Goal: Information Seeking & Learning: Learn about a topic

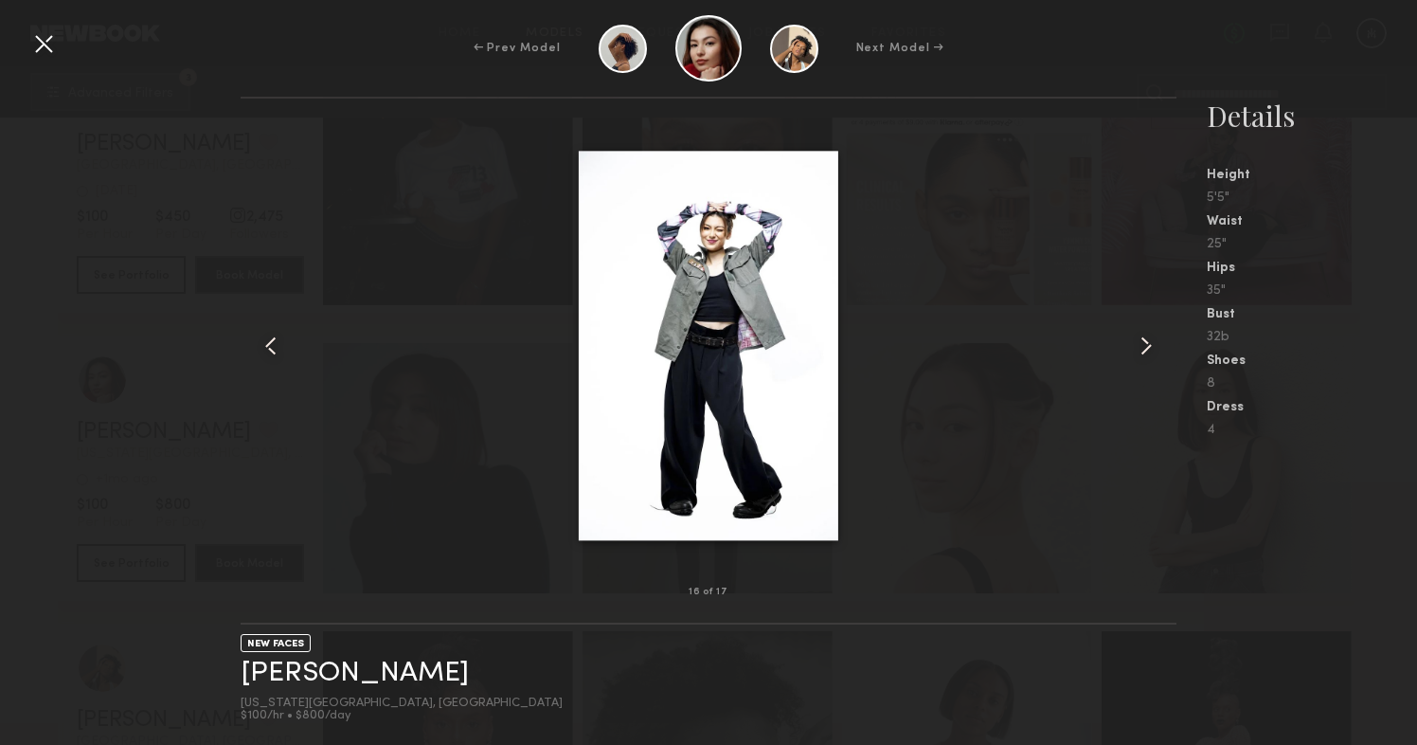
scroll to position [40, 0]
click at [1138, 349] on common-icon at bounding box center [1146, 346] width 30 height 30
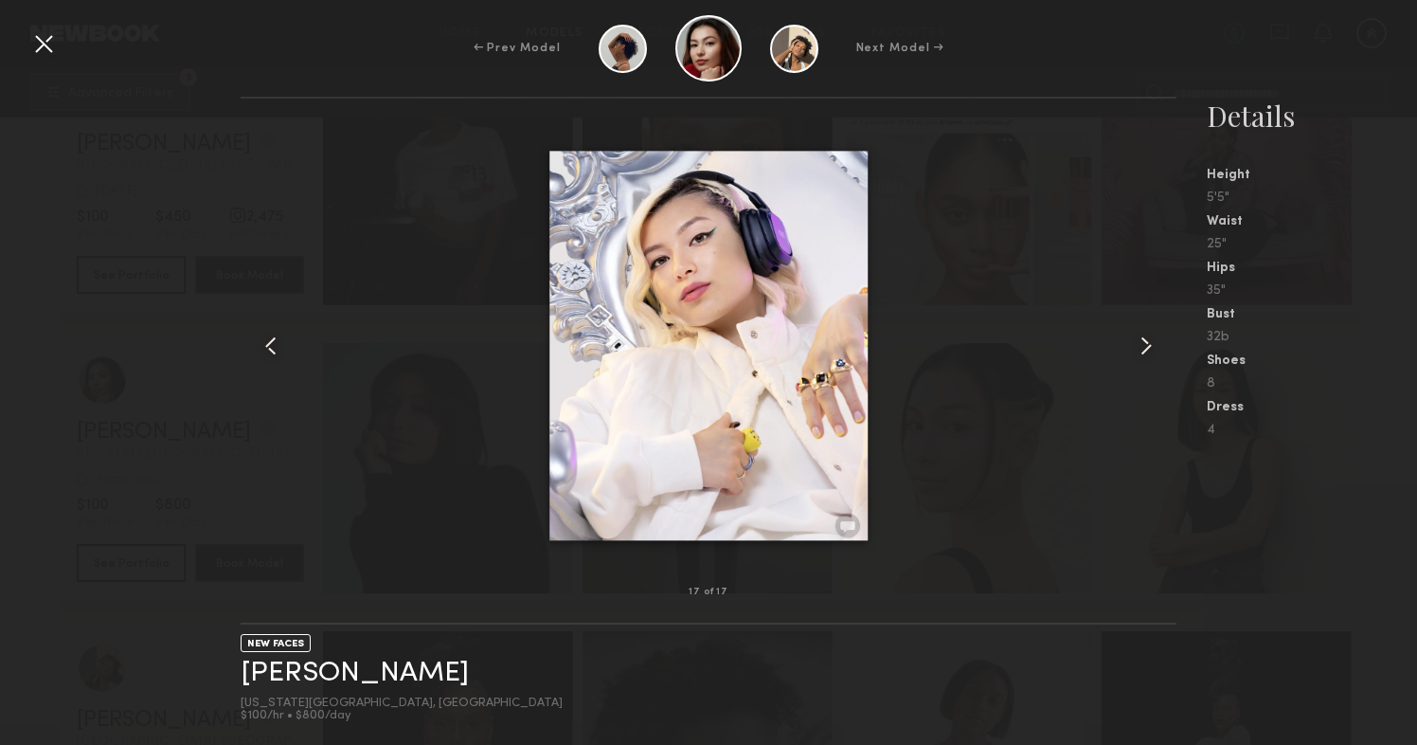
click at [1138, 349] on common-icon at bounding box center [1146, 346] width 30 height 30
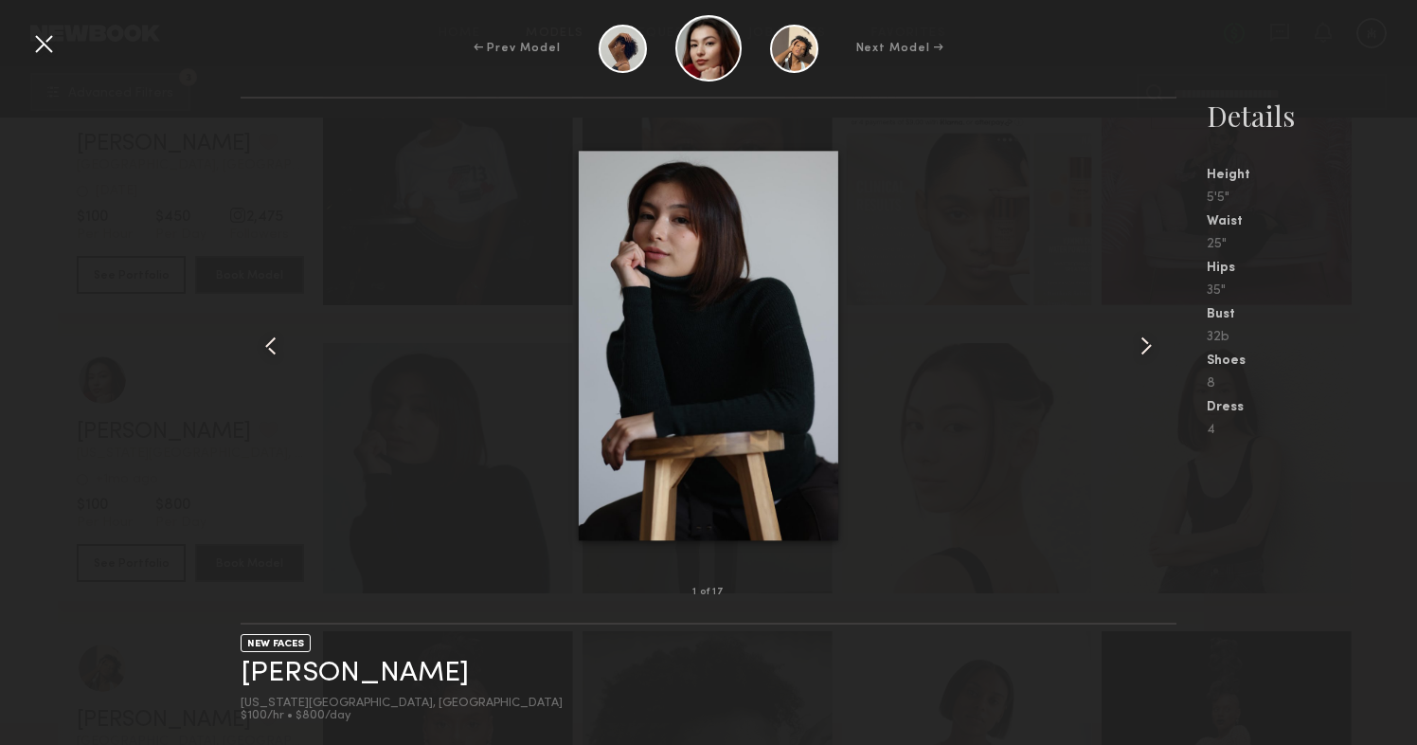
click at [1138, 349] on common-icon at bounding box center [1146, 346] width 30 height 30
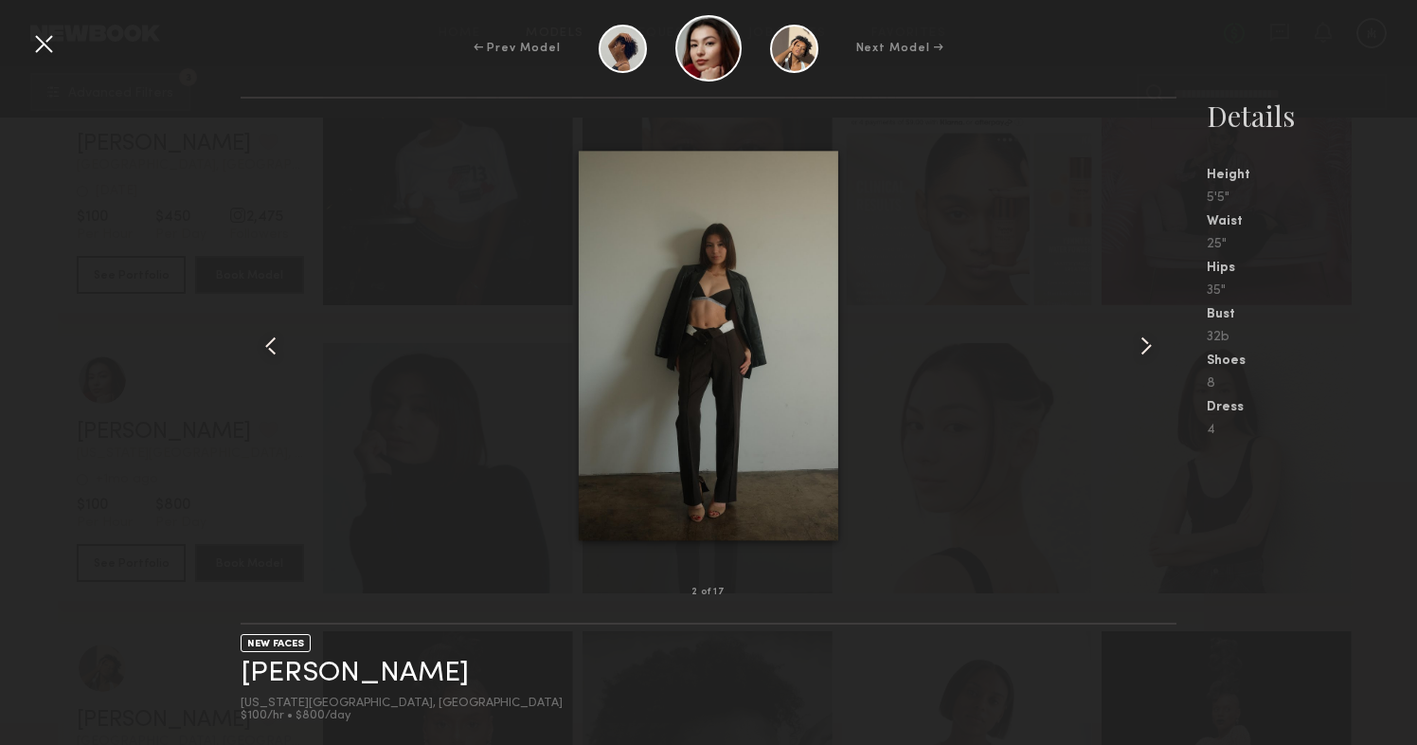
click at [1138, 349] on common-icon at bounding box center [1146, 346] width 30 height 30
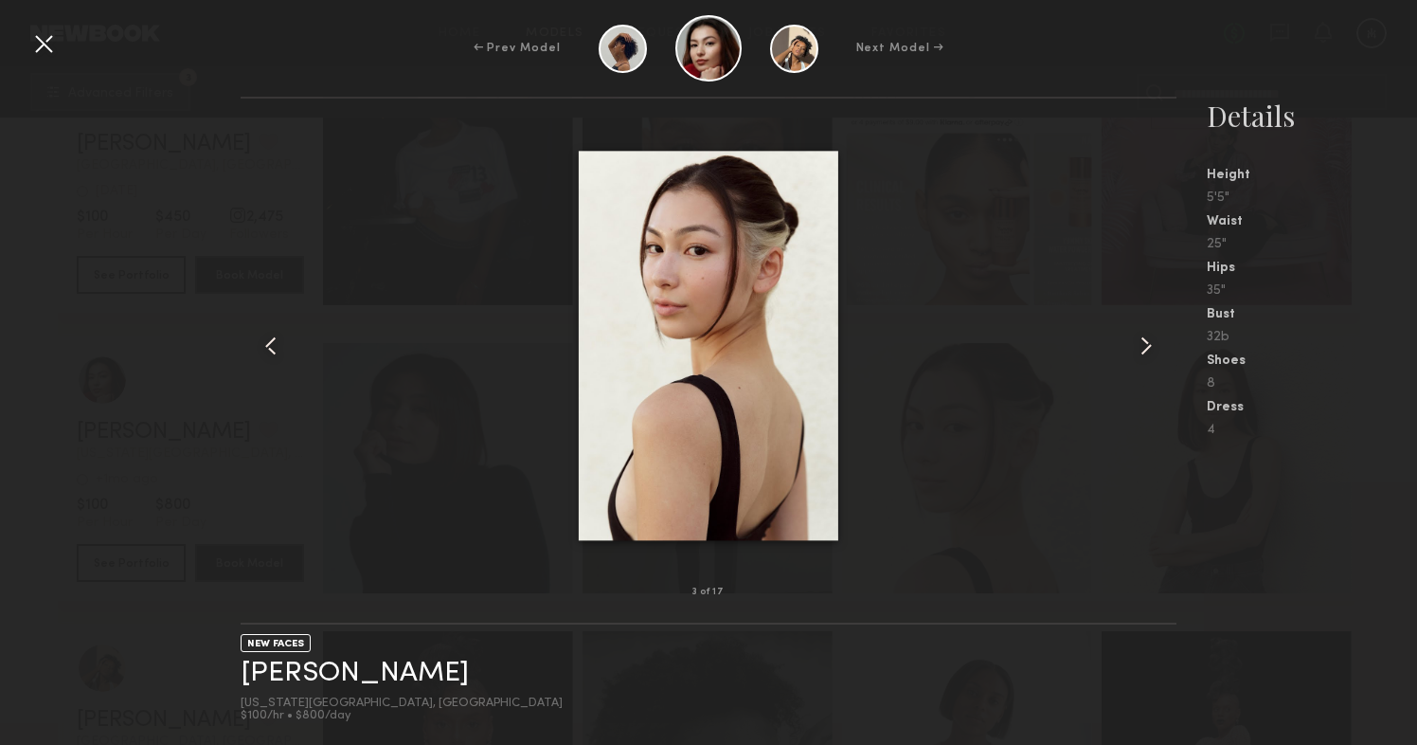
click at [1137, 349] on common-icon at bounding box center [1146, 346] width 30 height 30
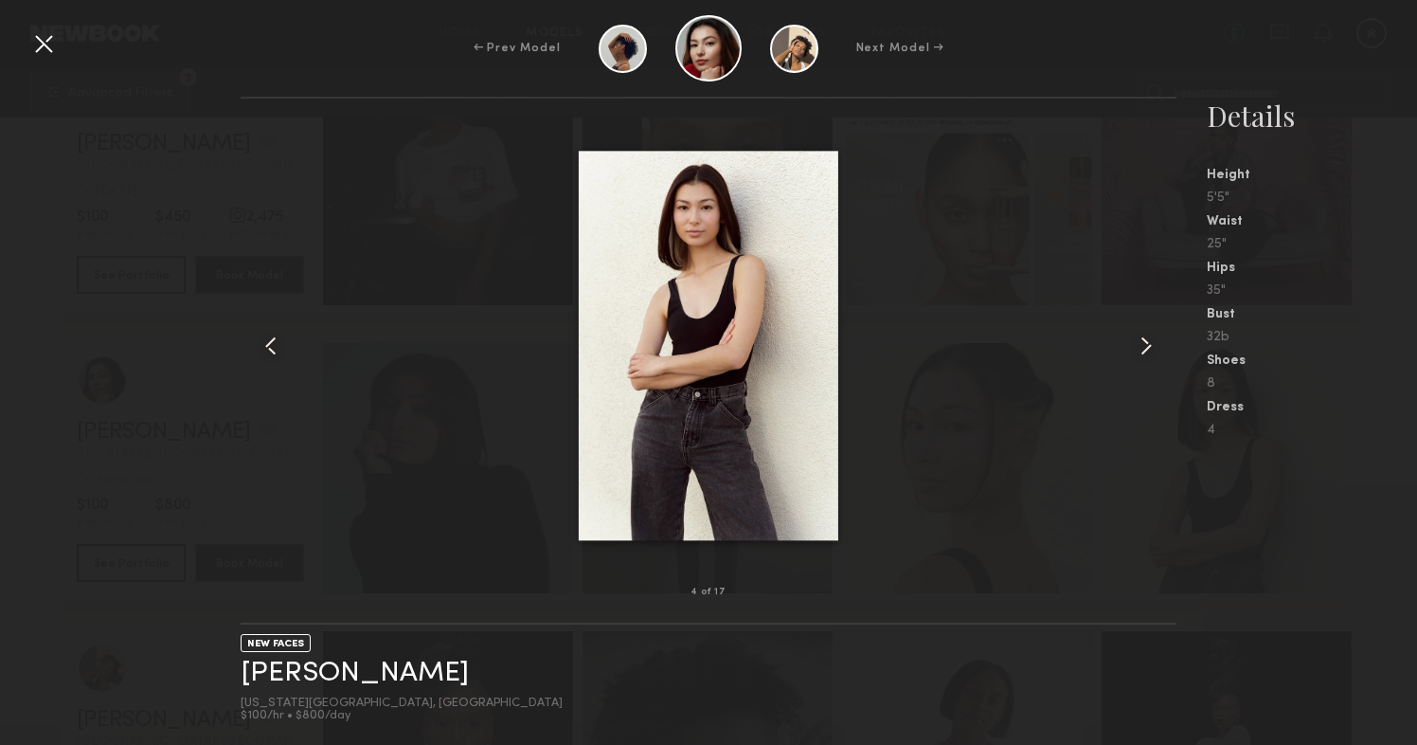
click at [1137, 349] on common-icon at bounding box center [1146, 346] width 30 height 30
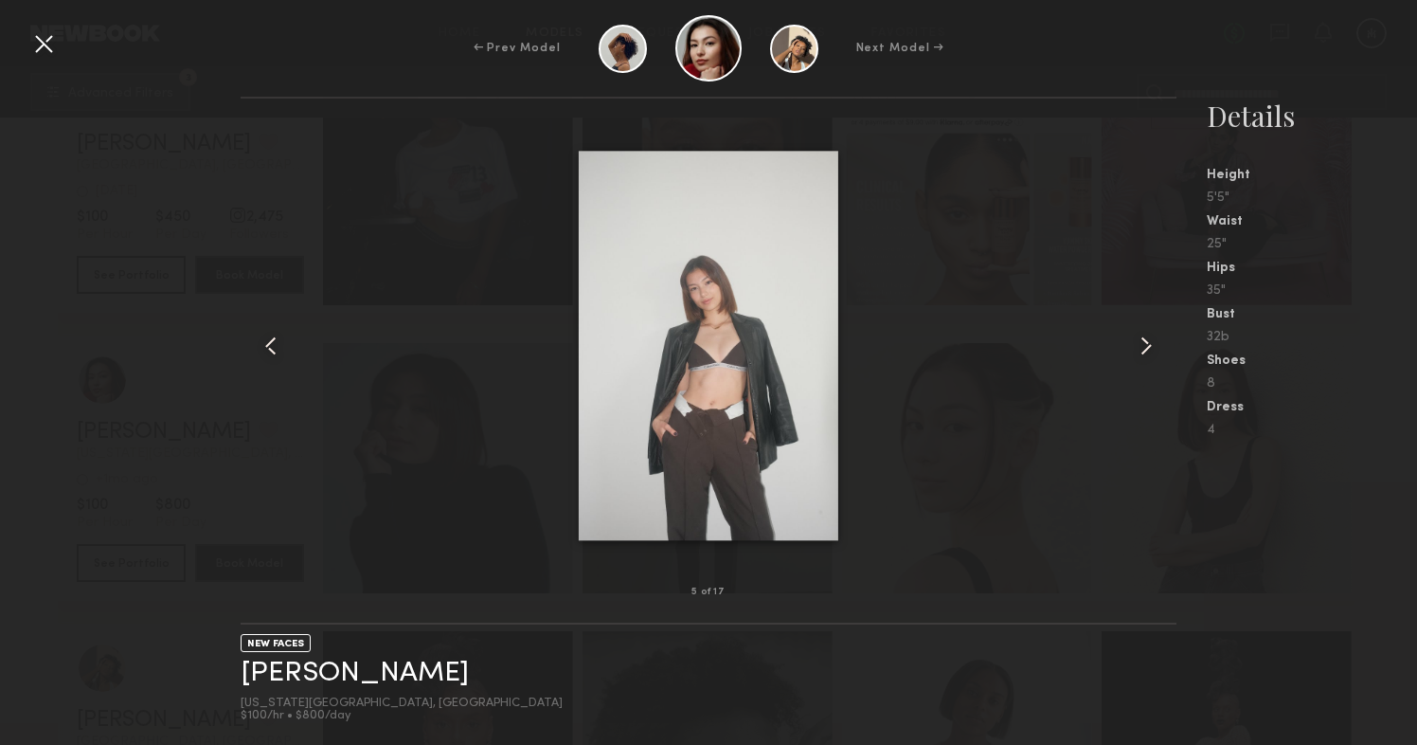
click at [1137, 349] on common-icon at bounding box center [1146, 346] width 30 height 30
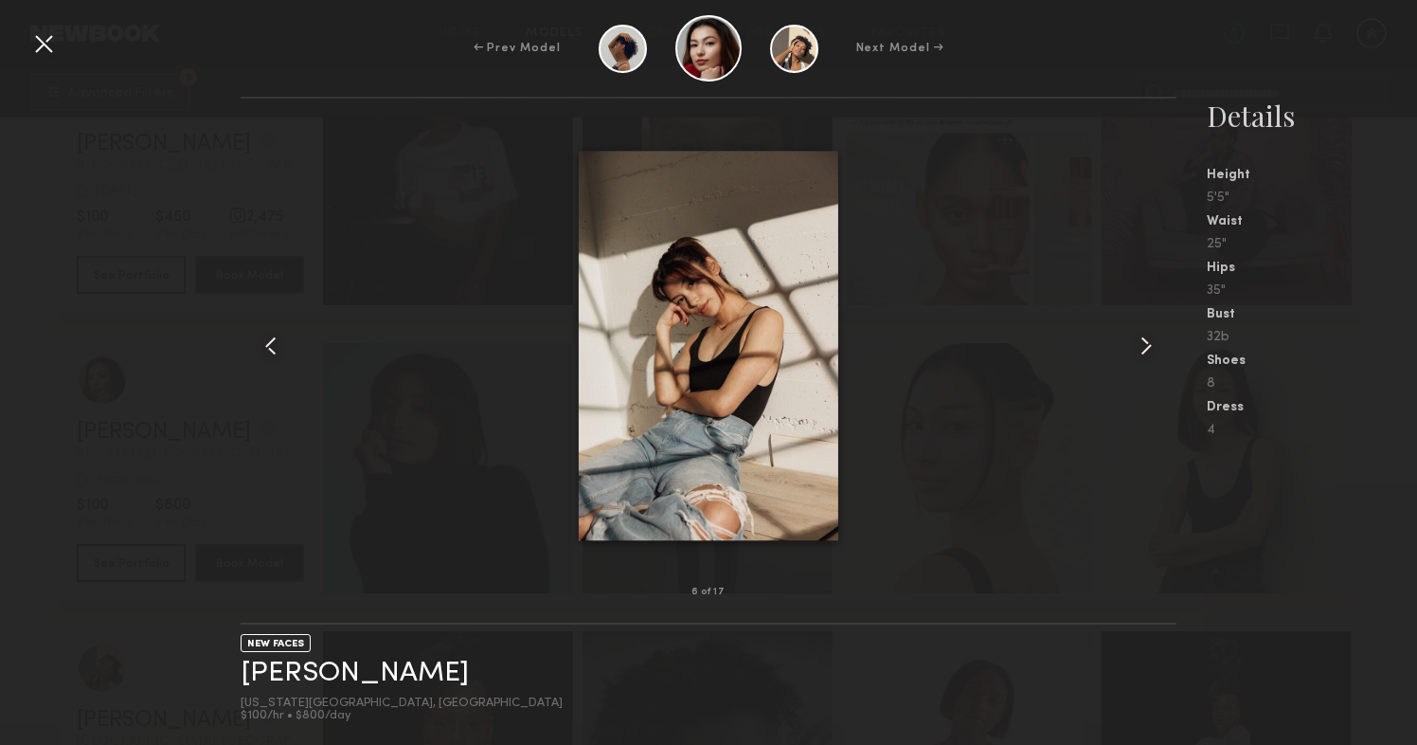
click at [1137, 349] on common-icon at bounding box center [1146, 346] width 30 height 30
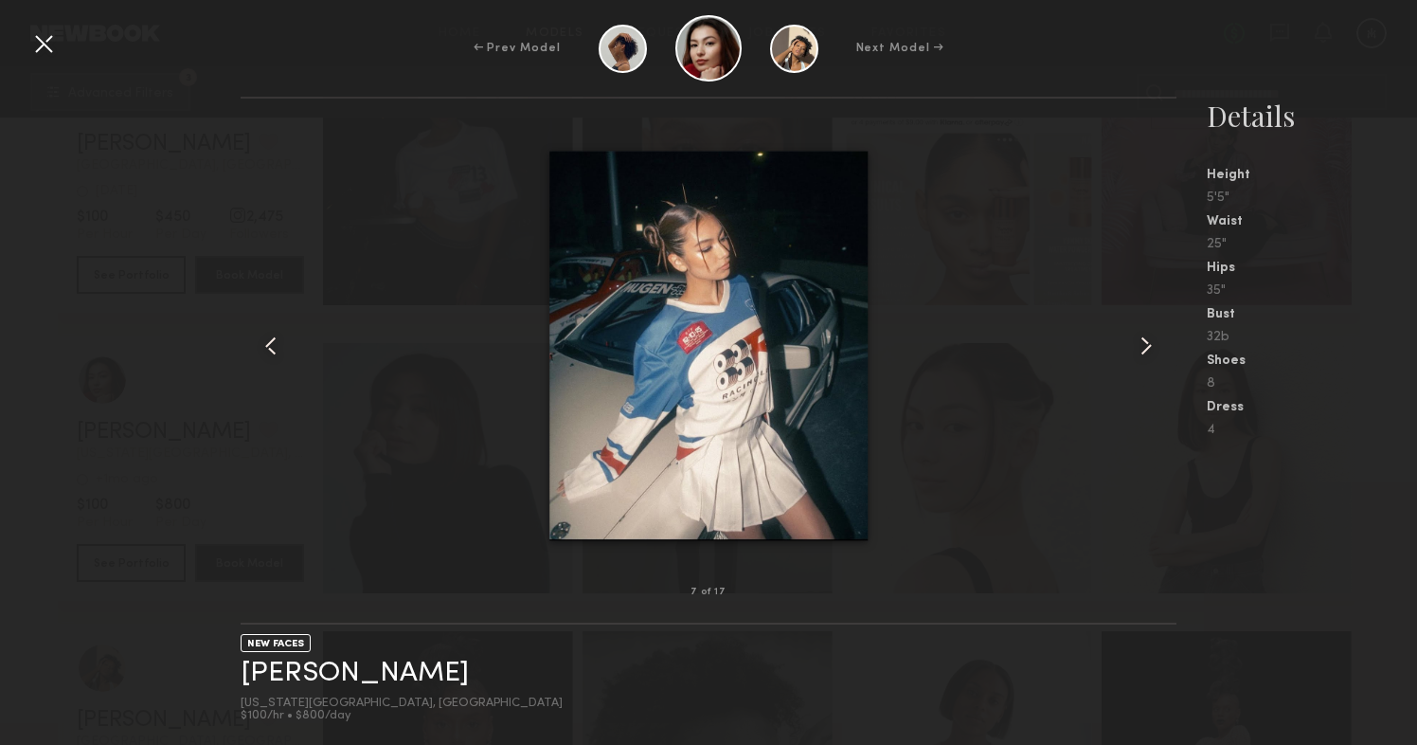
click at [1137, 349] on common-icon at bounding box center [1146, 346] width 30 height 30
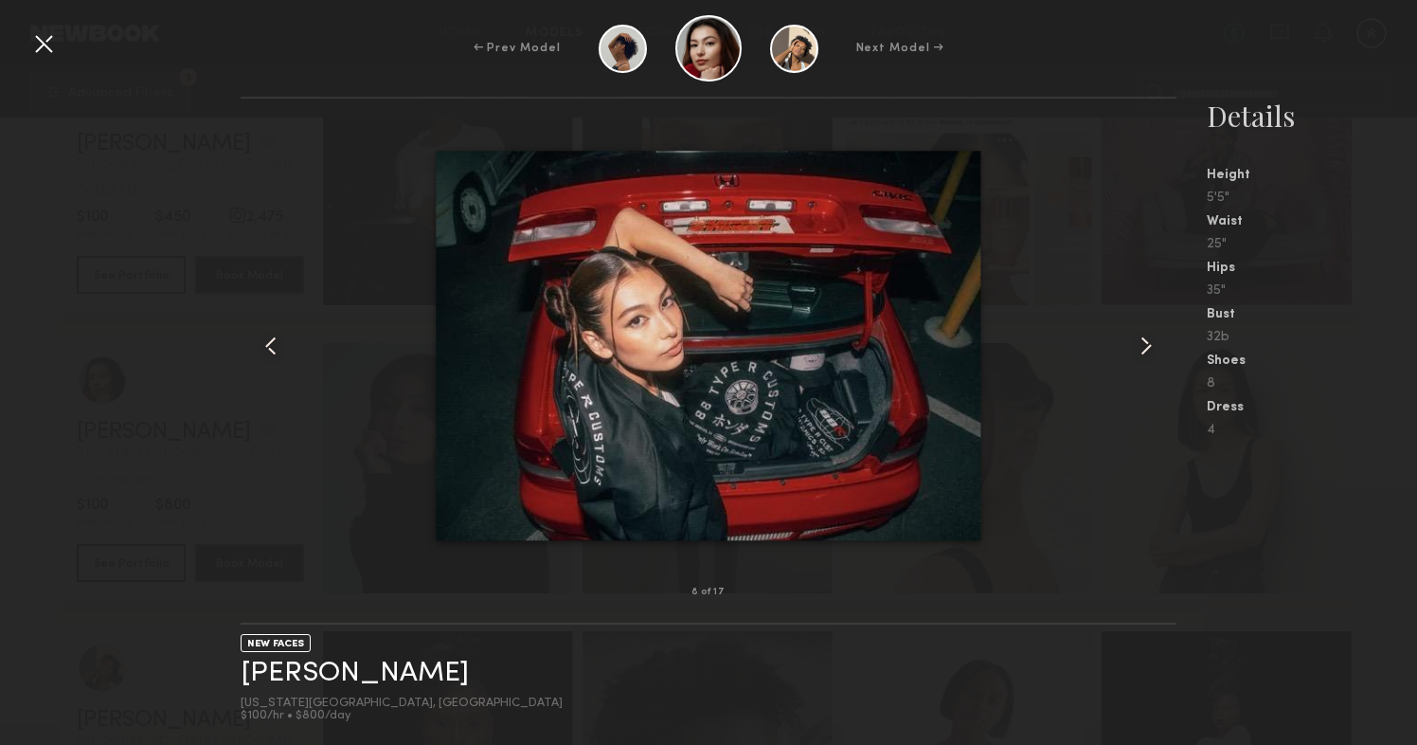
click at [1137, 349] on common-icon at bounding box center [1146, 346] width 30 height 30
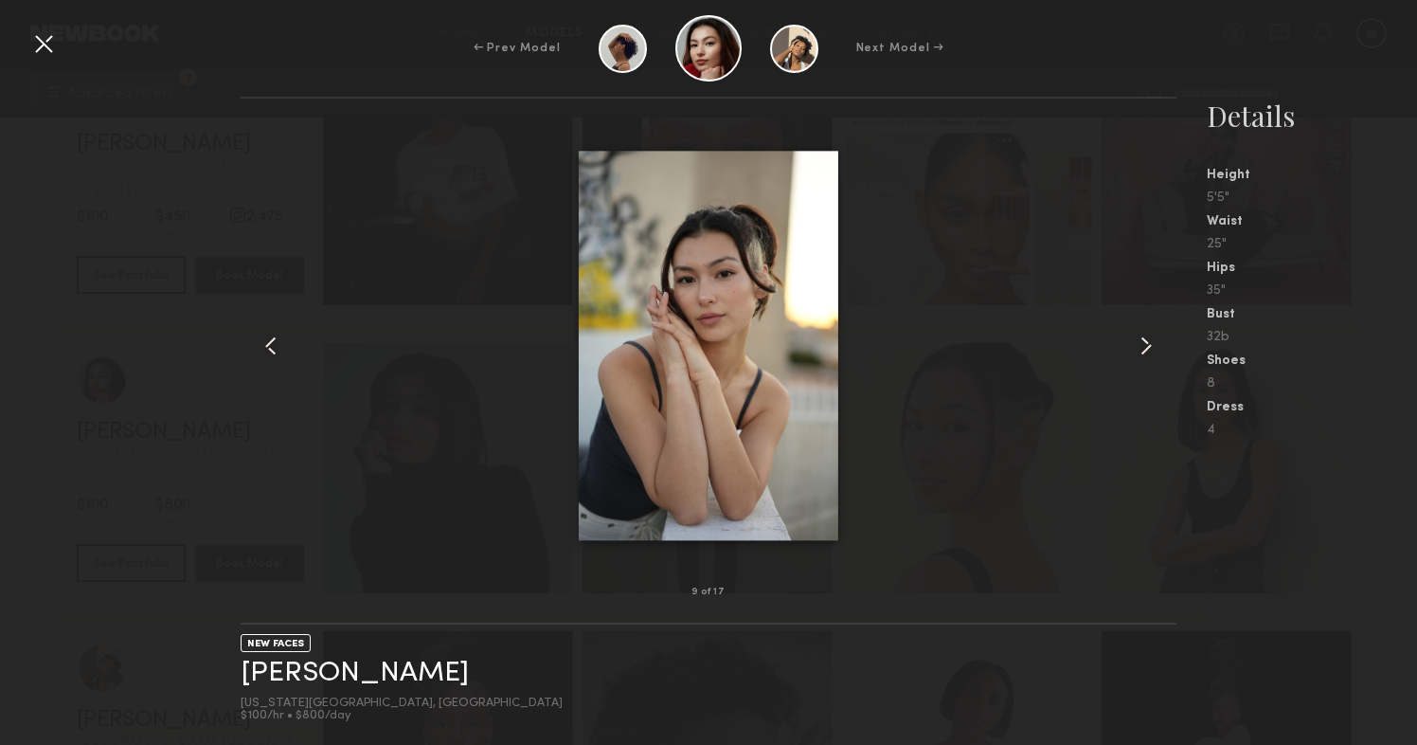
click at [54, 41] on div at bounding box center [43, 43] width 30 height 30
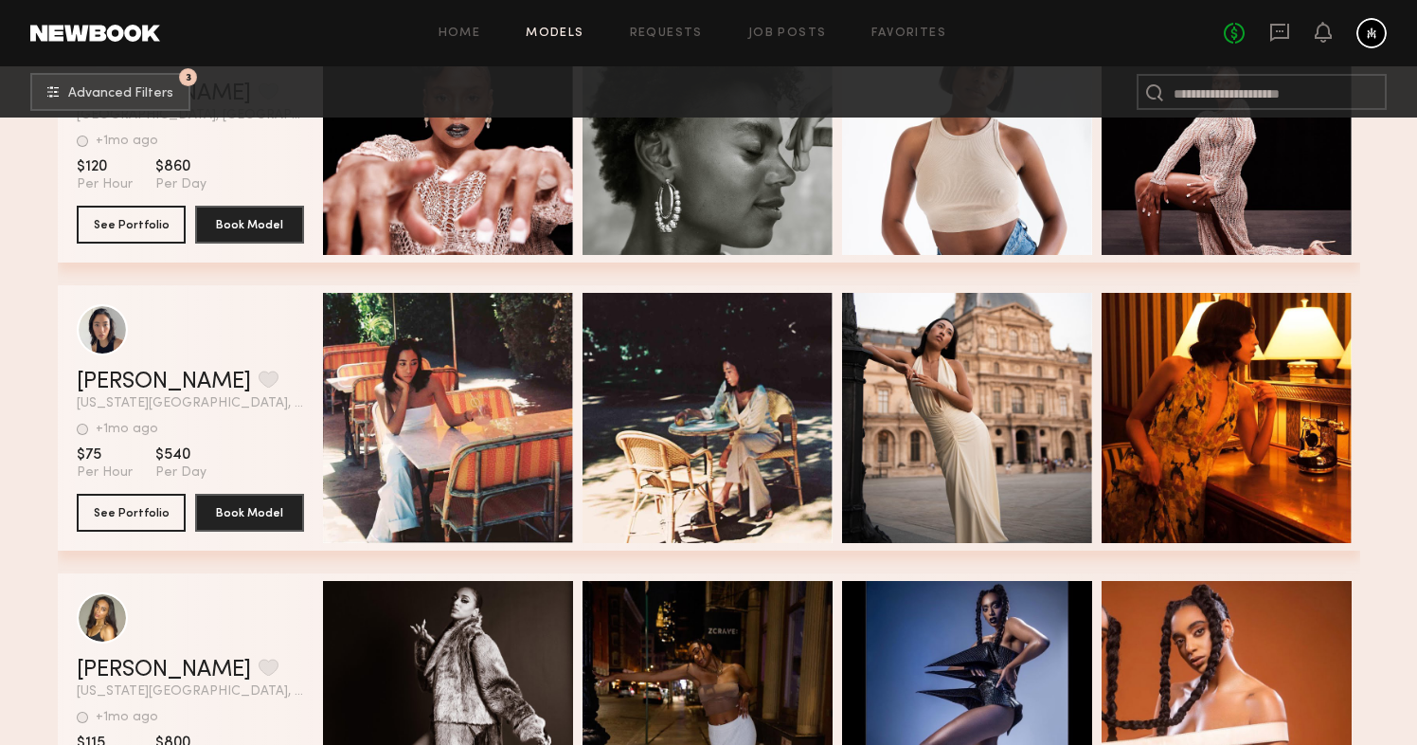
scroll to position [95262, 0]
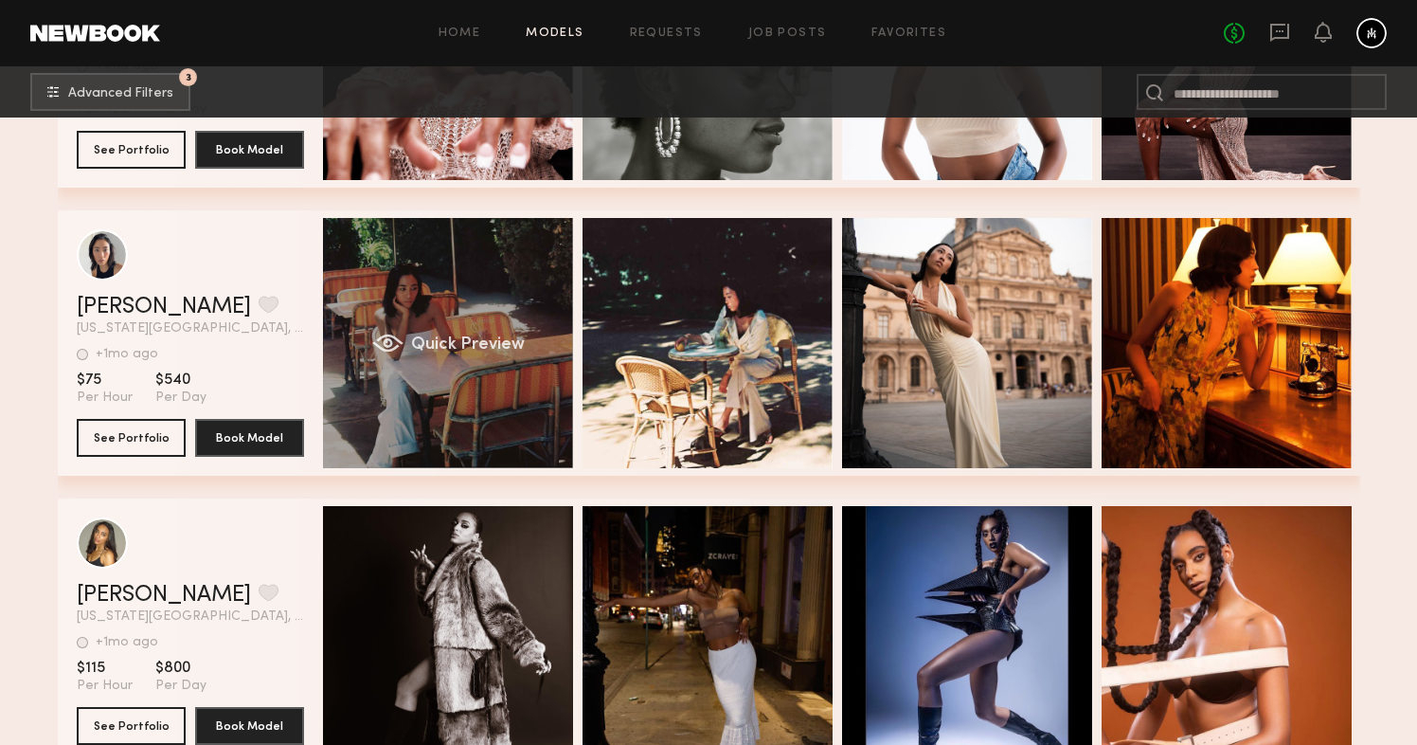
click at [418, 289] on div "Quick Preview" at bounding box center [448, 343] width 250 height 250
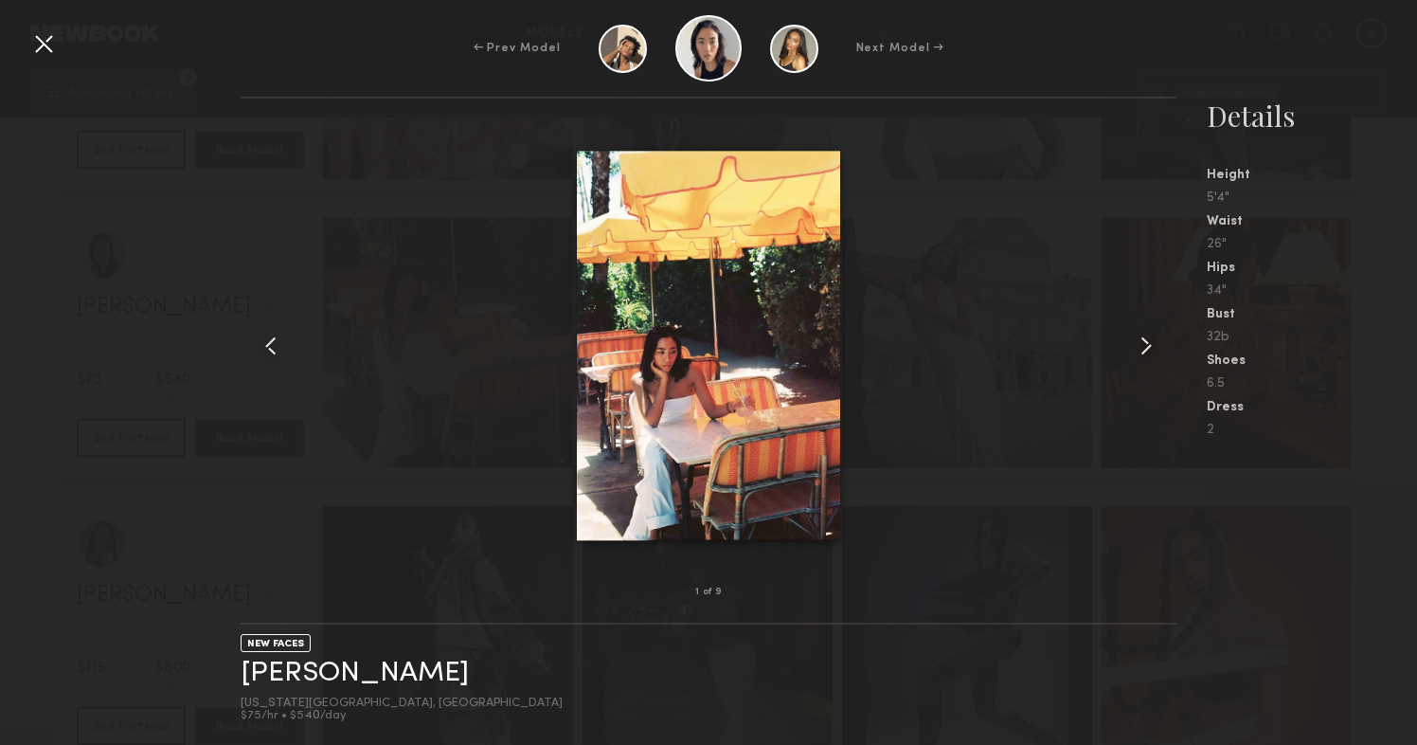
click at [1136, 343] on common-icon at bounding box center [1146, 346] width 30 height 30
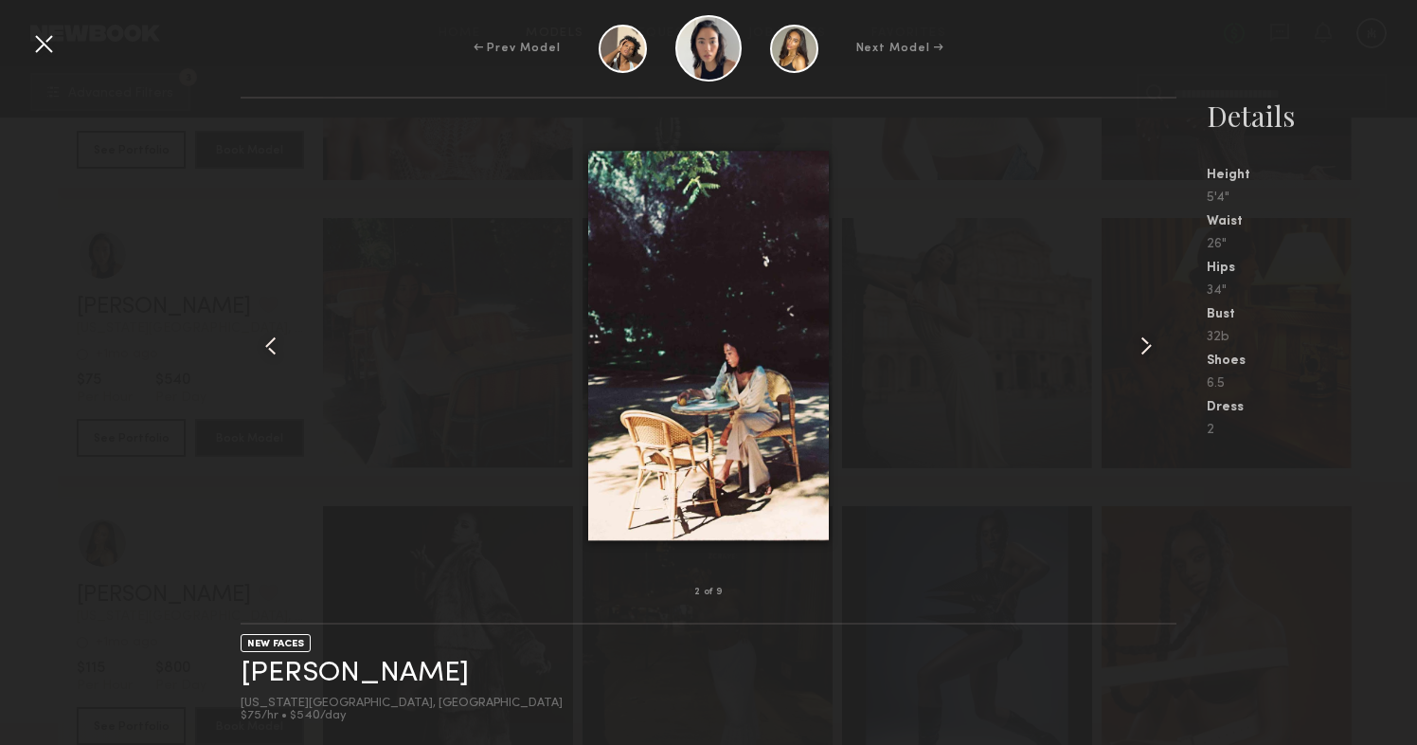
click at [1136, 342] on common-icon at bounding box center [1146, 346] width 30 height 30
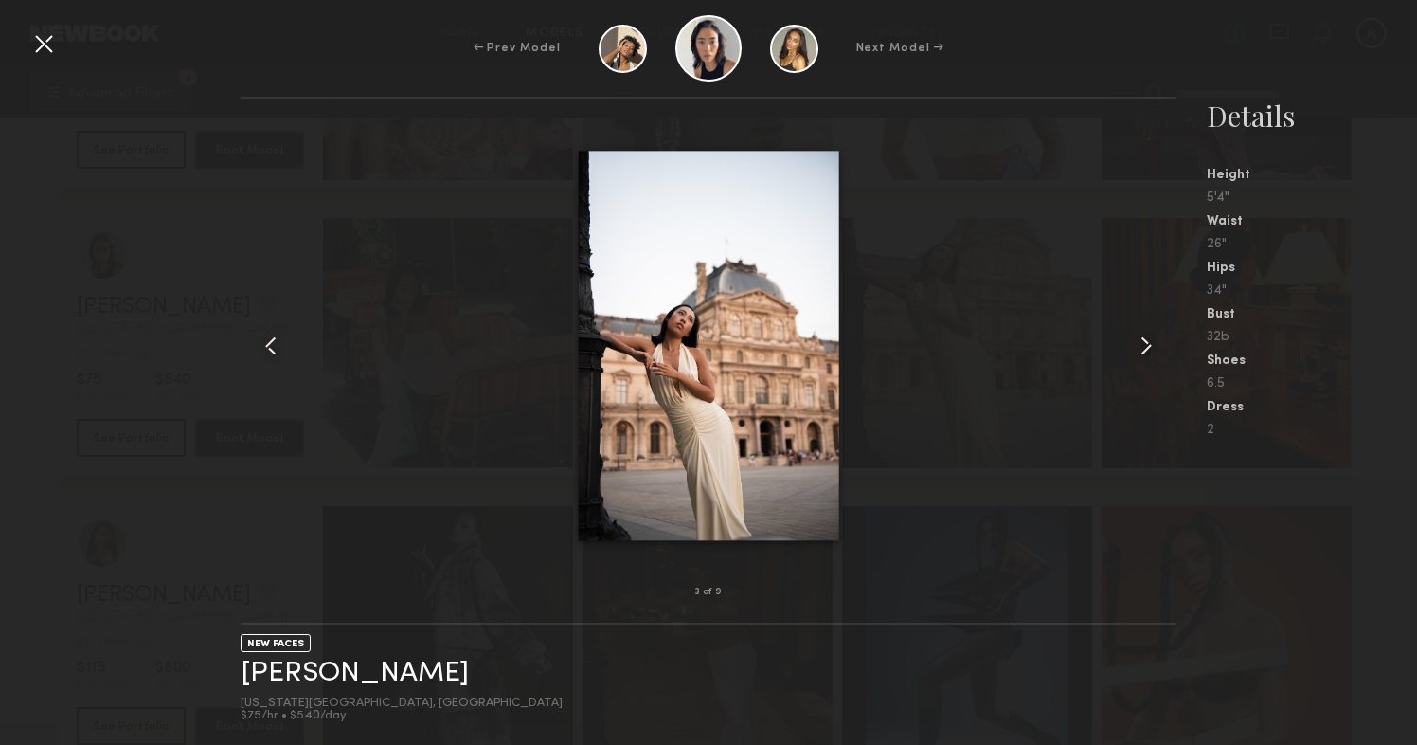
click at [1136, 342] on common-icon at bounding box center [1146, 346] width 30 height 30
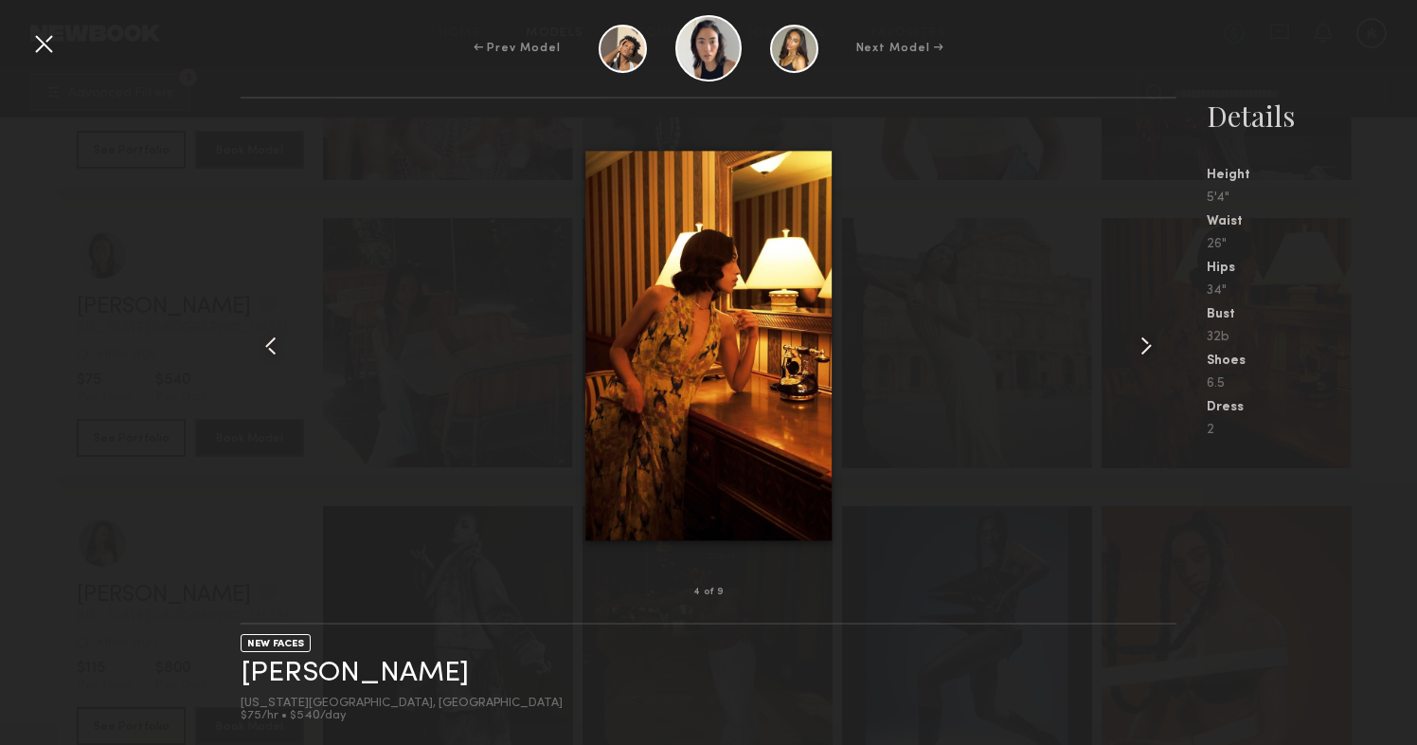
click at [1136, 342] on common-icon at bounding box center [1146, 346] width 30 height 30
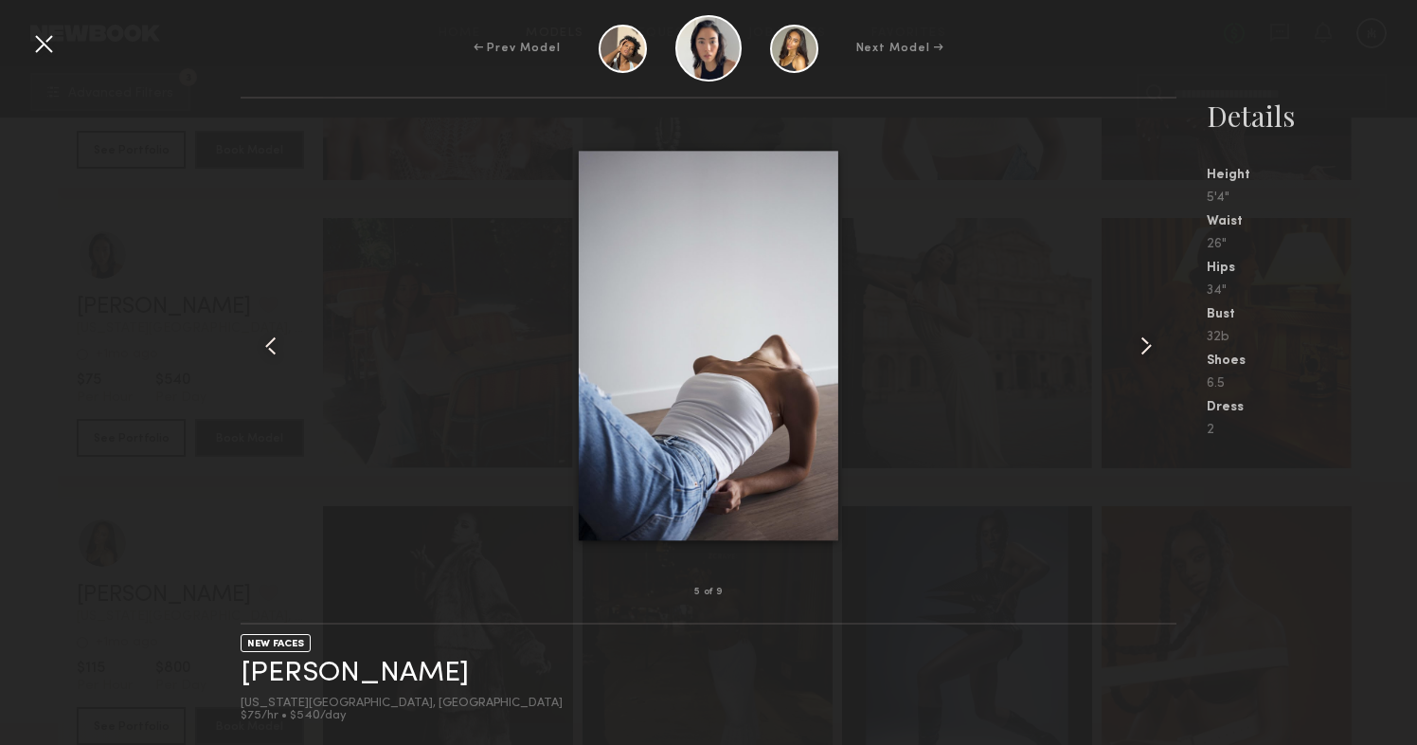
click at [1136, 342] on common-icon at bounding box center [1146, 346] width 30 height 30
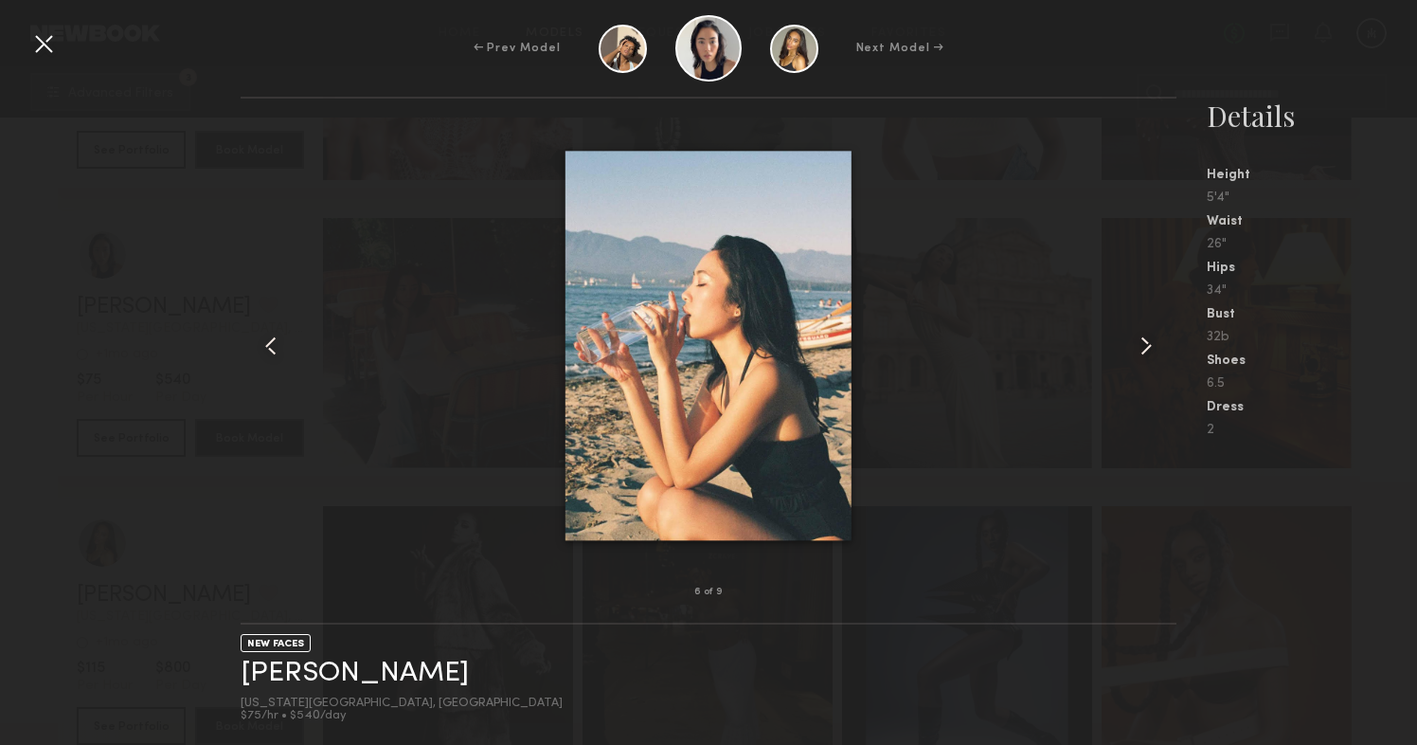
click at [1136, 342] on common-icon at bounding box center [1146, 346] width 30 height 30
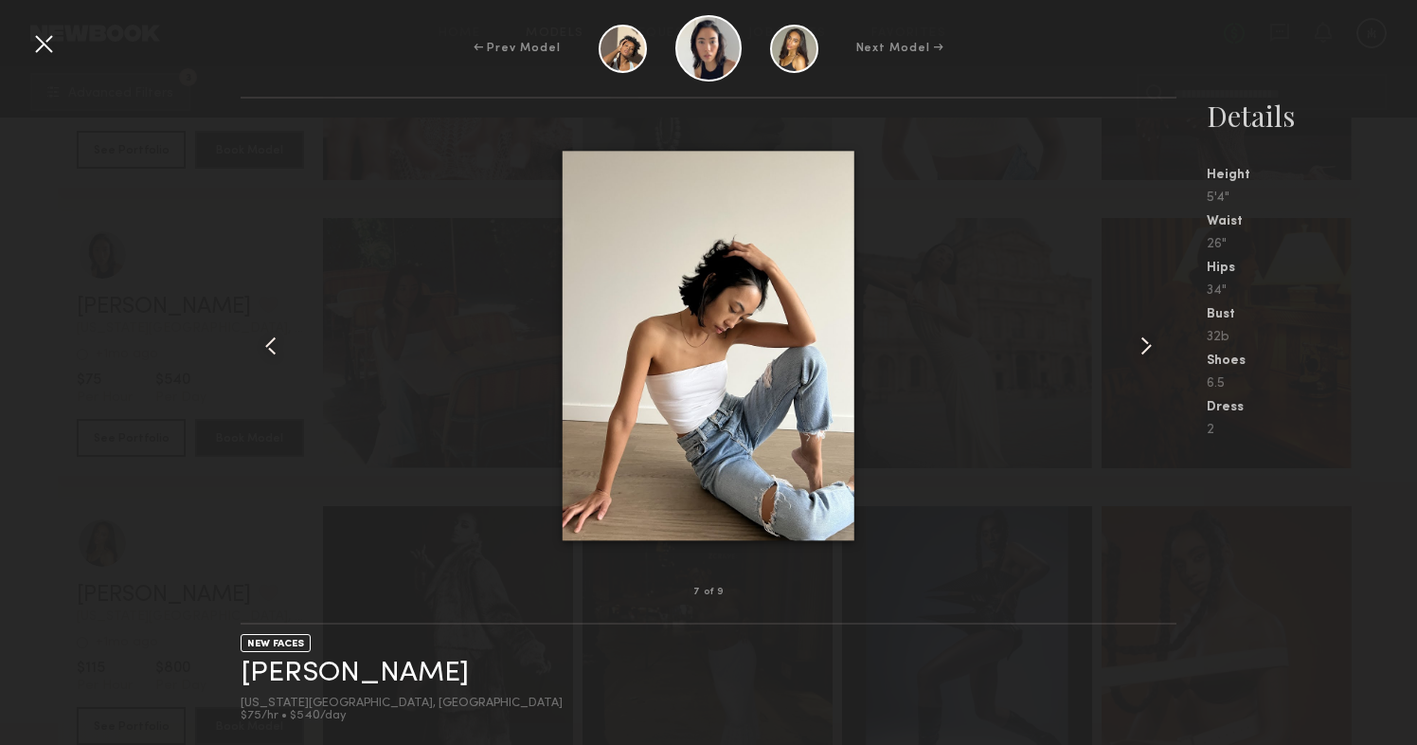
click at [1136, 342] on common-icon at bounding box center [1146, 346] width 30 height 30
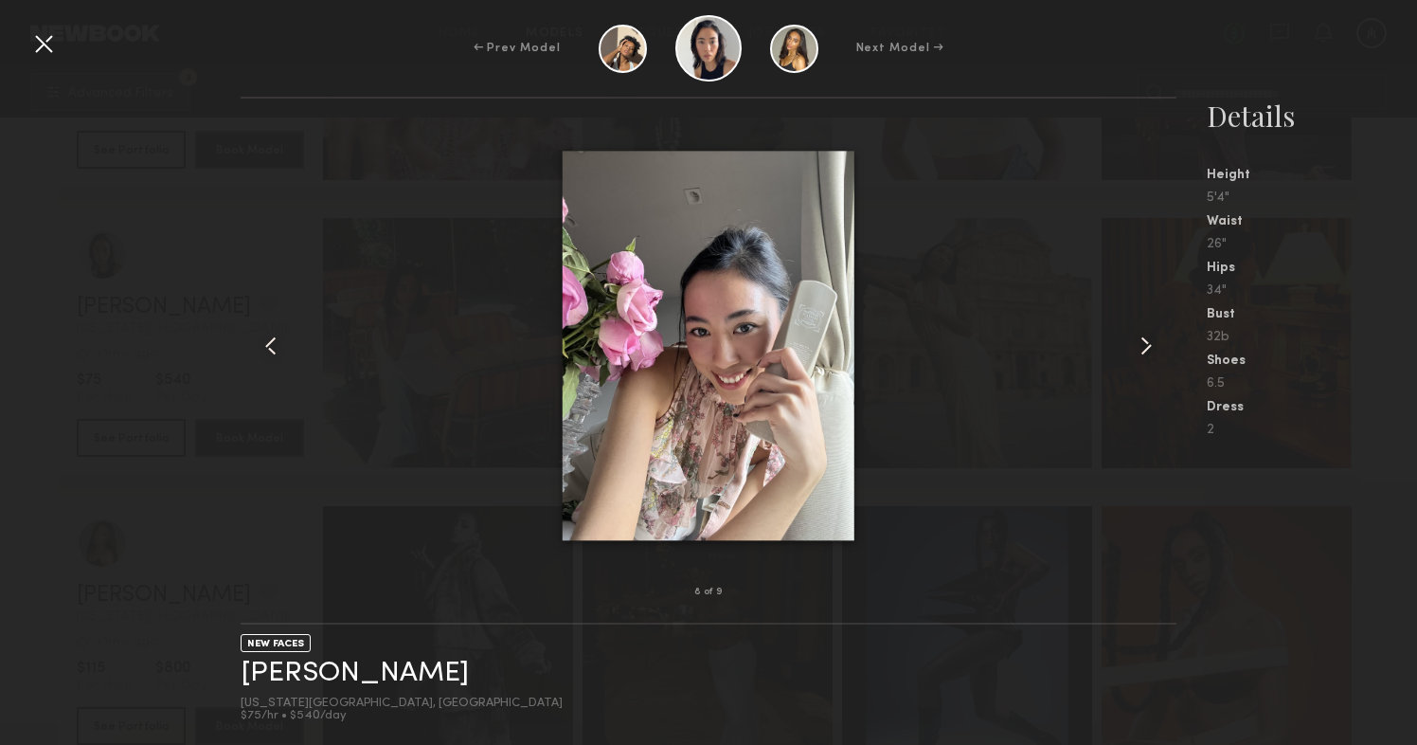
click at [1136, 342] on common-icon at bounding box center [1146, 346] width 30 height 30
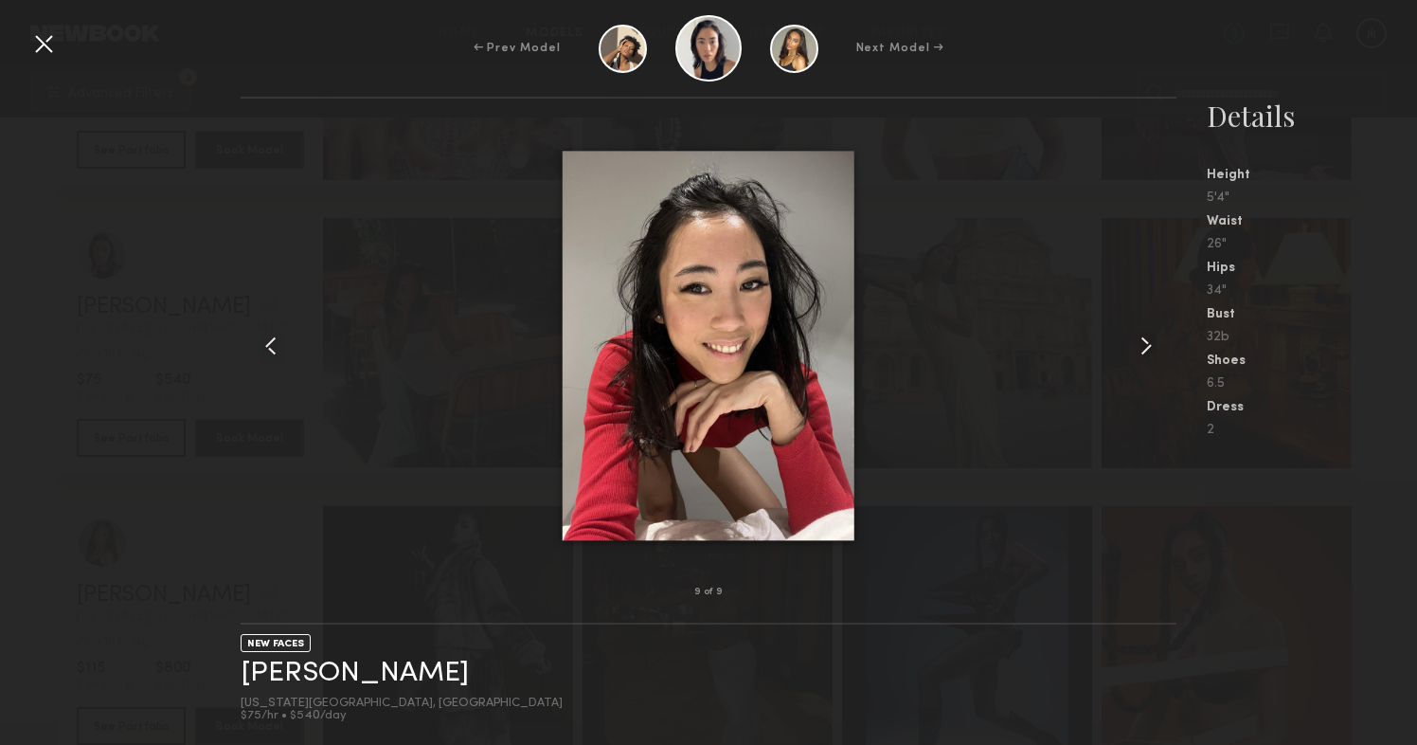
click at [1136, 342] on common-icon at bounding box center [1146, 346] width 30 height 30
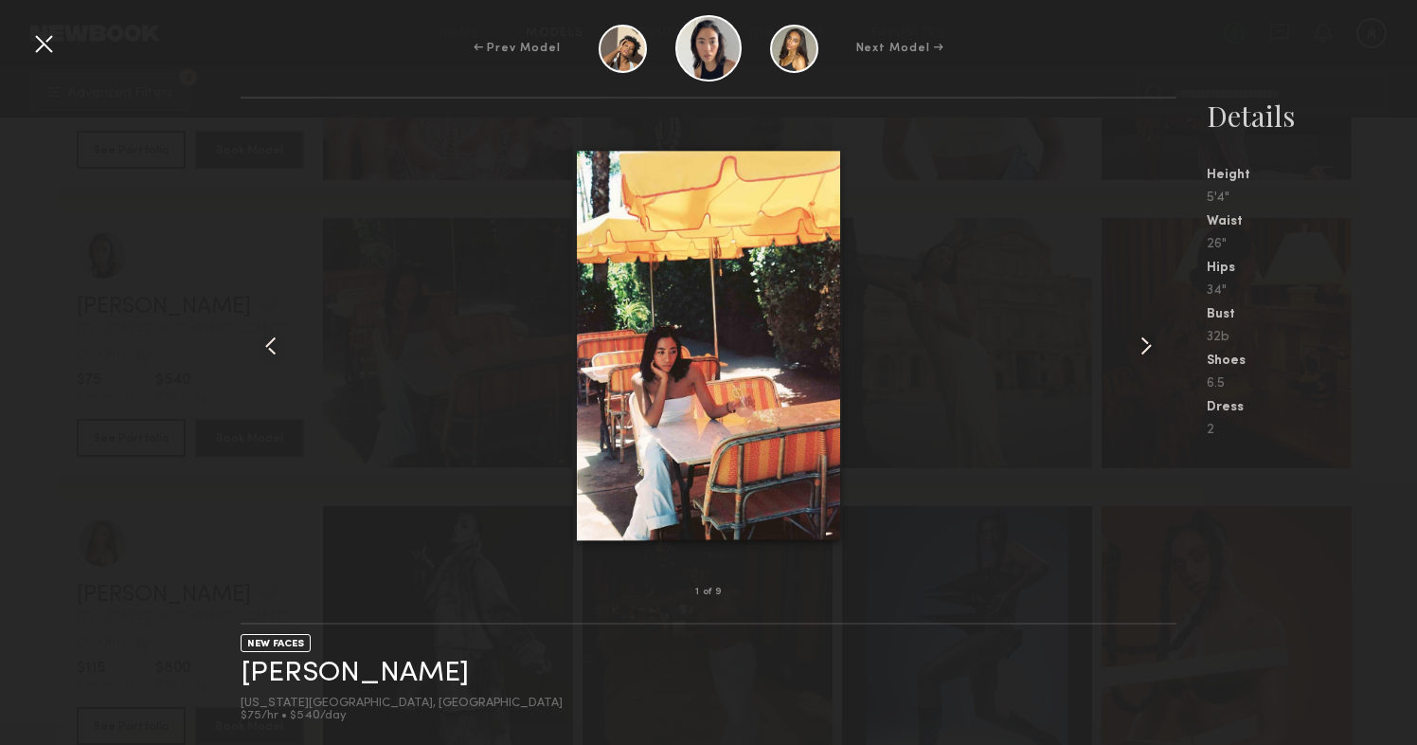
click at [1136, 342] on common-icon at bounding box center [1146, 346] width 30 height 30
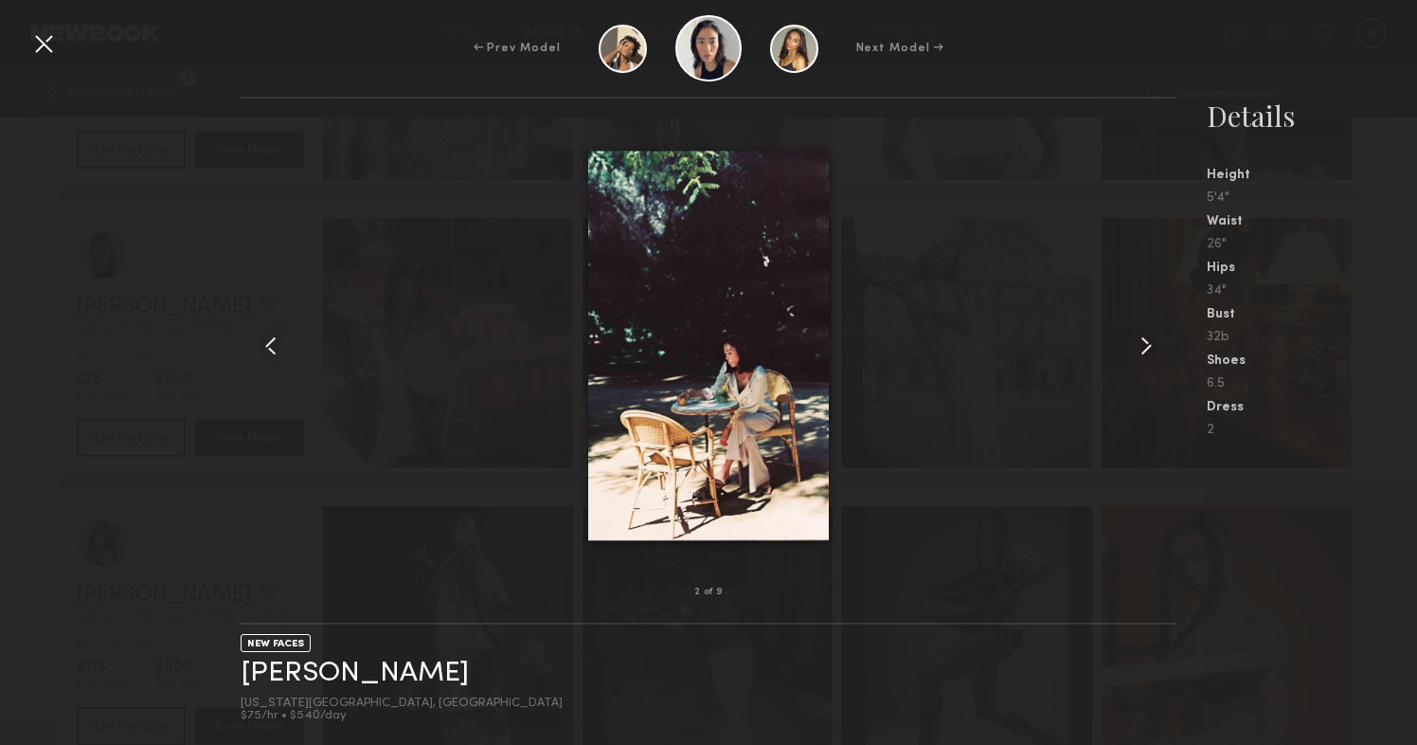
click at [1136, 342] on common-icon at bounding box center [1146, 346] width 30 height 30
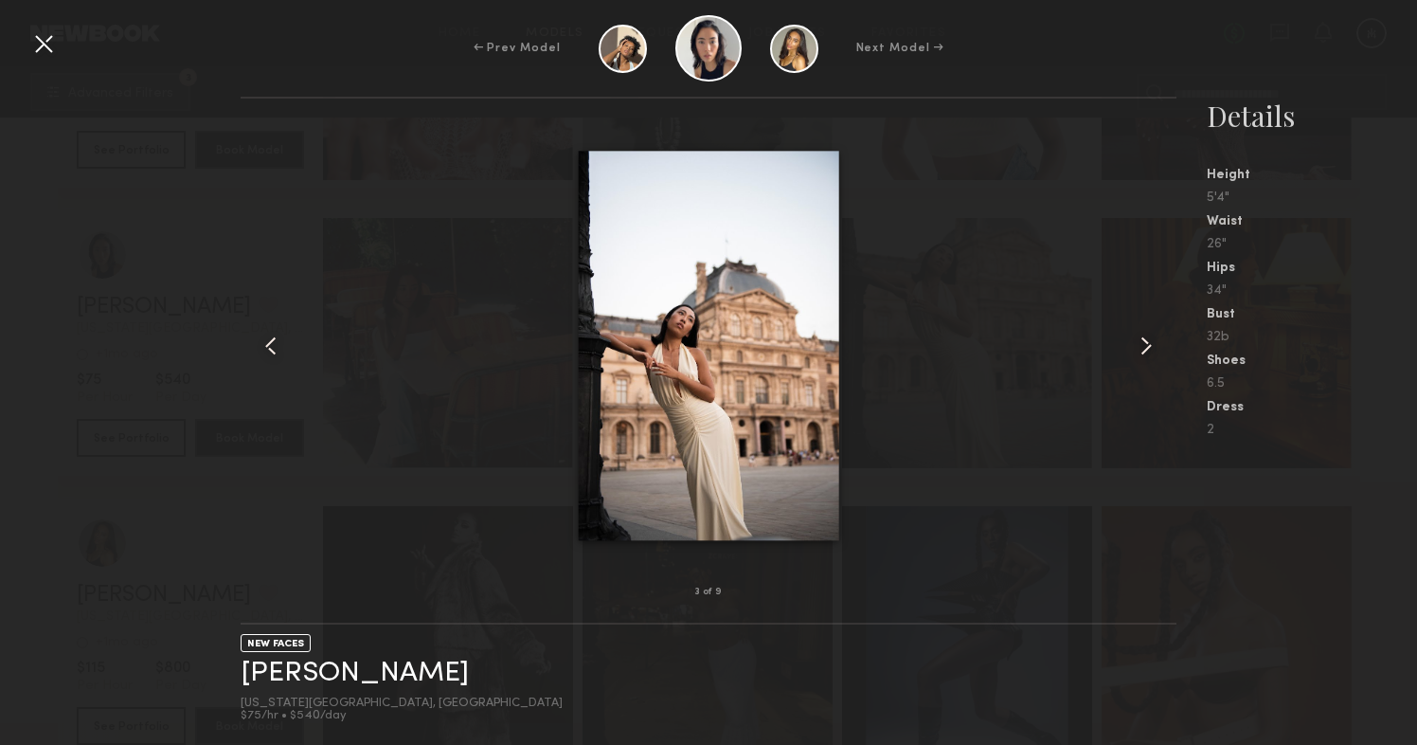
click at [189, 390] on div "3 of 9 NEW FACES [PERSON_NAME] [US_STATE][GEOGRAPHIC_DATA], [GEOGRAPHIC_DATA] $…" at bounding box center [708, 421] width 1417 height 648
click at [39, 47] on div at bounding box center [43, 43] width 30 height 30
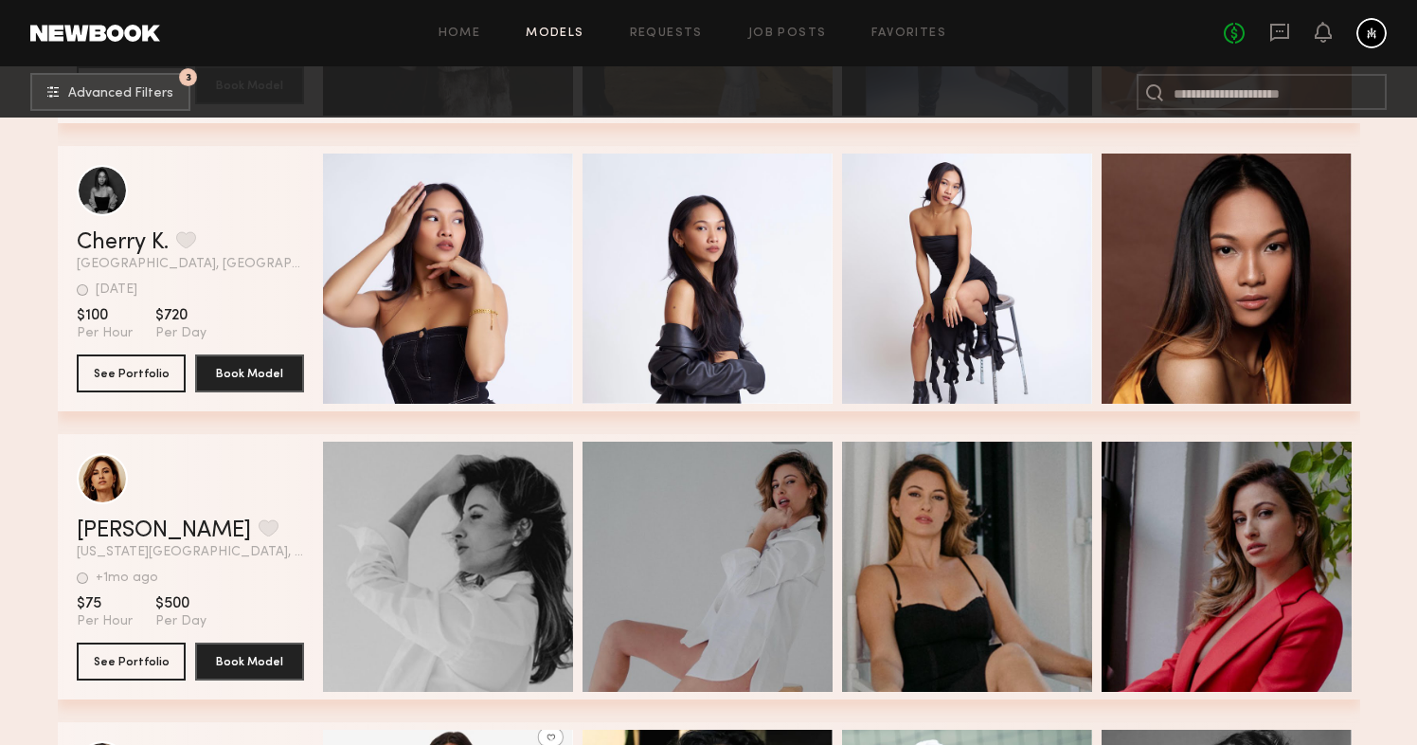
scroll to position [95868, 0]
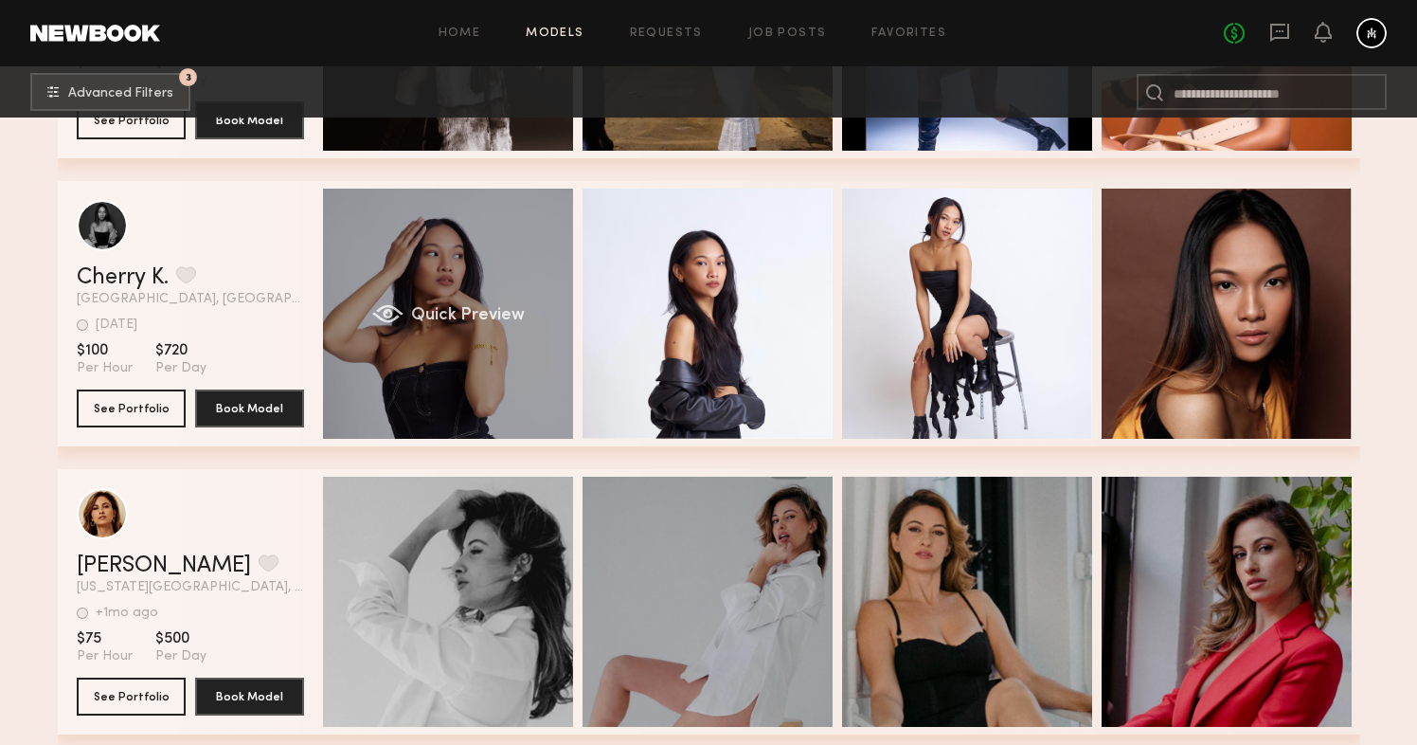
click at [381, 273] on div "Quick Preview" at bounding box center [448, 314] width 250 height 250
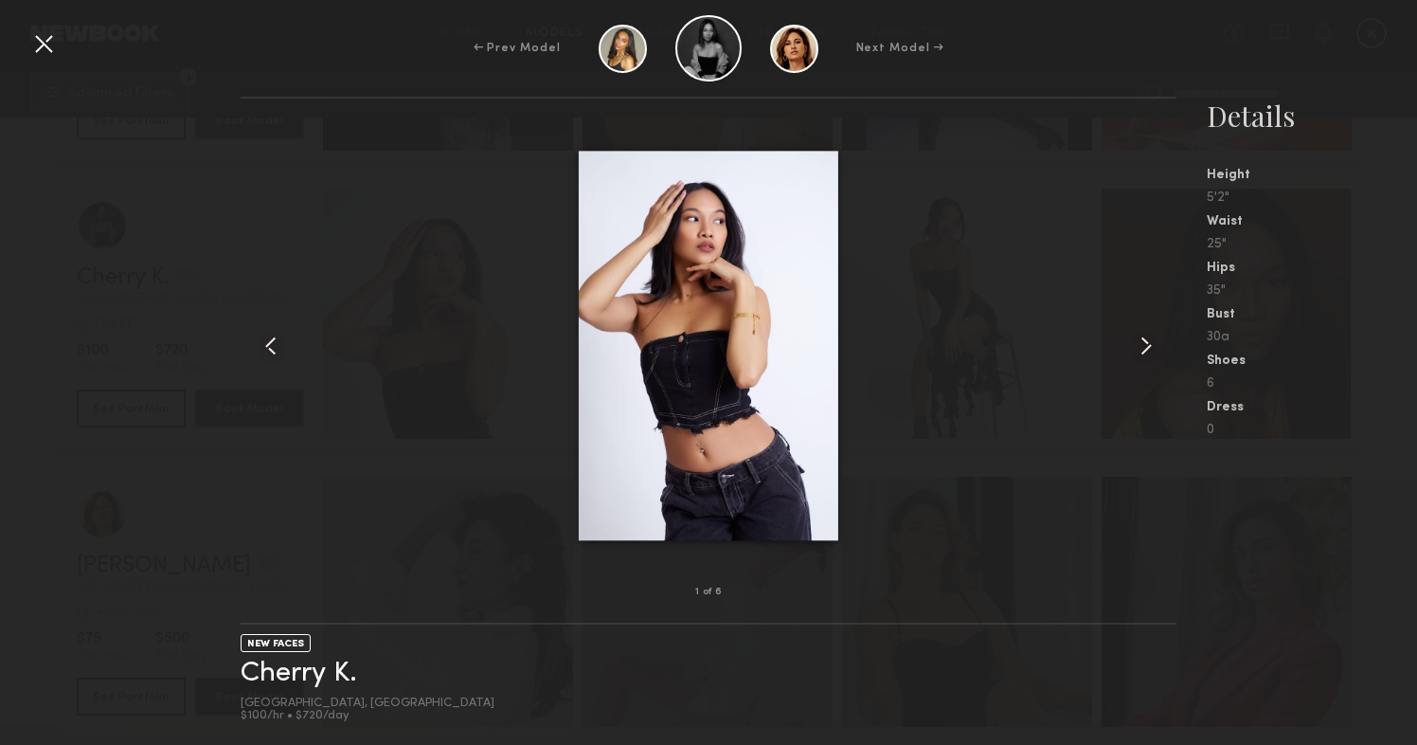
click at [1134, 348] on common-icon at bounding box center [1146, 346] width 30 height 30
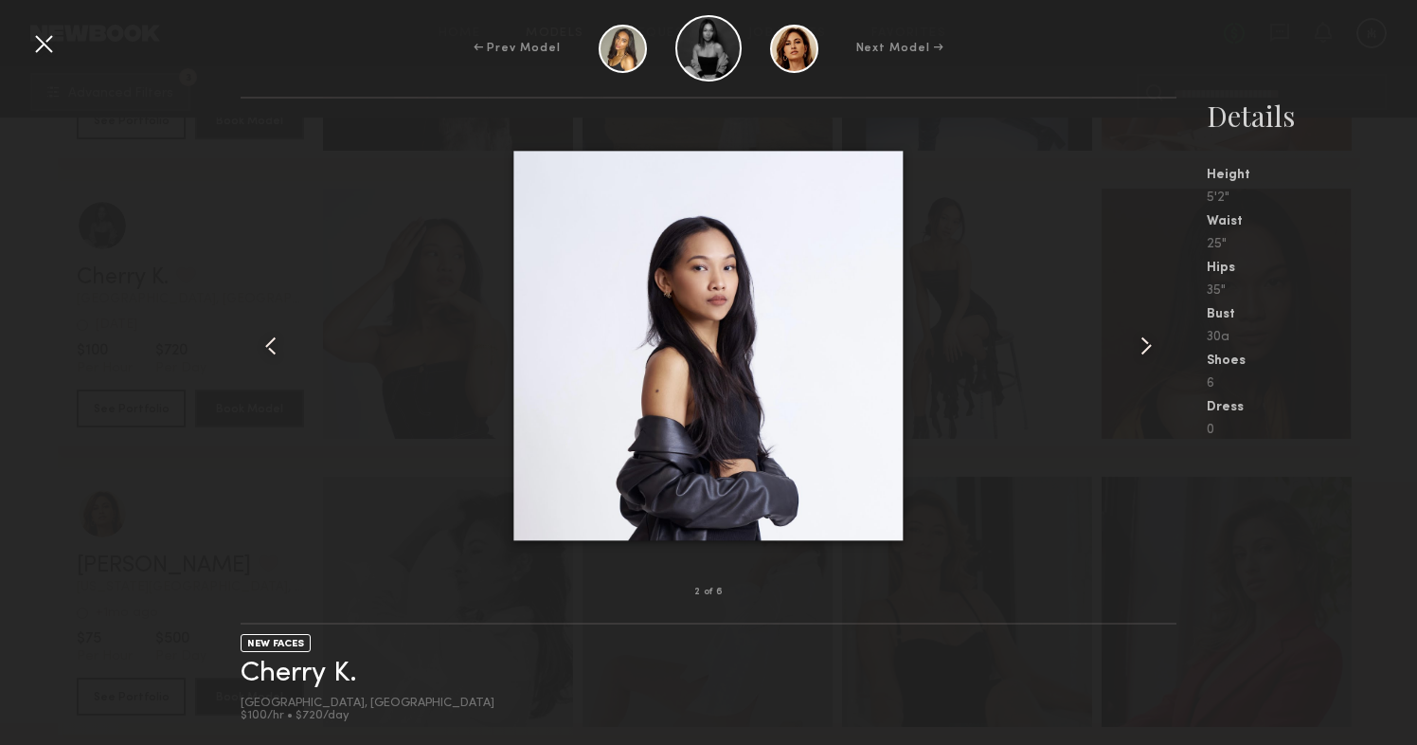
click at [1134, 348] on common-icon at bounding box center [1146, 346] width 30 height 30
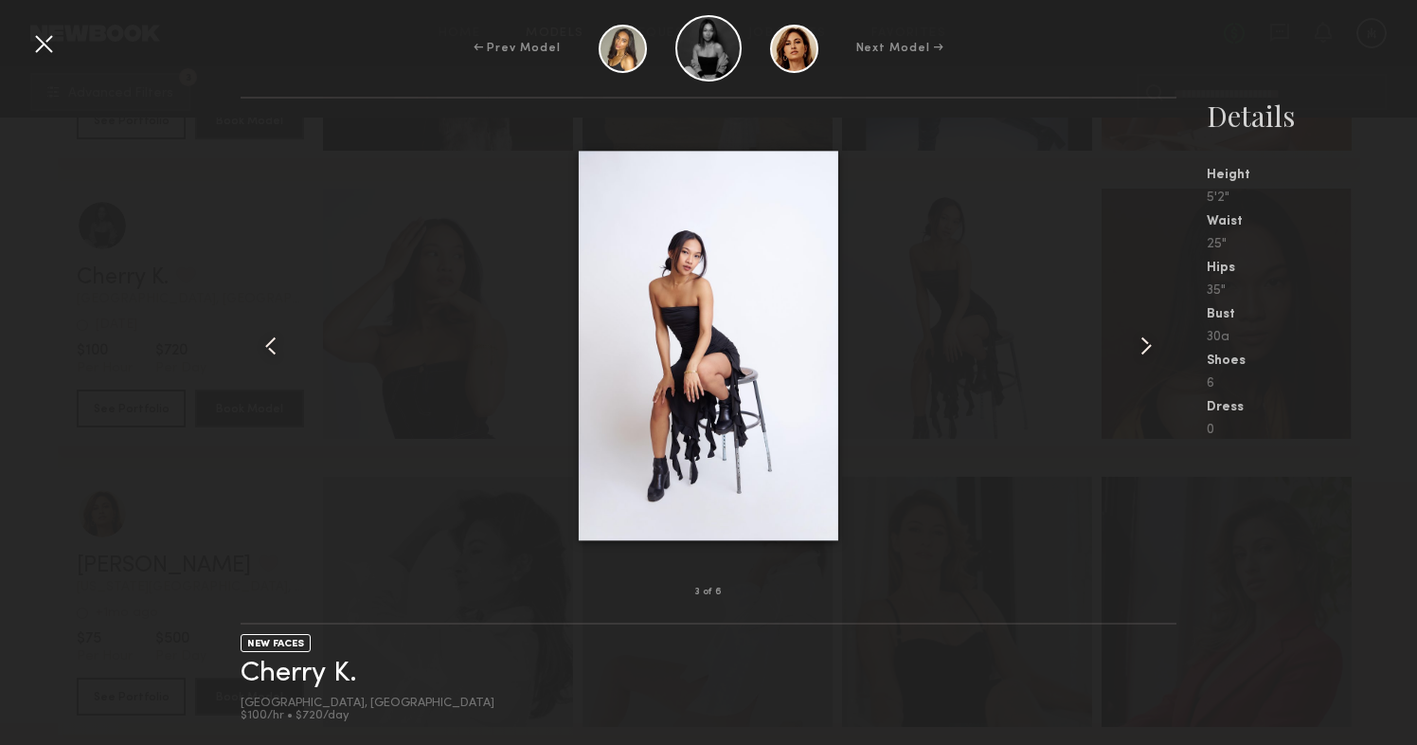
click at [1134, 348] on common-icon at bounding box center [1146, 346] width 30 height 30
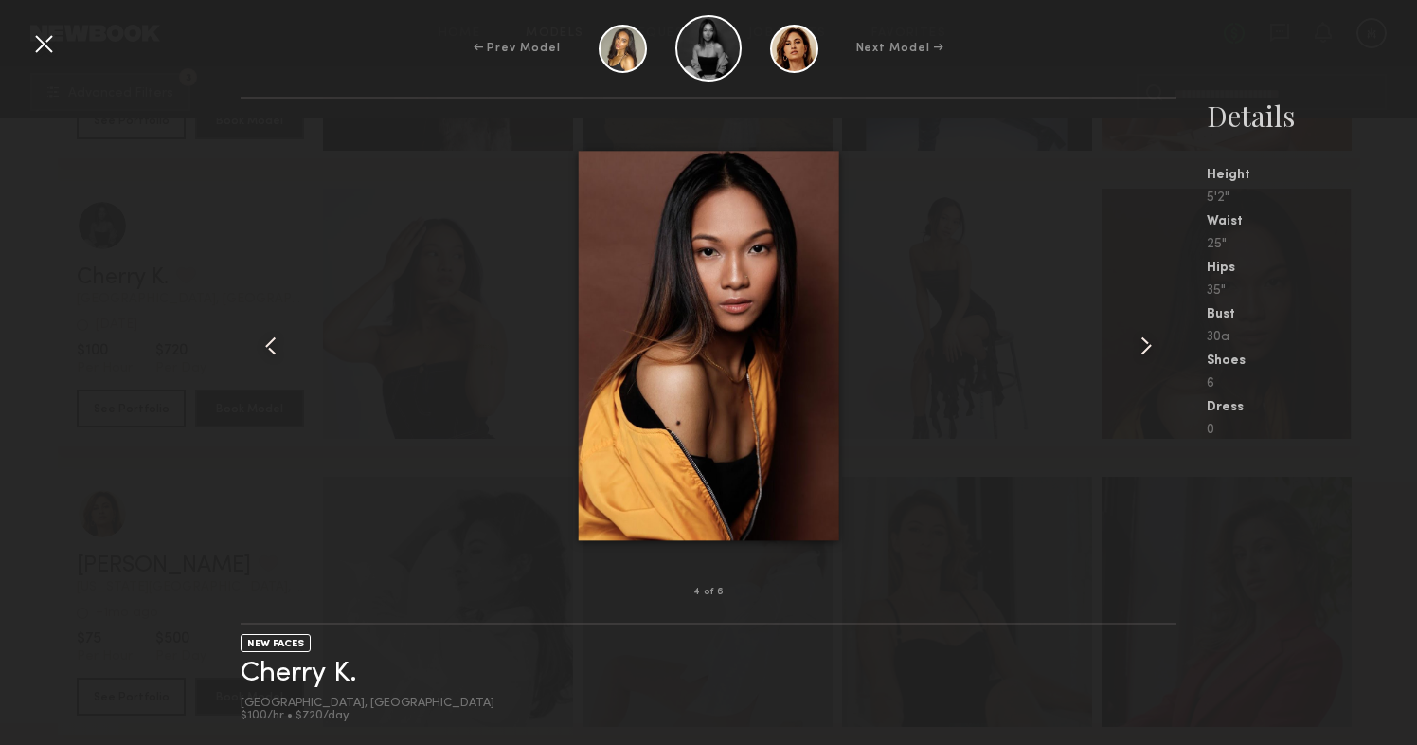
click at [1134, 348] on common-icon at bounding box center [1146, 346] width 30 height 30
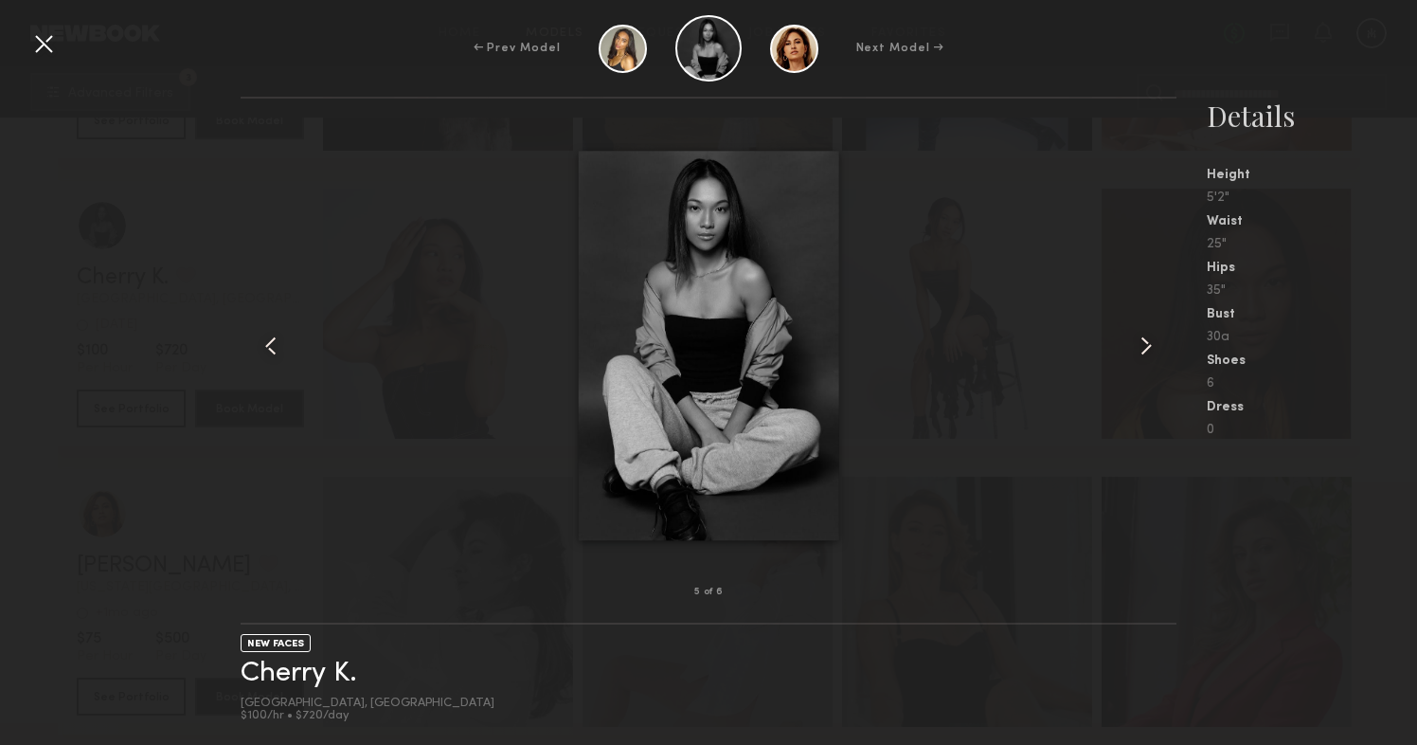
click at [1134, 348] on common-icon at bounding box center [1146, 346] width 30 height 30
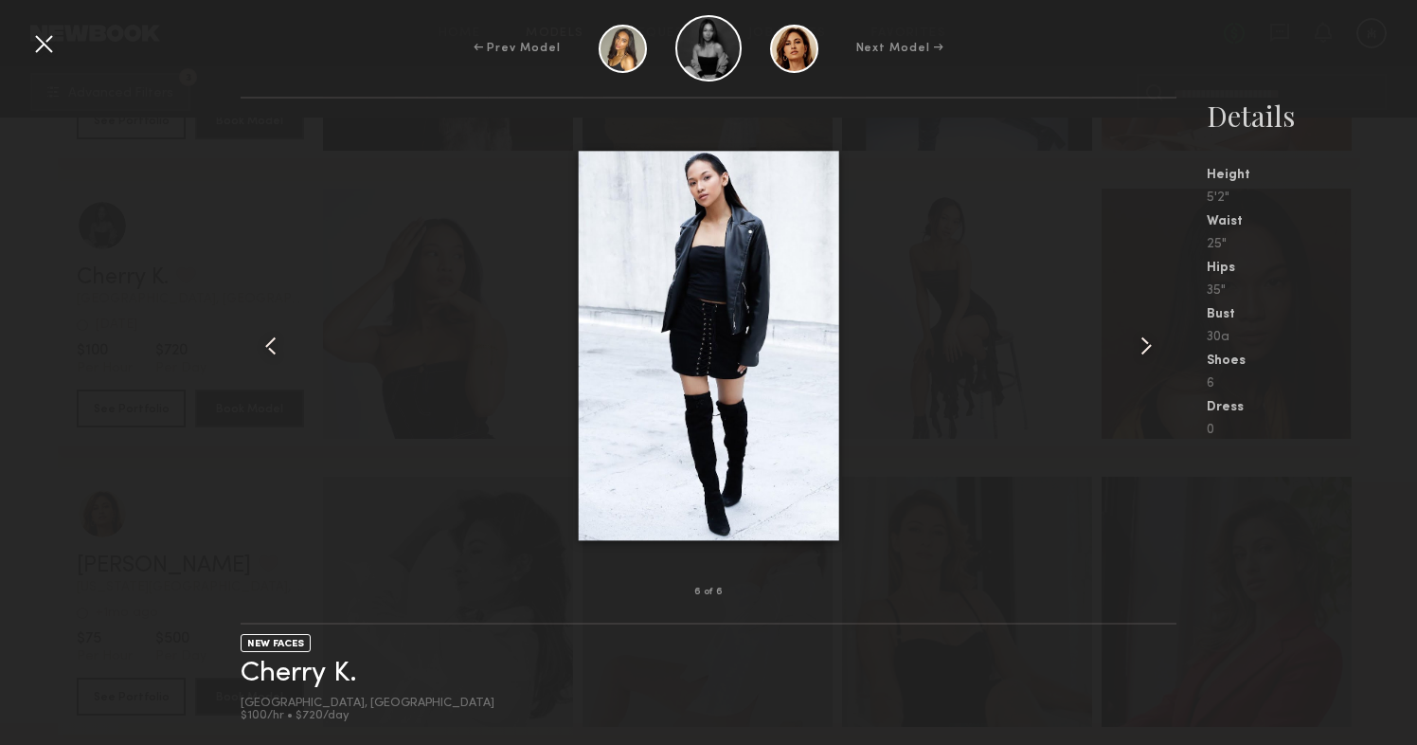
click at [1134, 348] on common-icon at bounding box center [1146, 346] width 30 height 30
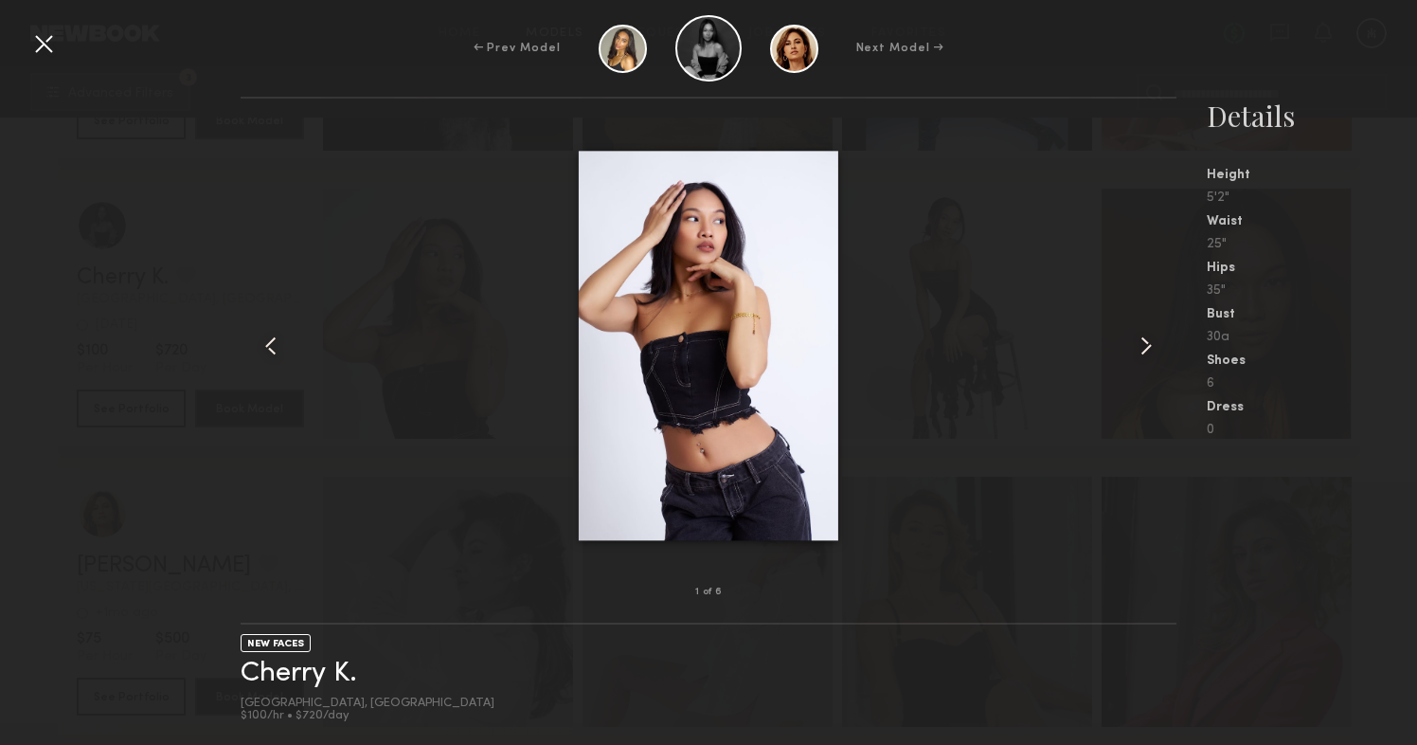
click at [1135, 347] on common-icon at bounding box center [1146, 346] width 30 height 30
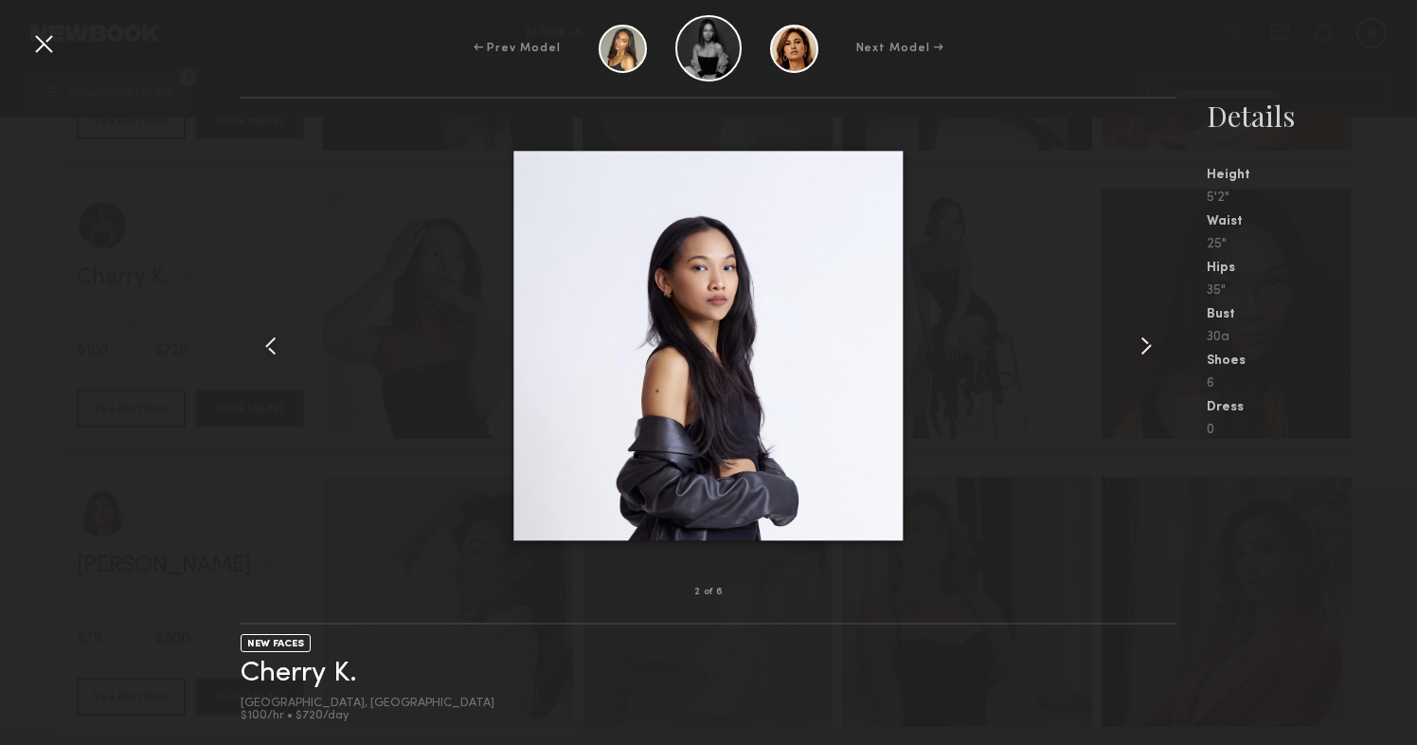
click at [1135, 347] on common-icon at bounding box center [1146, 346] width 30 height 30
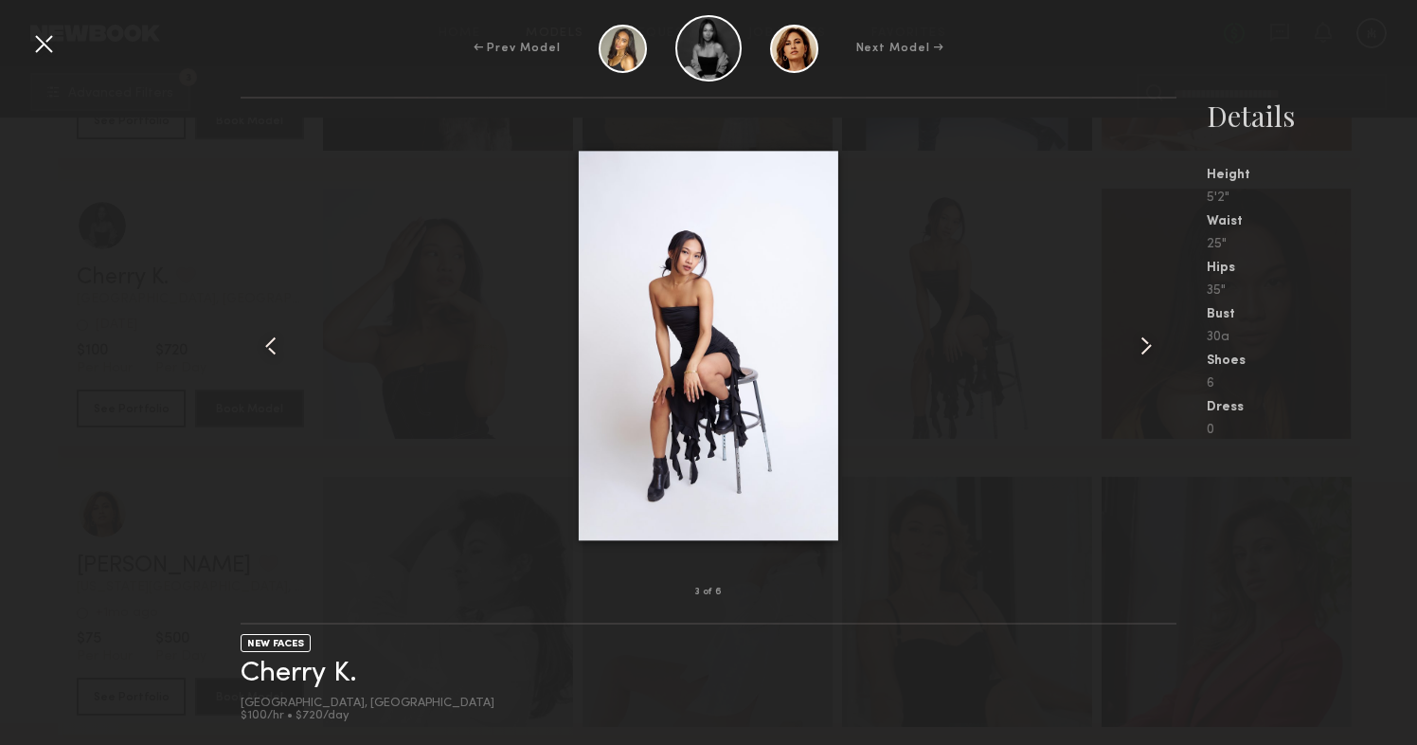
click at [1135, 347] on common-icon at bounding box center [1146, 346] width 30 height 30
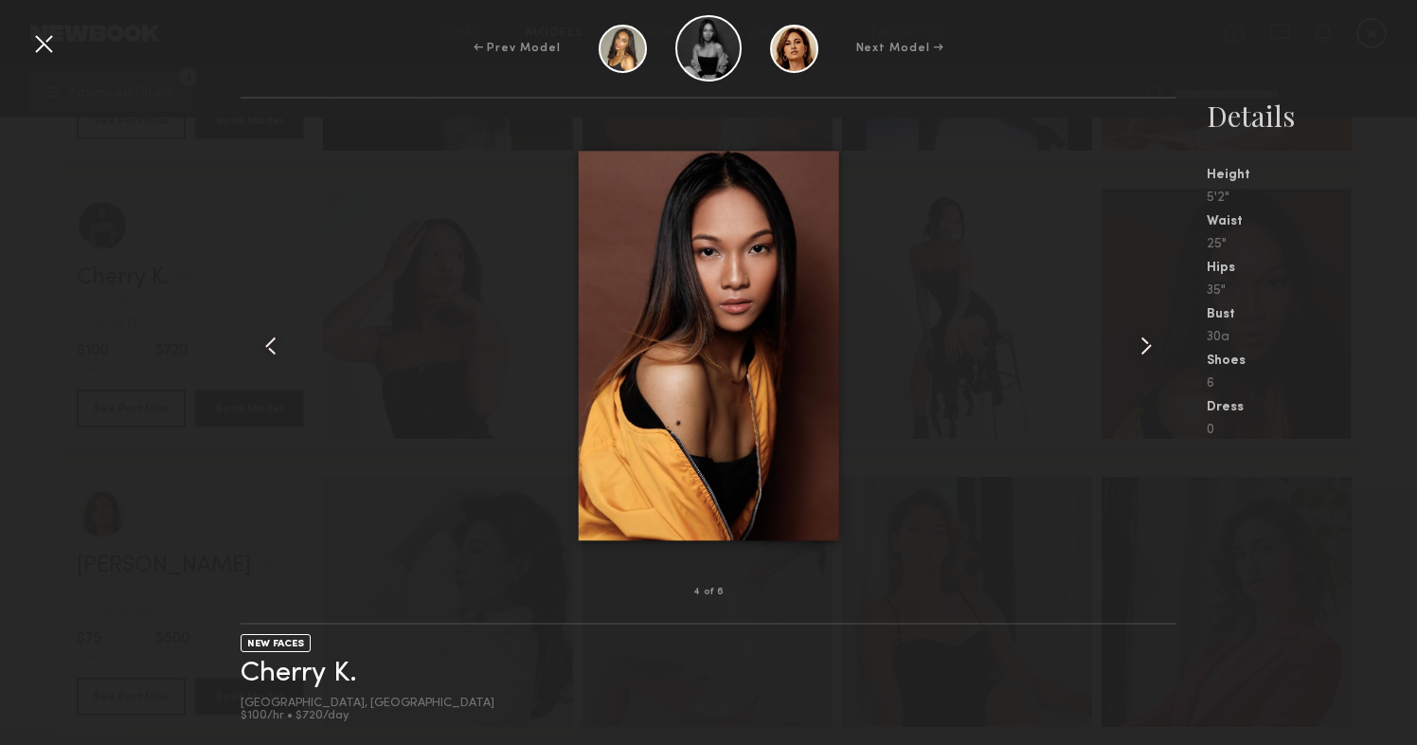
click at [38, 36] on div at bounding box center [43, 43] width 30 height 30
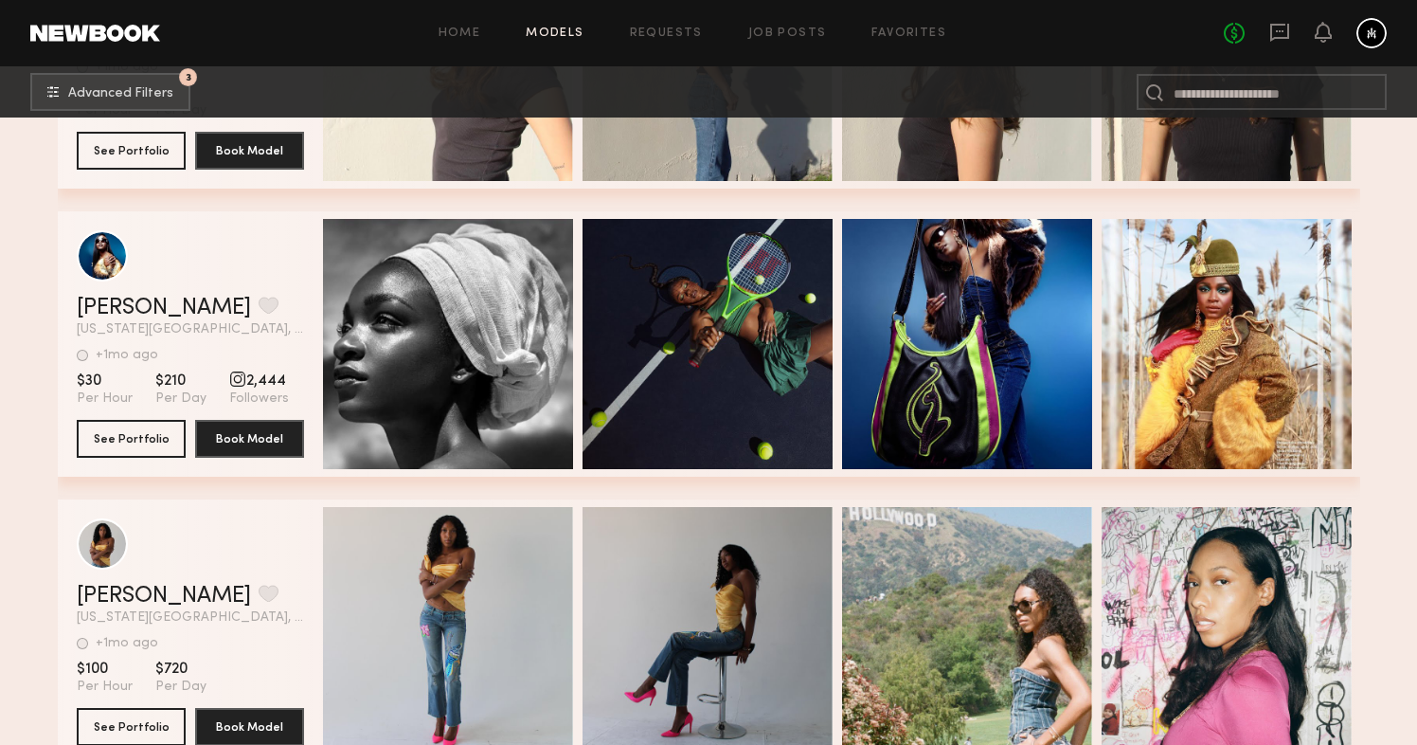
scroll to position [110240, 0]
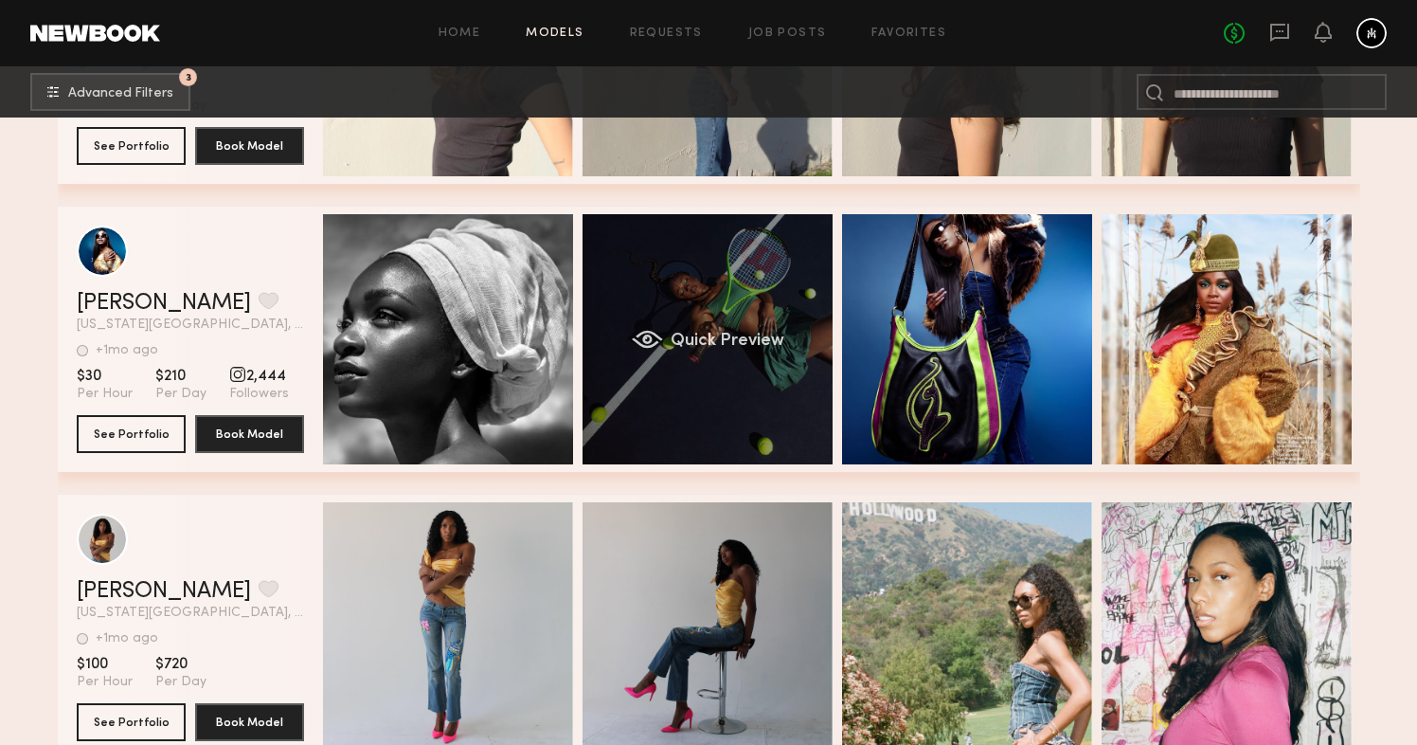
click at [707, 280] on div "Quick Preview" at bounding box center [708, 339] width 250 height 250
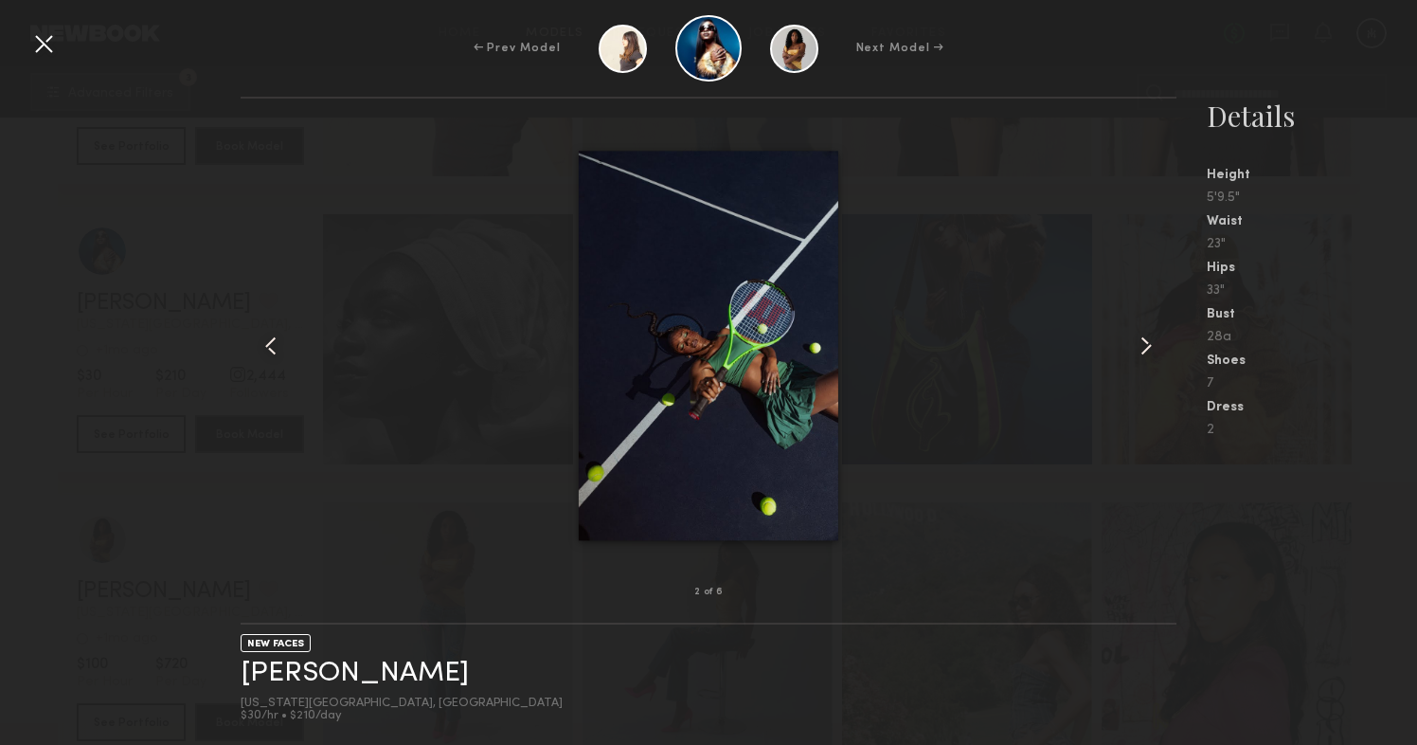
click at [1141, 345] on common-icon at bounding box center [1146, 346] width 30 height 30
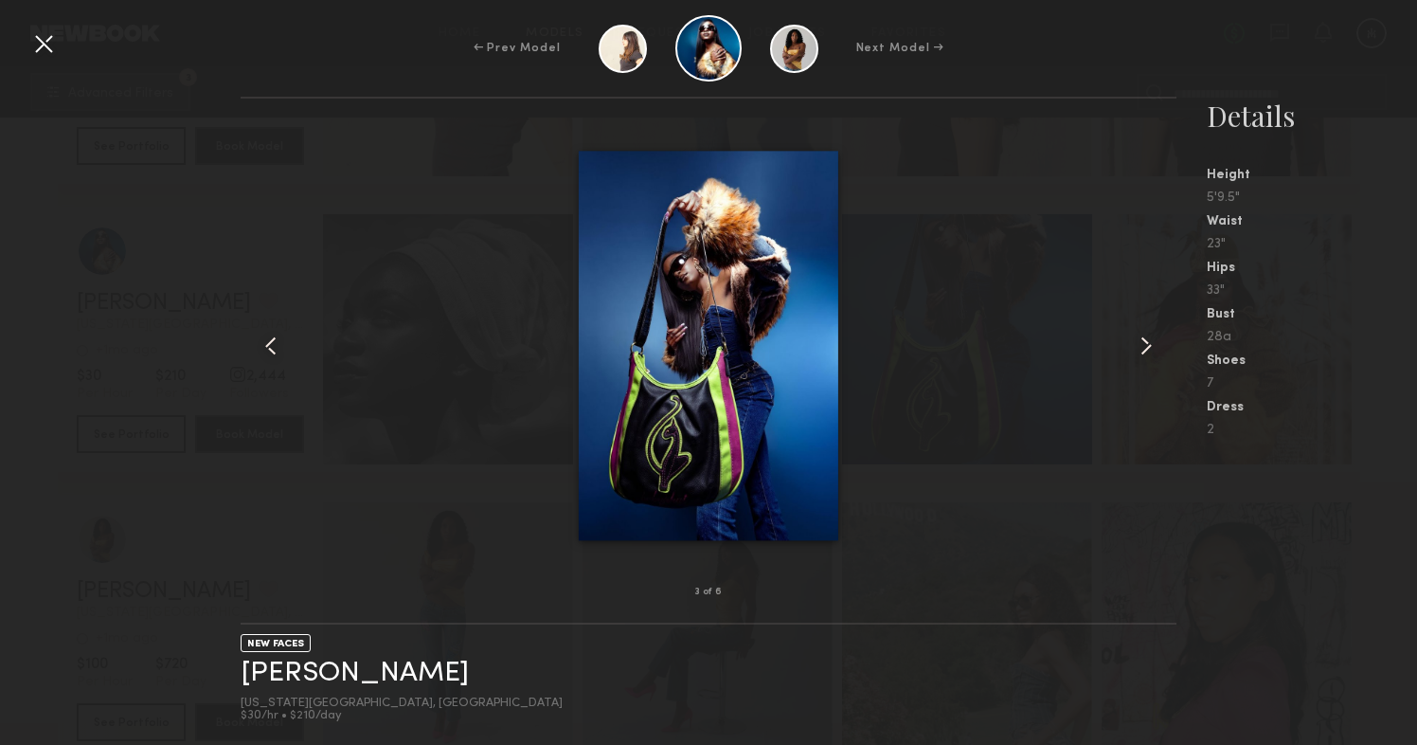
click at [1141, 345] on common-icon at bounding box center [1146, 346] width 30 height 30
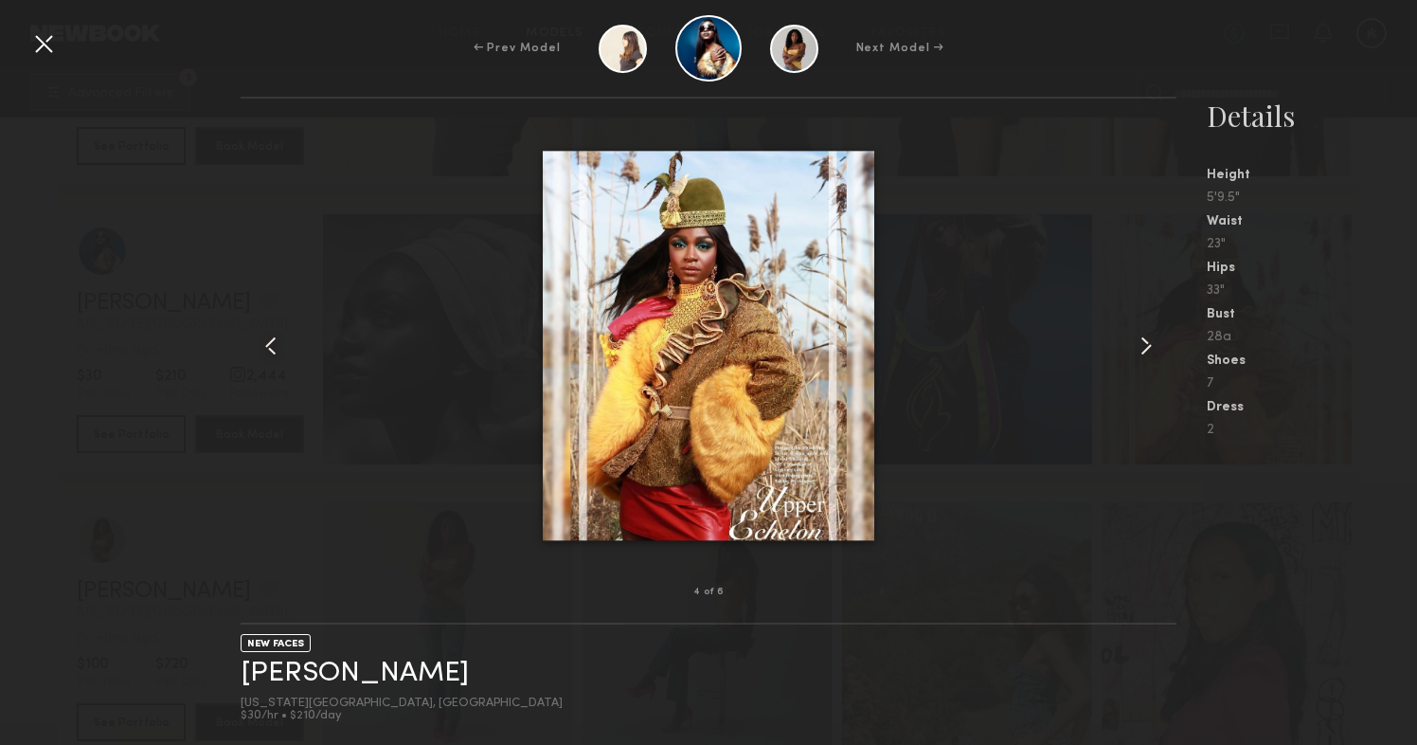
click at [1141, 345] on common-icon at bounding box center [1146, 346] width 30 height 30
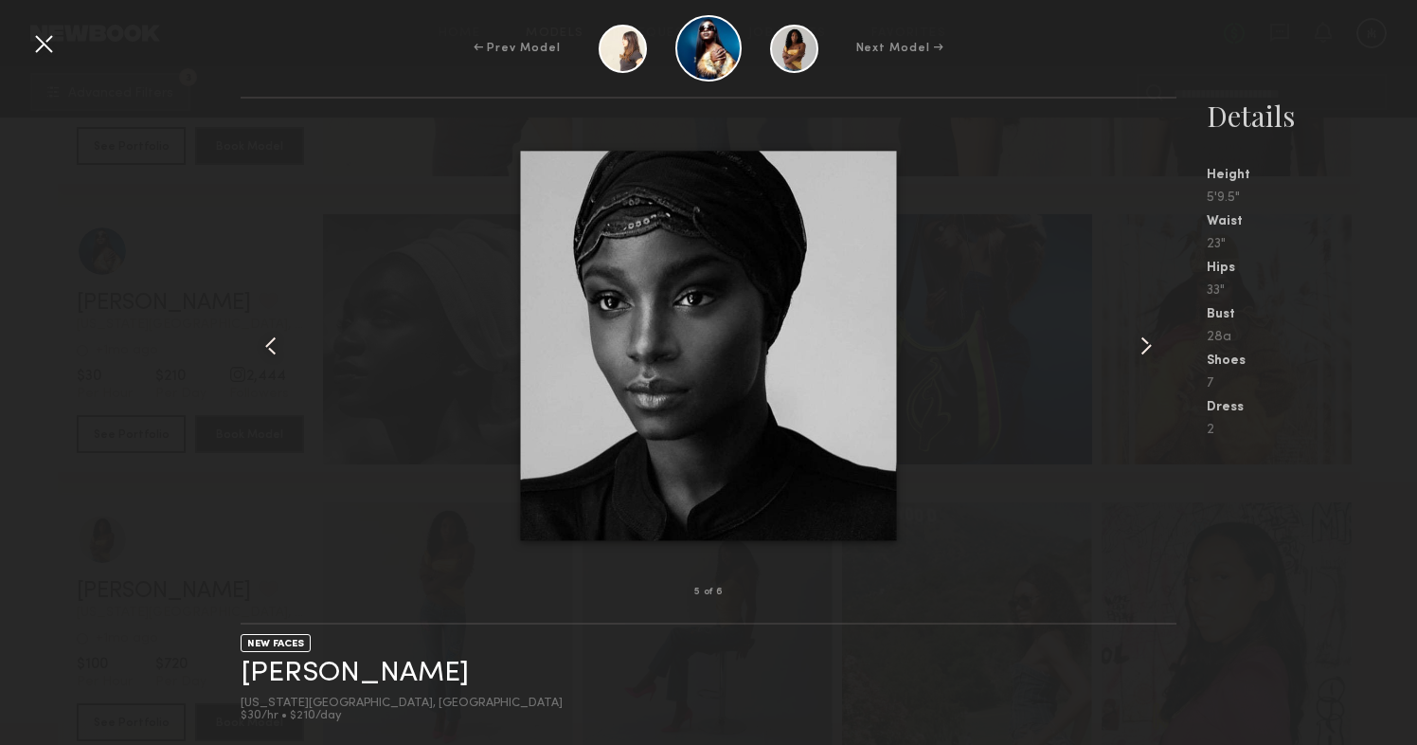
click at [1141, 345] on common-icon at bounding box center [1146, 346] width 30 height 30
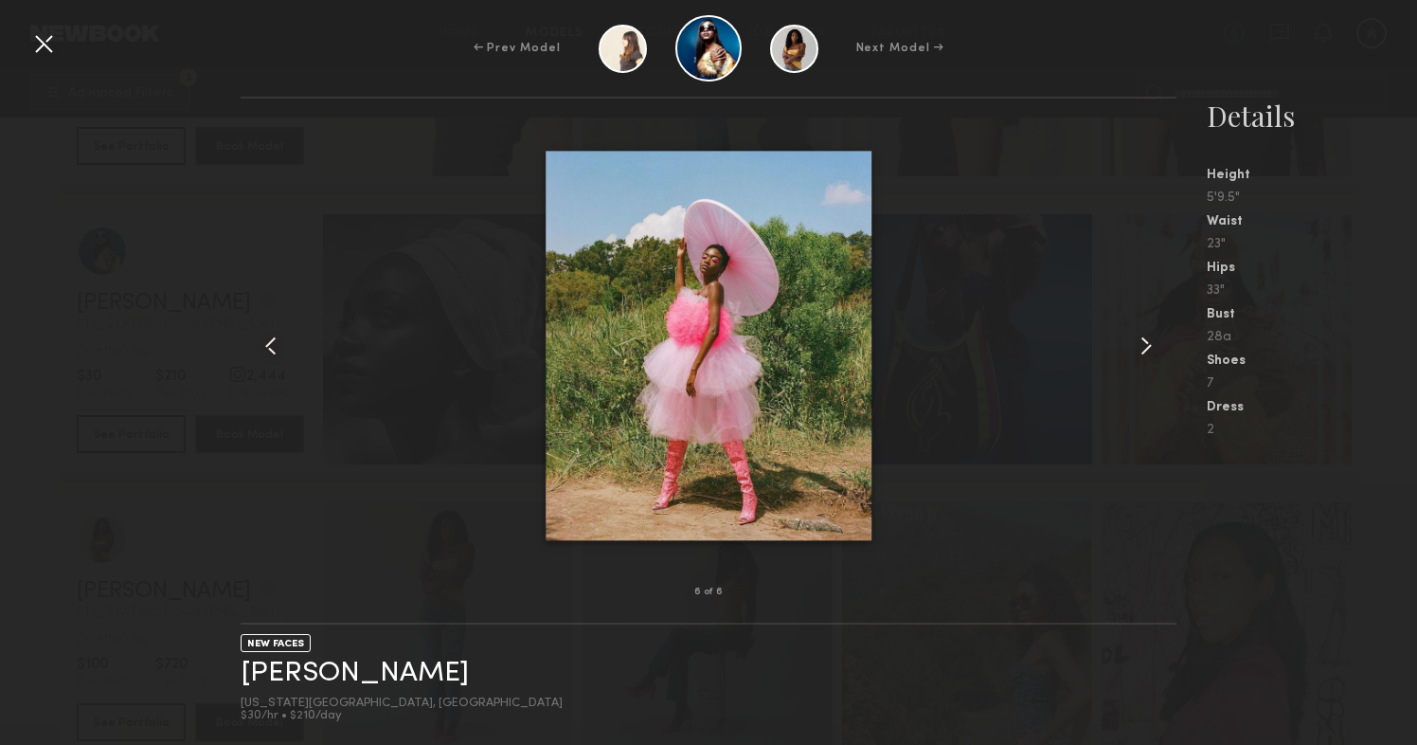
click at [1141, 345] on common-icon at bounding box center [1146, 346] width 30 height 30
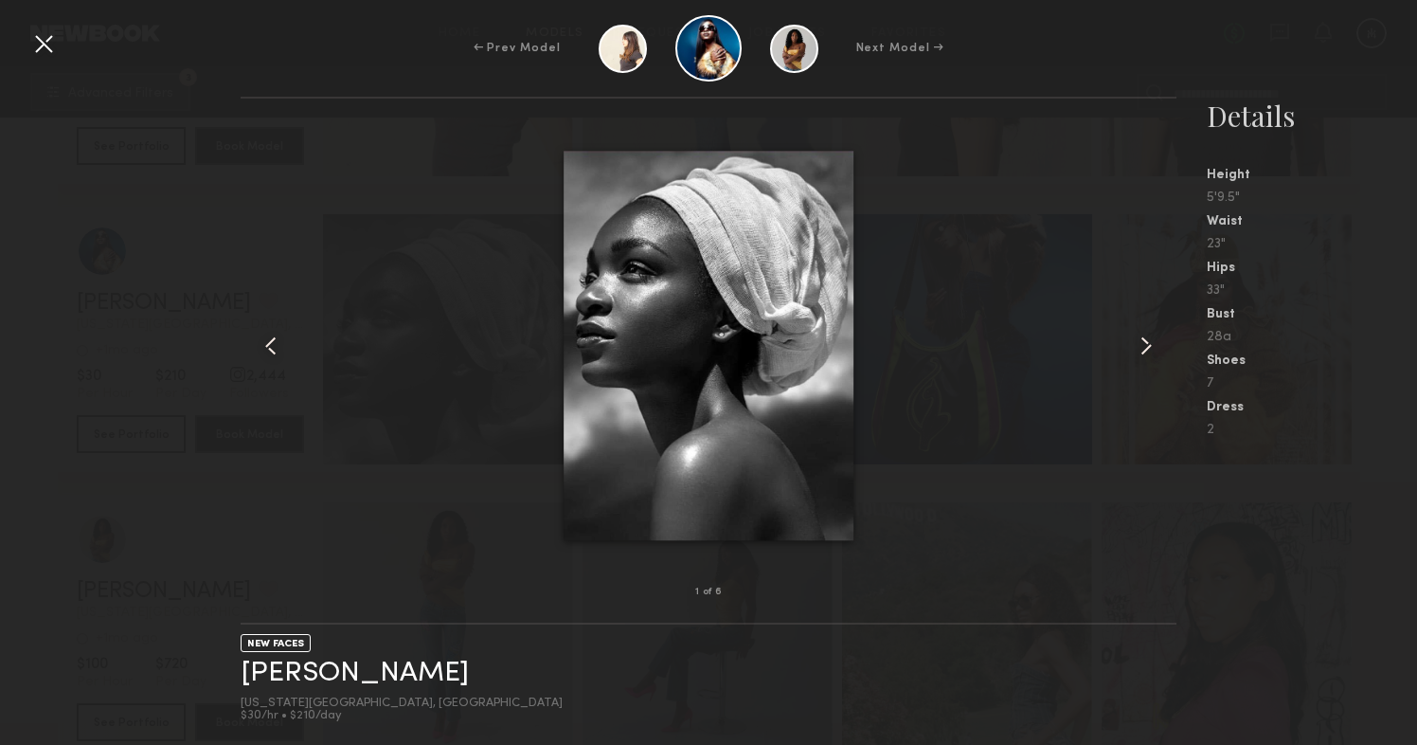
click at [1141, 345] on common-icon at bounding box center [1146, 346] width 30 height 30
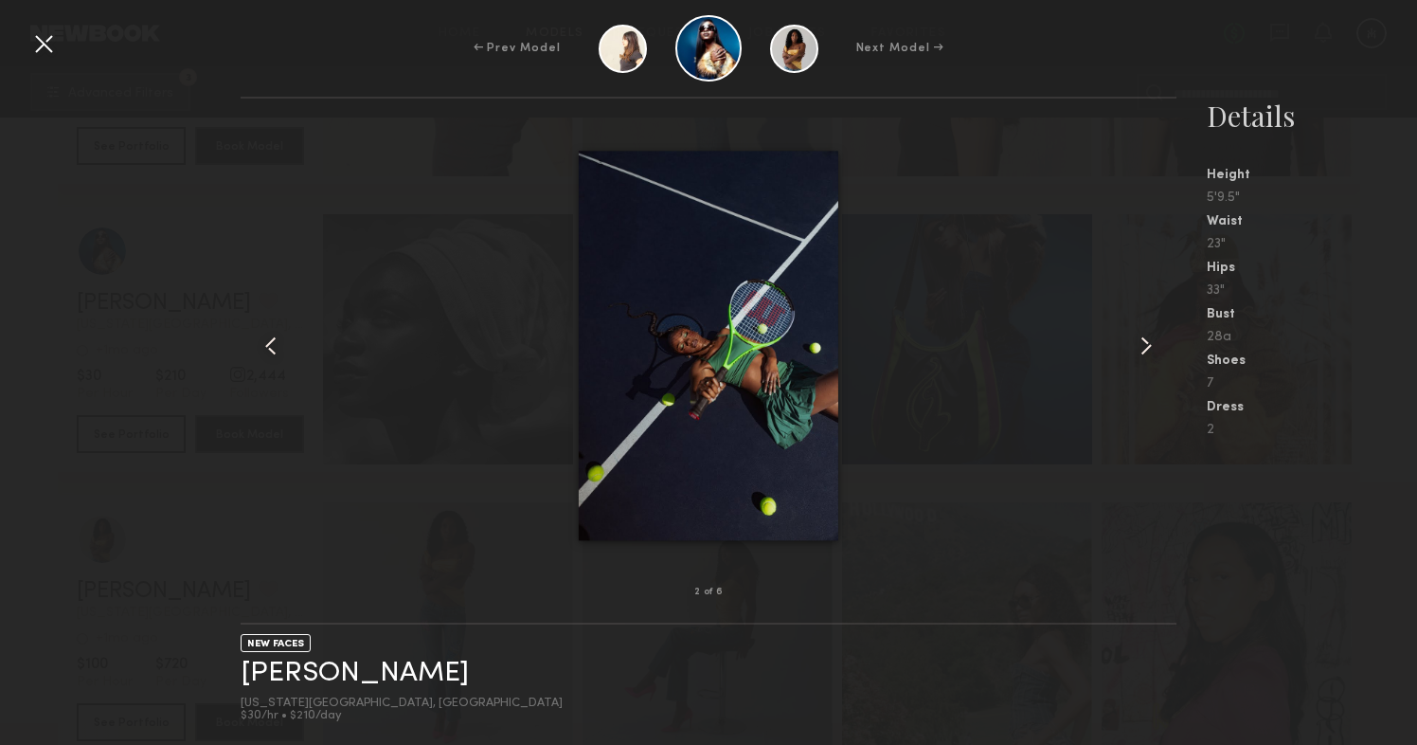
click at [1141, 345] on common-icon at bounding box center [1146, 346] width 30 height 30
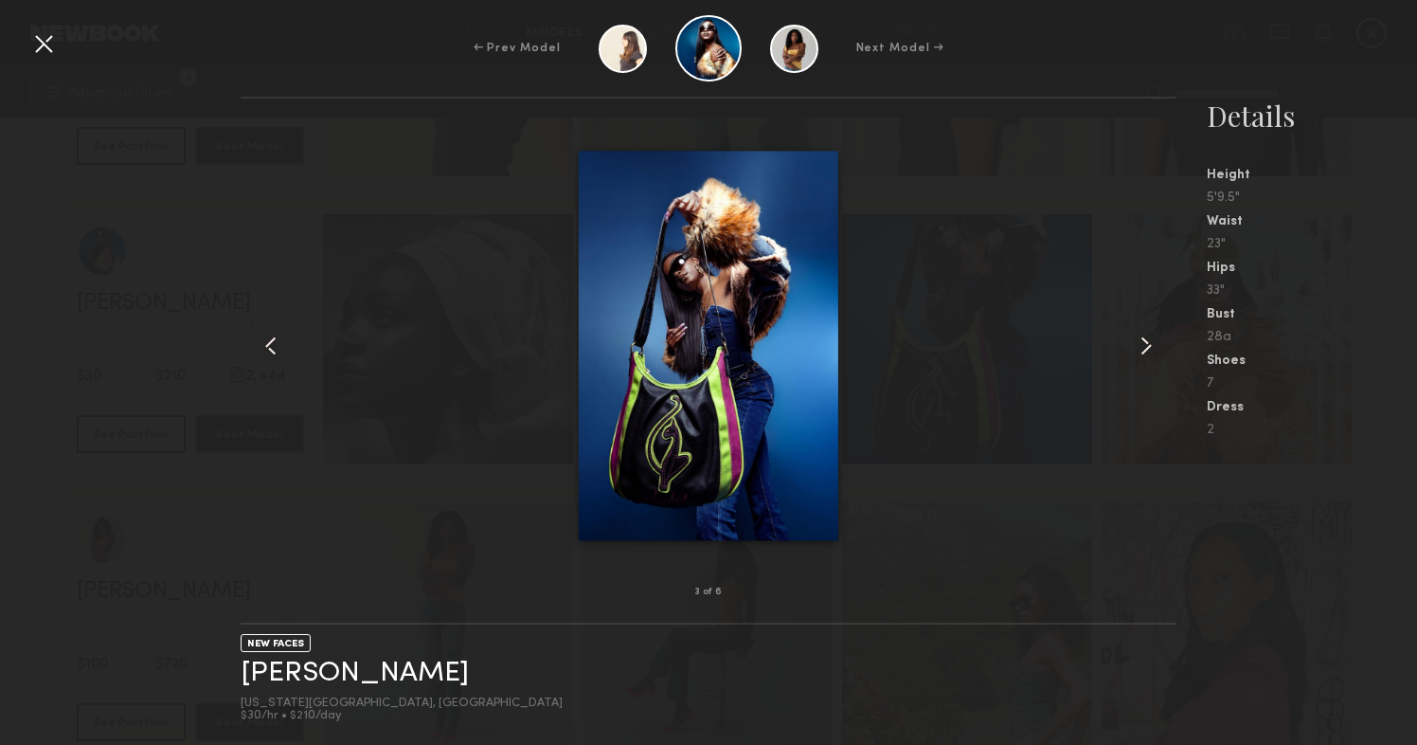
click at [39, 38] on div at bounding box center [43, 43] width 30 height 30
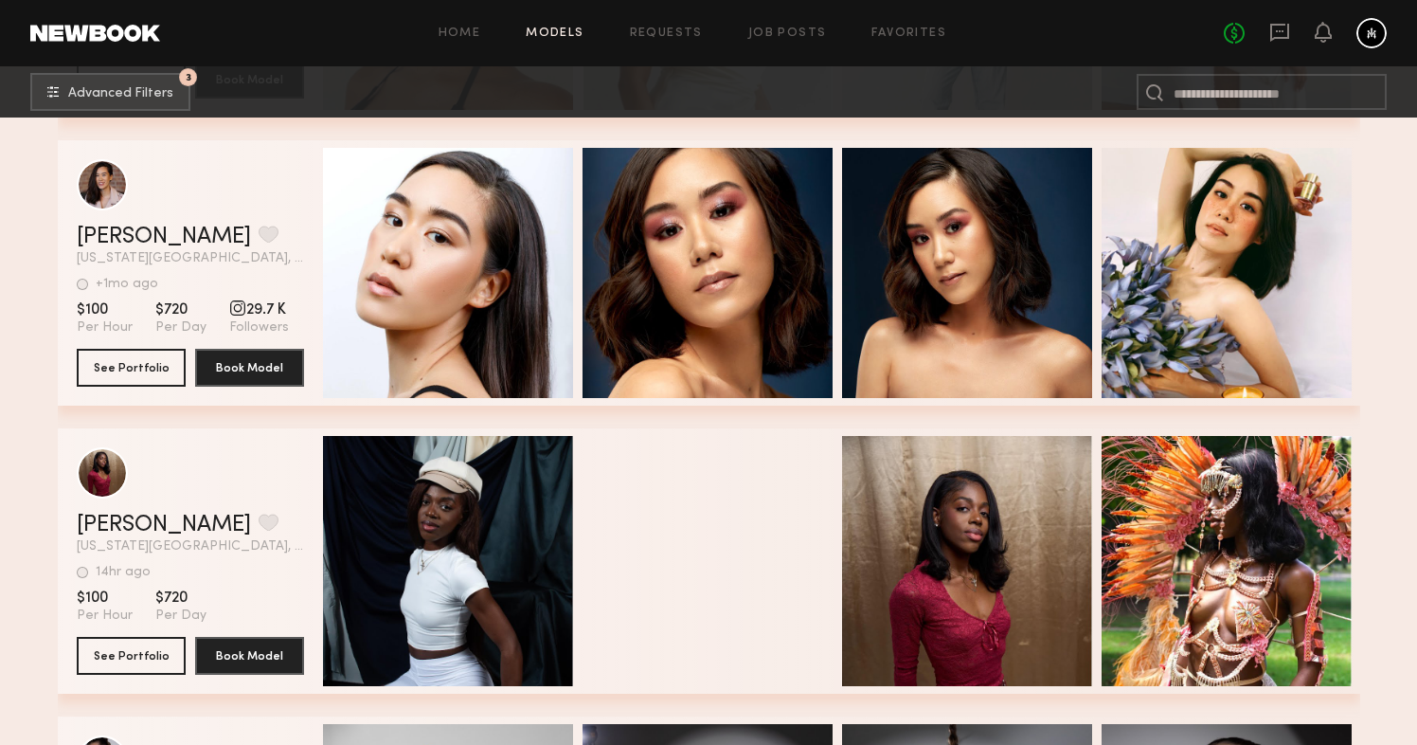
scroll to position [113765, 0]
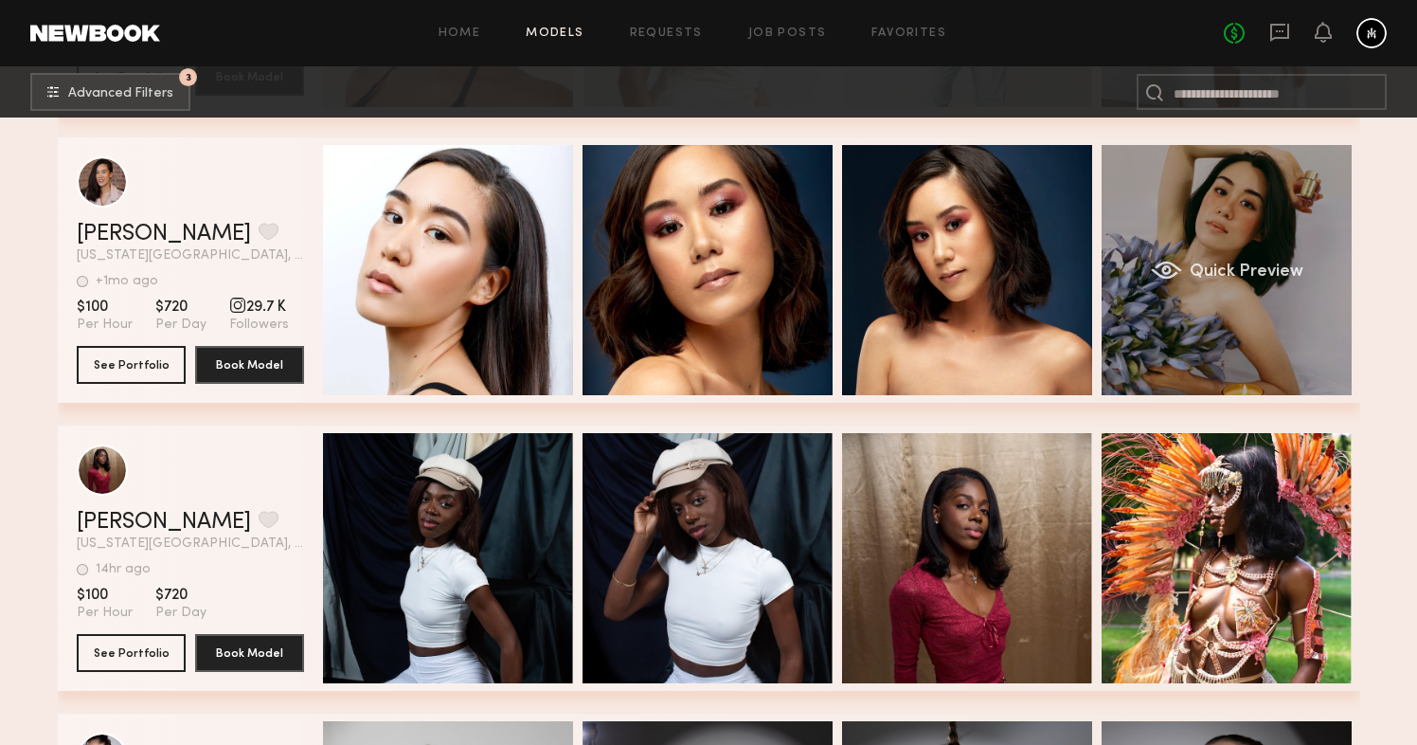
click at [1169, 205] on div "Quick Preview" at bounding box center [1227, 270] width 250 height 250
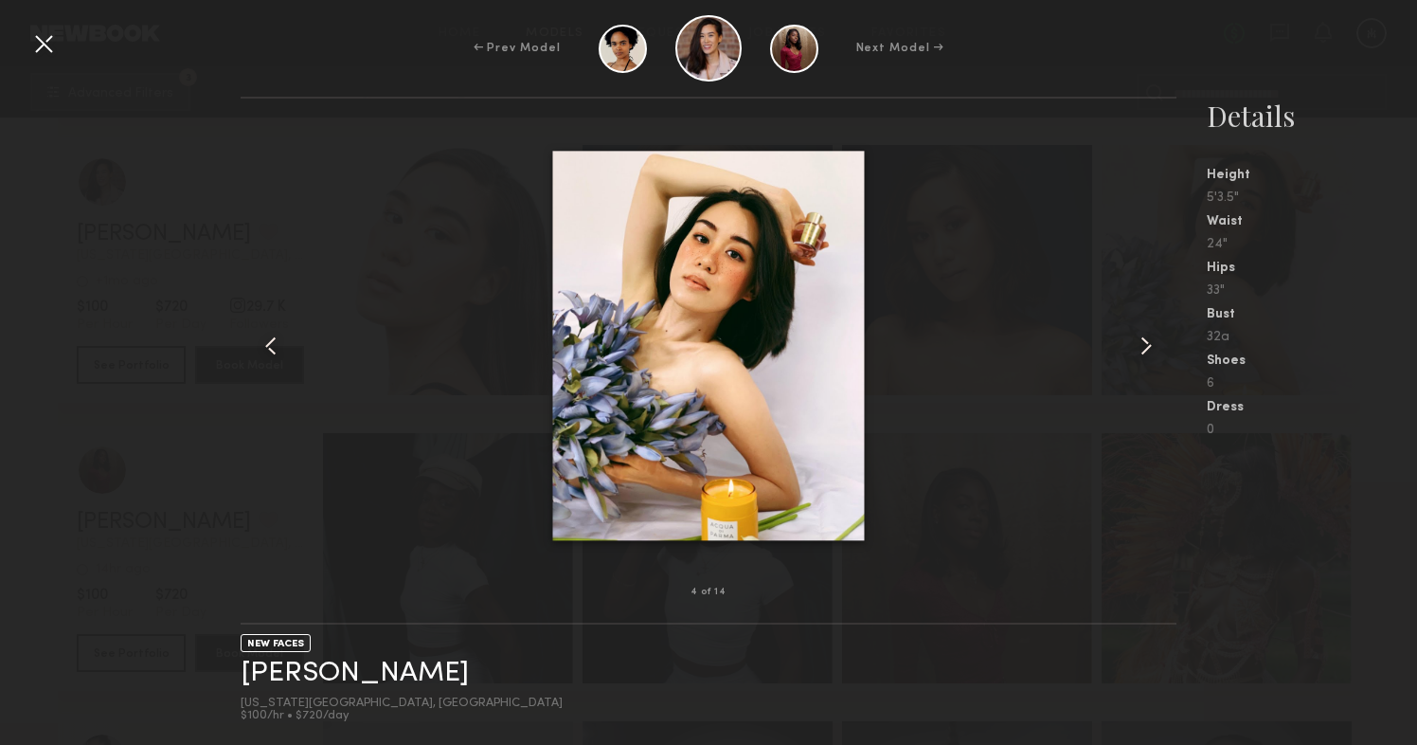
click at [1137, 347] on common-icon at bounding box center [1146, 346] width 30 height 30
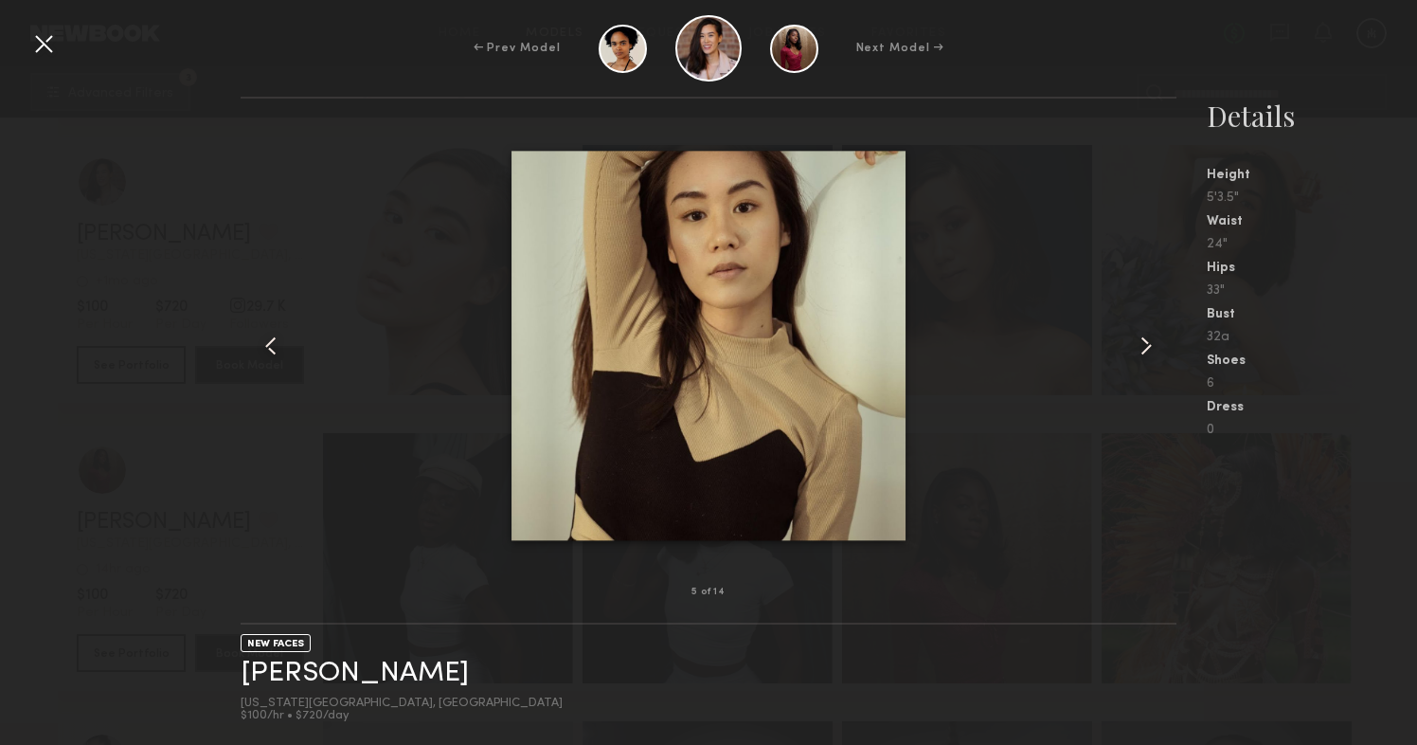
click at [1137, 347] on common-icon at bounding box center [1146, 346] width 30 height 30
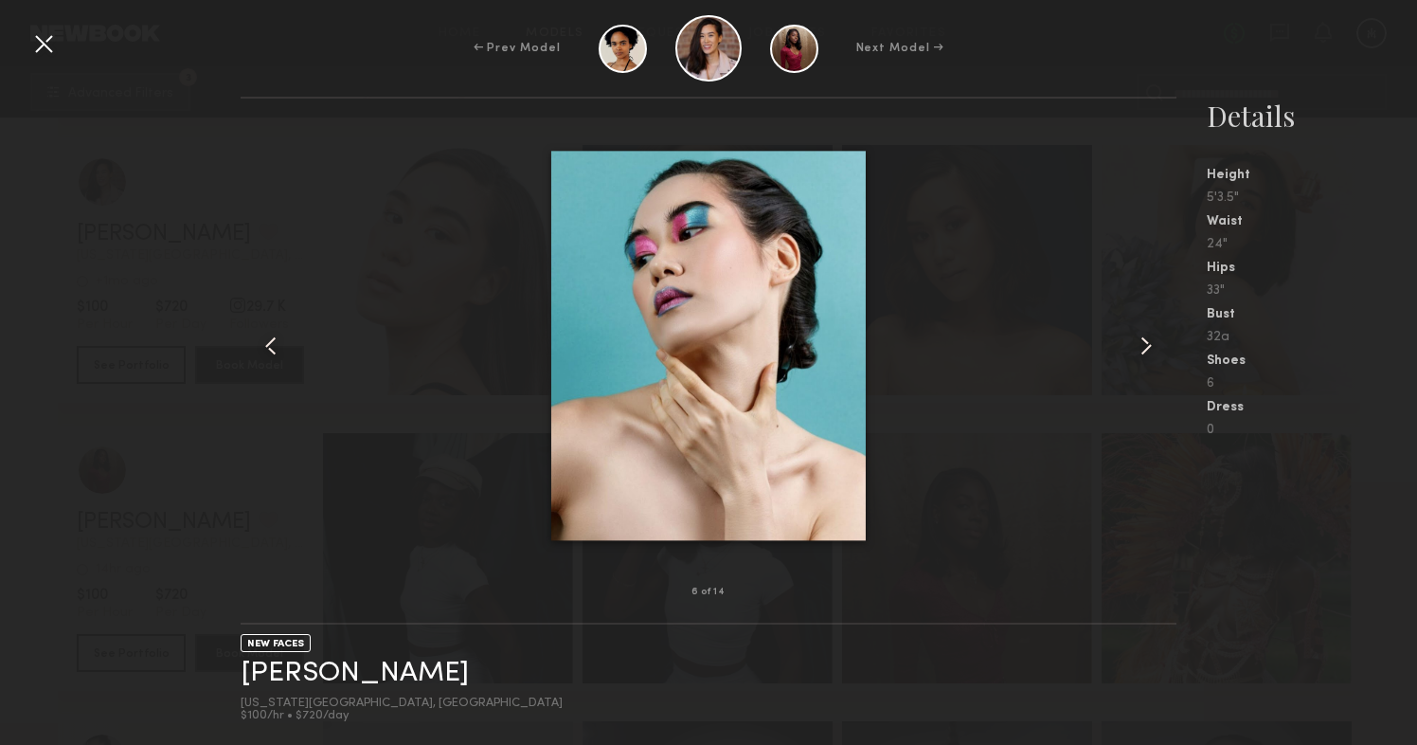
click at [1137, 347] on common-icon at bounding box center [1146, 346] width 30 height 30
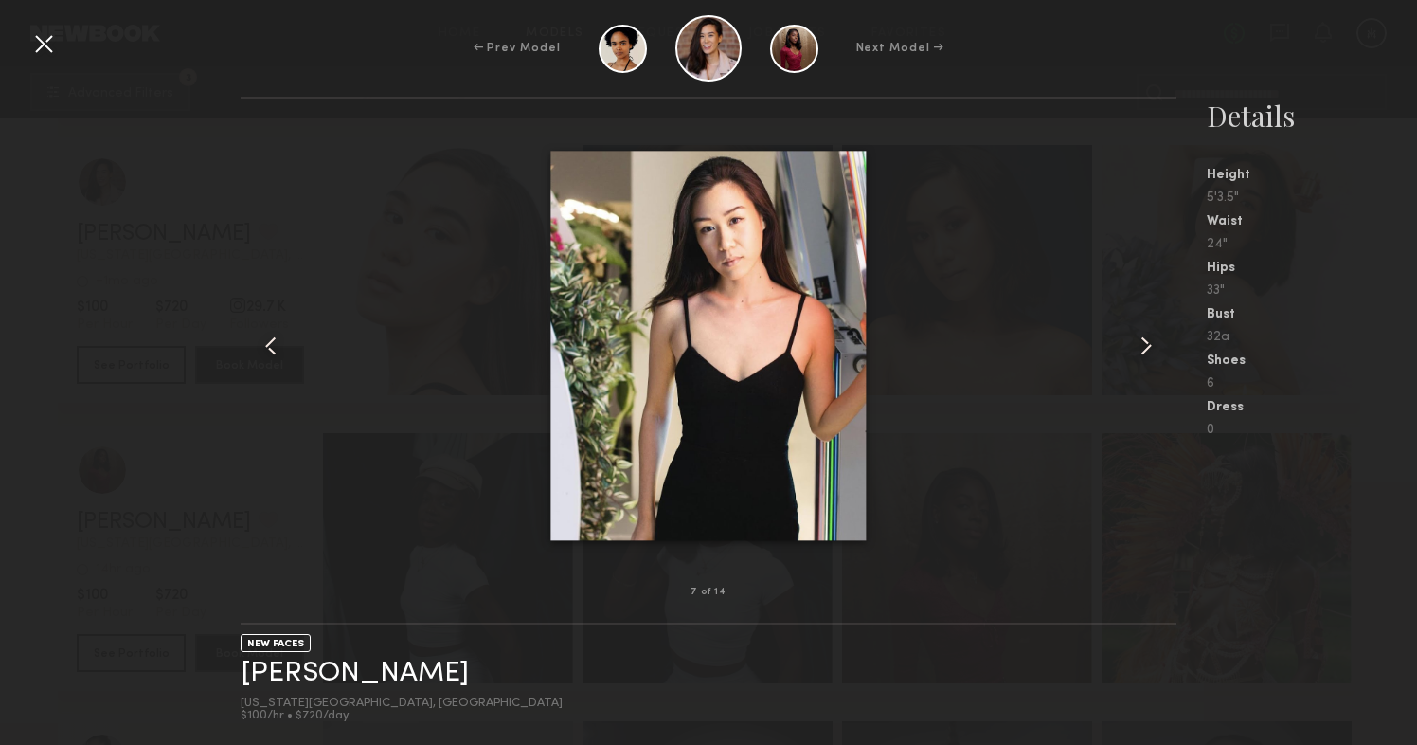
click at [1137, 347] on common-icon at bounding box center [1146, 346] width 30 height 30
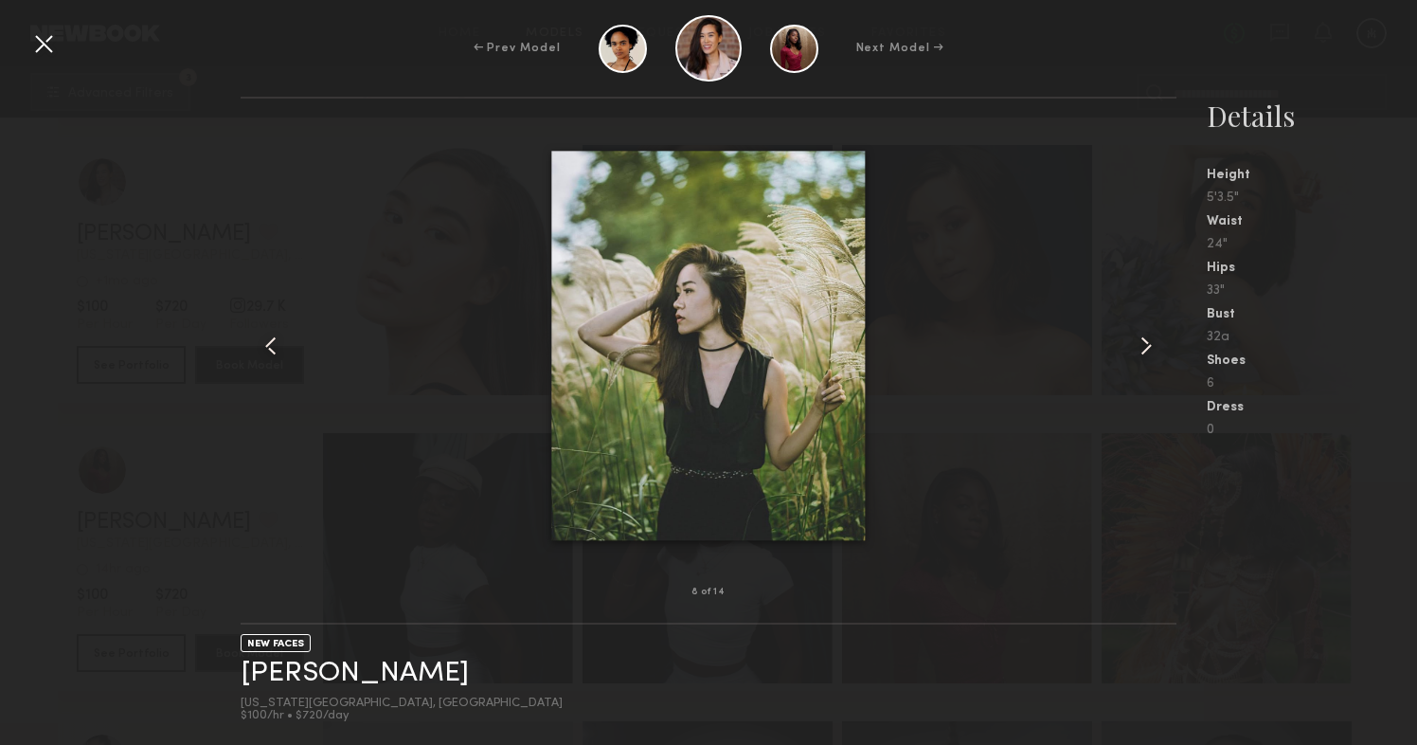
click at [1137, 347] on common-icon at bounding box center [1146, 346] width 30 height 30
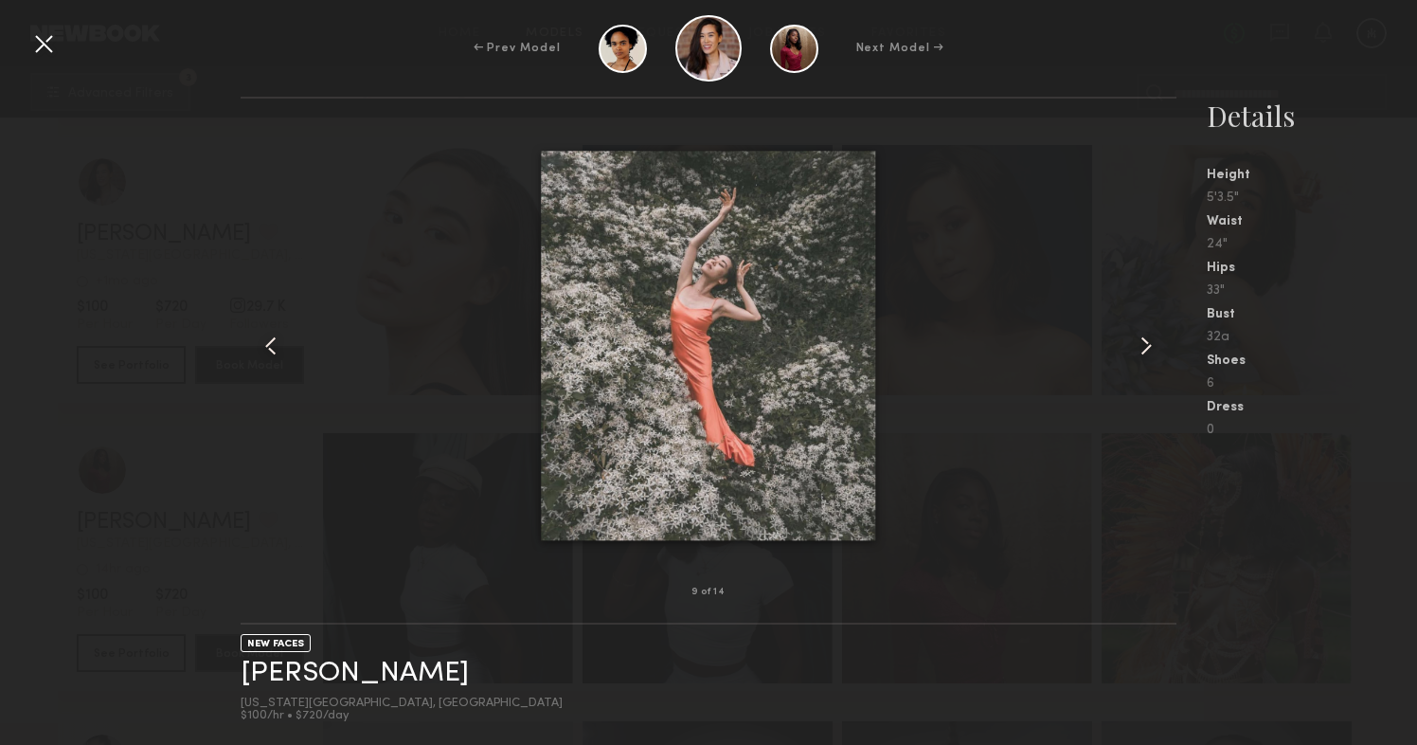
click at [1137, 347] on common-icon at bounding box center [1146, 346] width 30 height 30
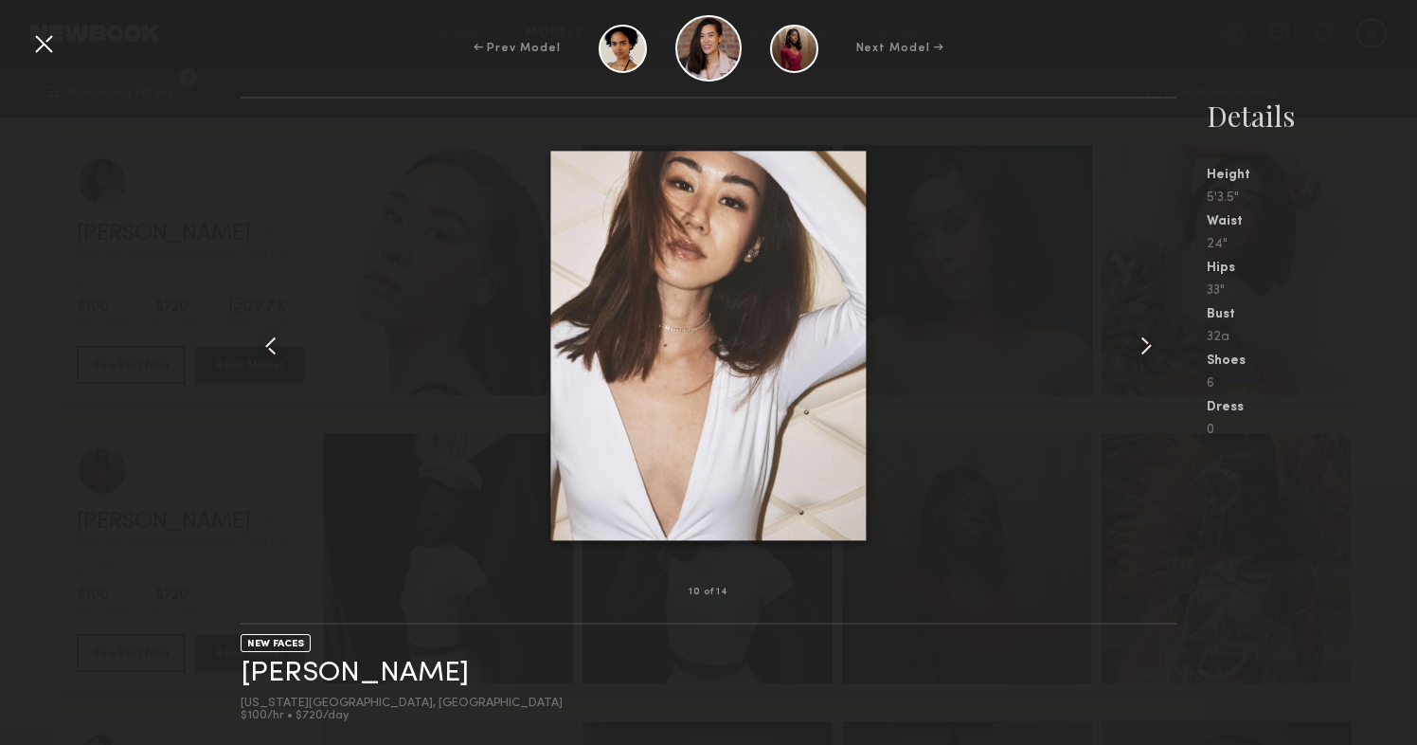
click at [1137, 347] on common-icon at bounding box center [1146, 346] width 30 height 30
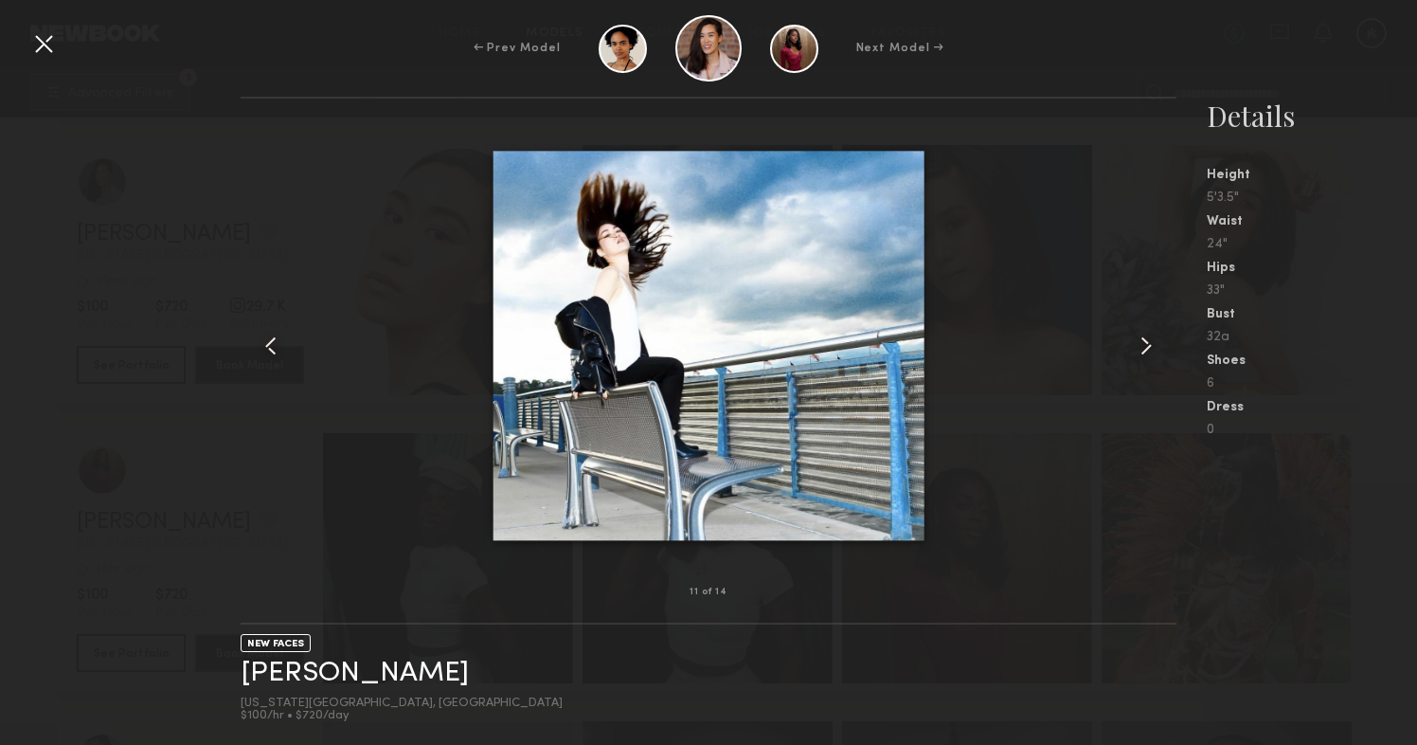
click at [1137, 347] on common-icon at bounding box center [1146, 346] width 30 height 30
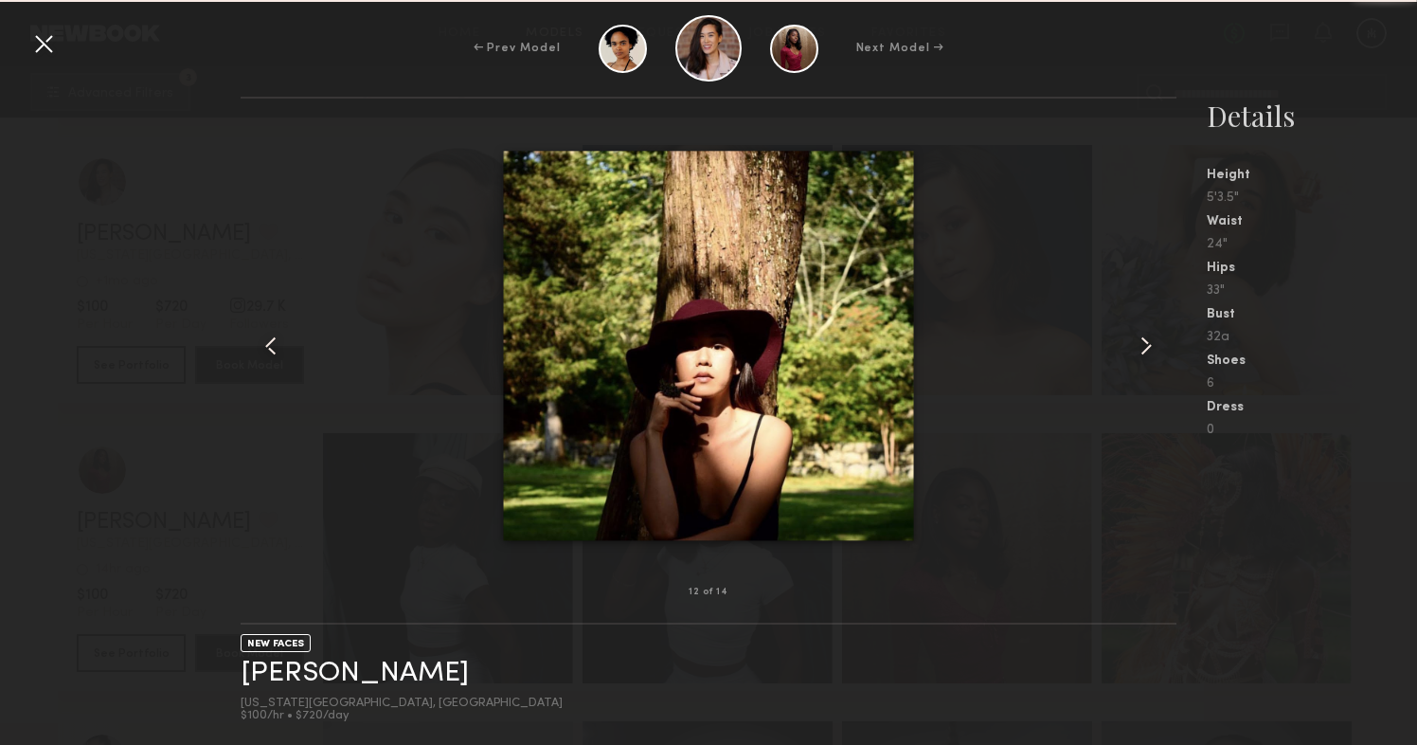
click at [1137, 347] on common-icon at bounding box center [1146, 346] width 30 height 30
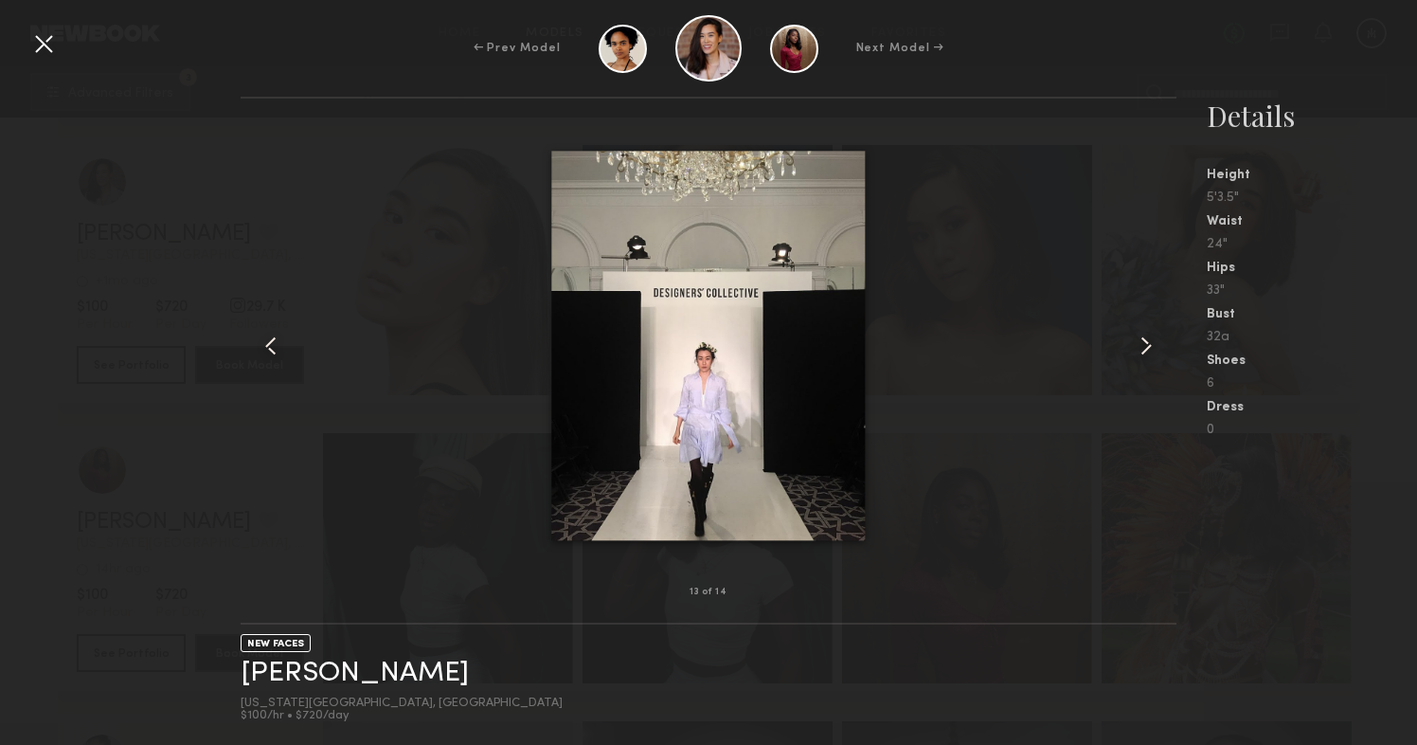
click at [1137, 347] on common-icon at bounding box center [1146, 346] width 30 height 30
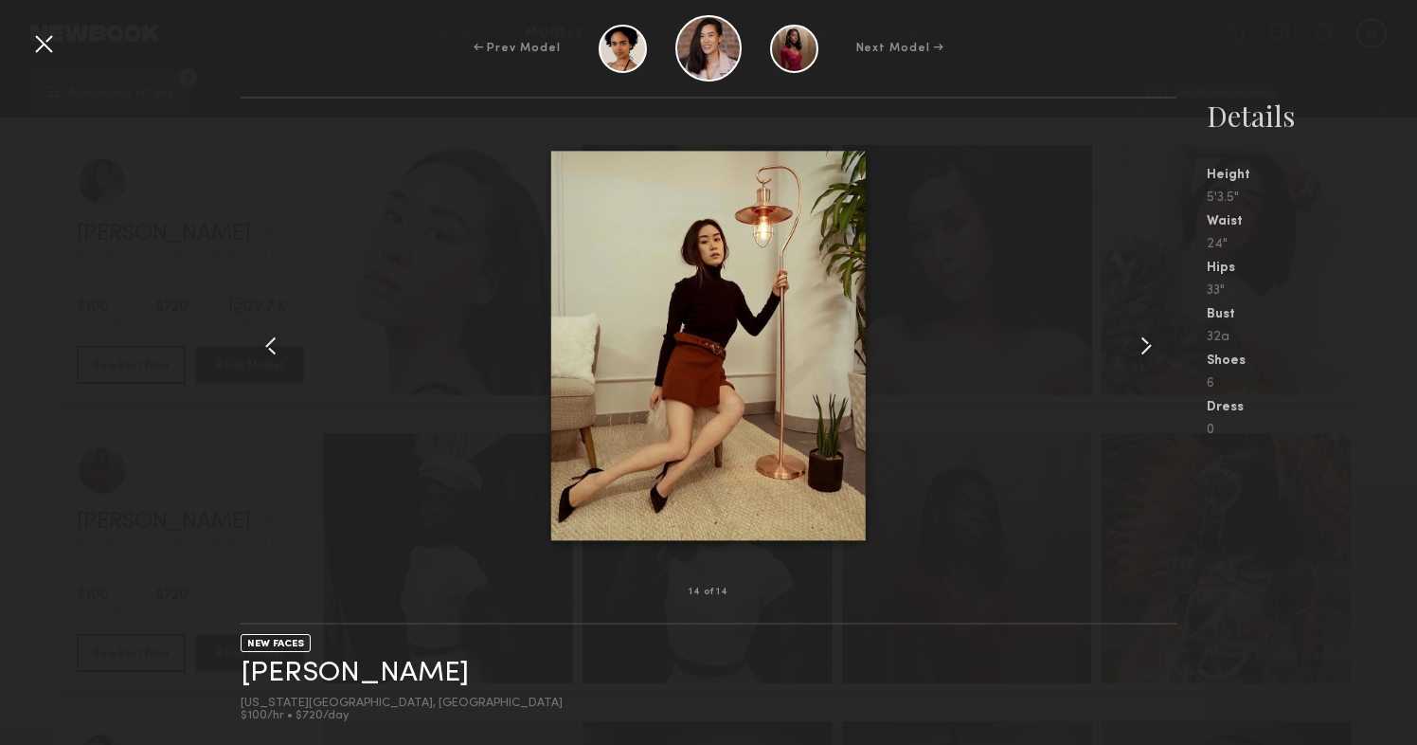
click at [1137, 347] on common-icon at bounding box center [1146, 346] width 30 height 30
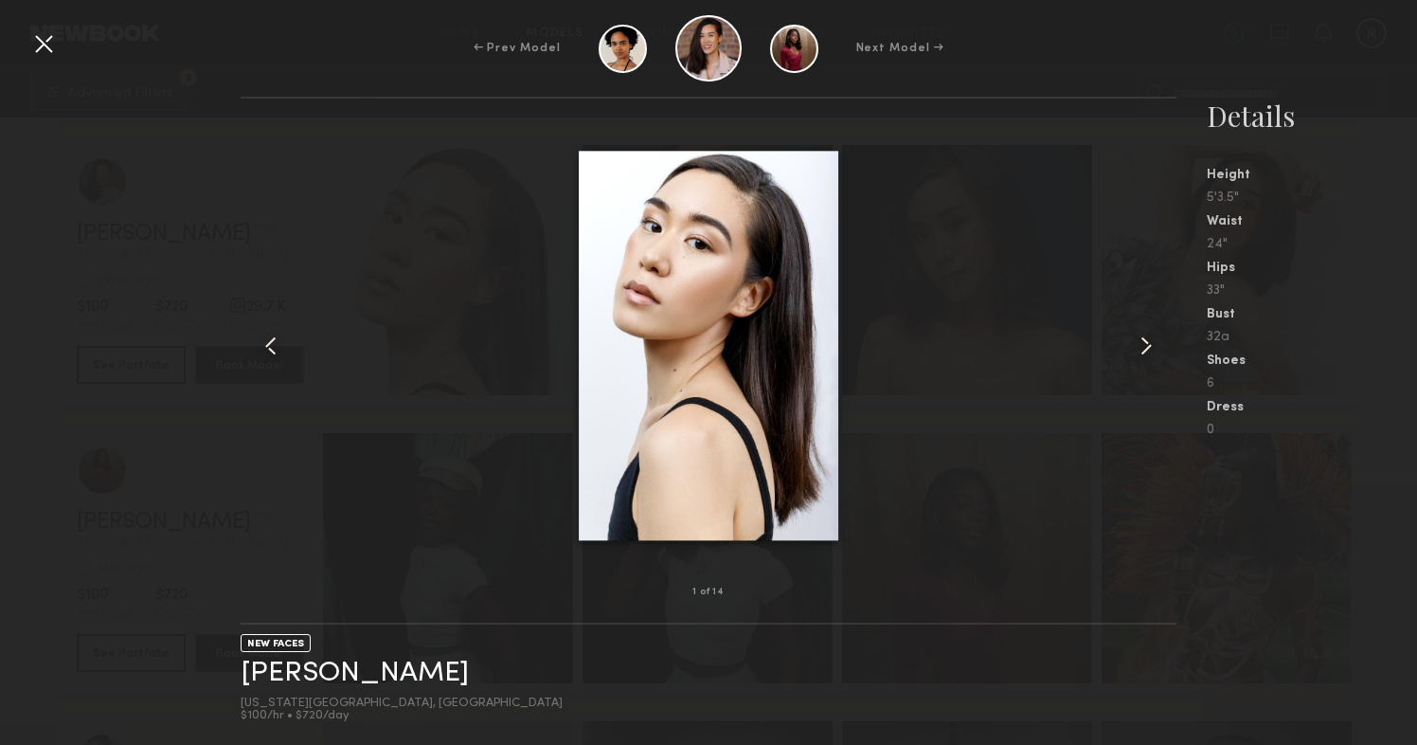
click at [135, 464] on div "1 of 14 NEW FACES [PERSON_NAME] [US_STATE][GEOGRAPHIC_DATA], [GEOGRAPHIC_DATA] …" at bounding box center [708, 421] width 1417 height 648
click at [40, 52] on div at bounding box center [43, 43] width 30 height 30
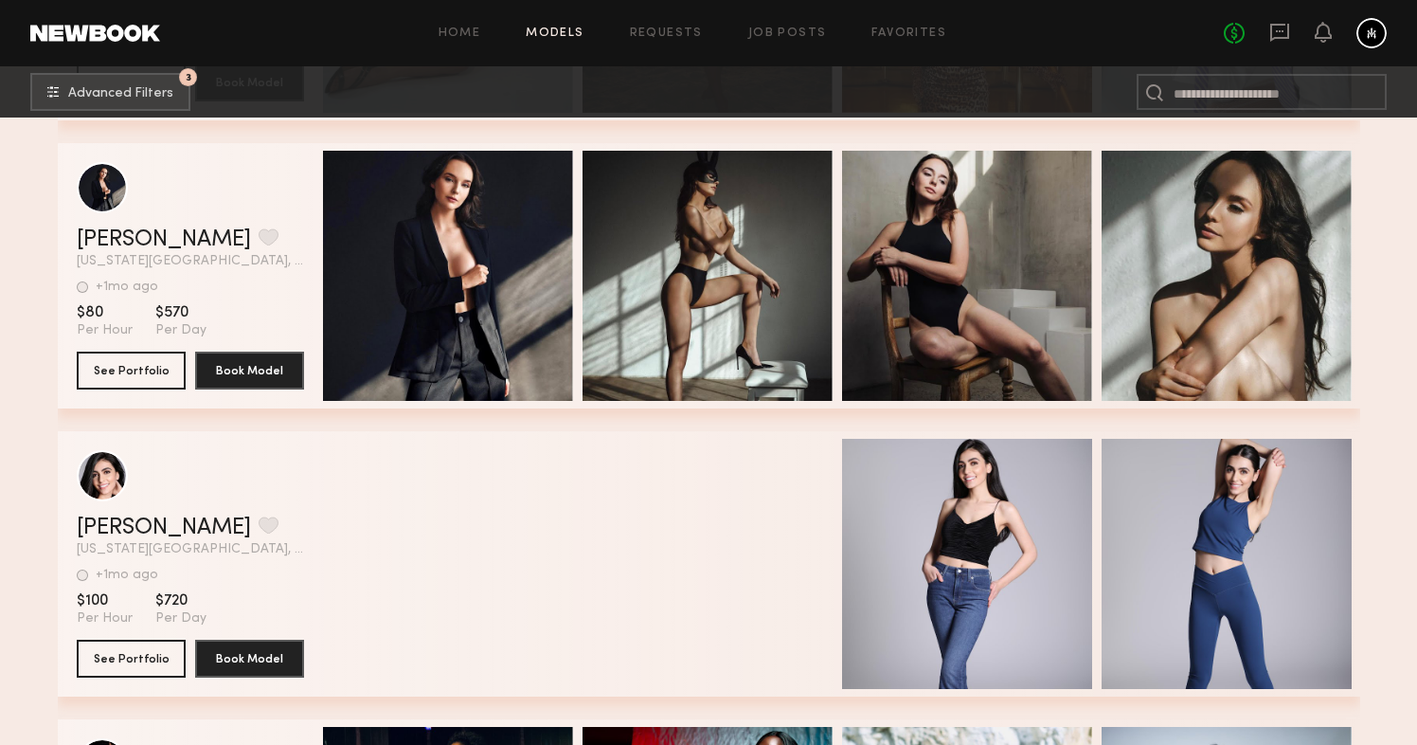
scroll to position [118101, 0]
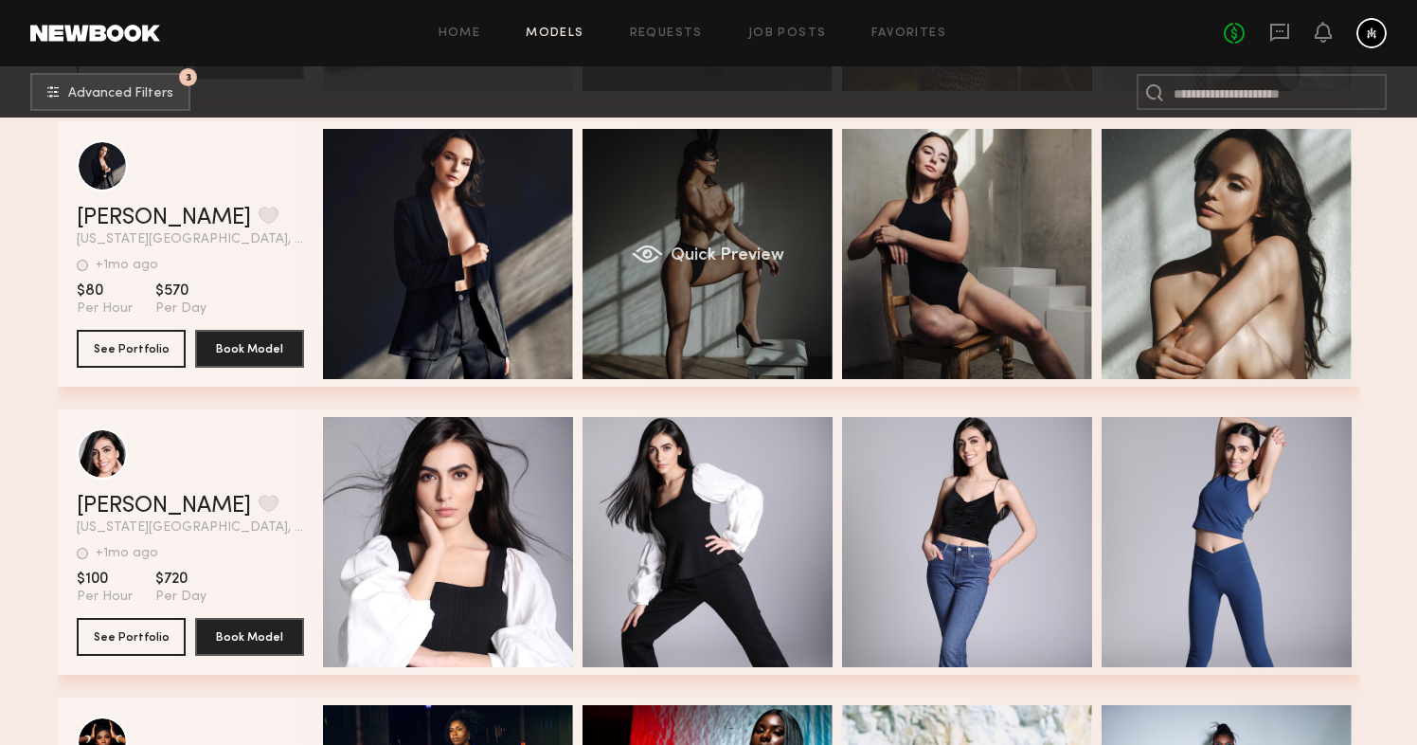
click at [682, 212] on div "Quick Preview" at bounding box center [708, 254] width 250 height 250
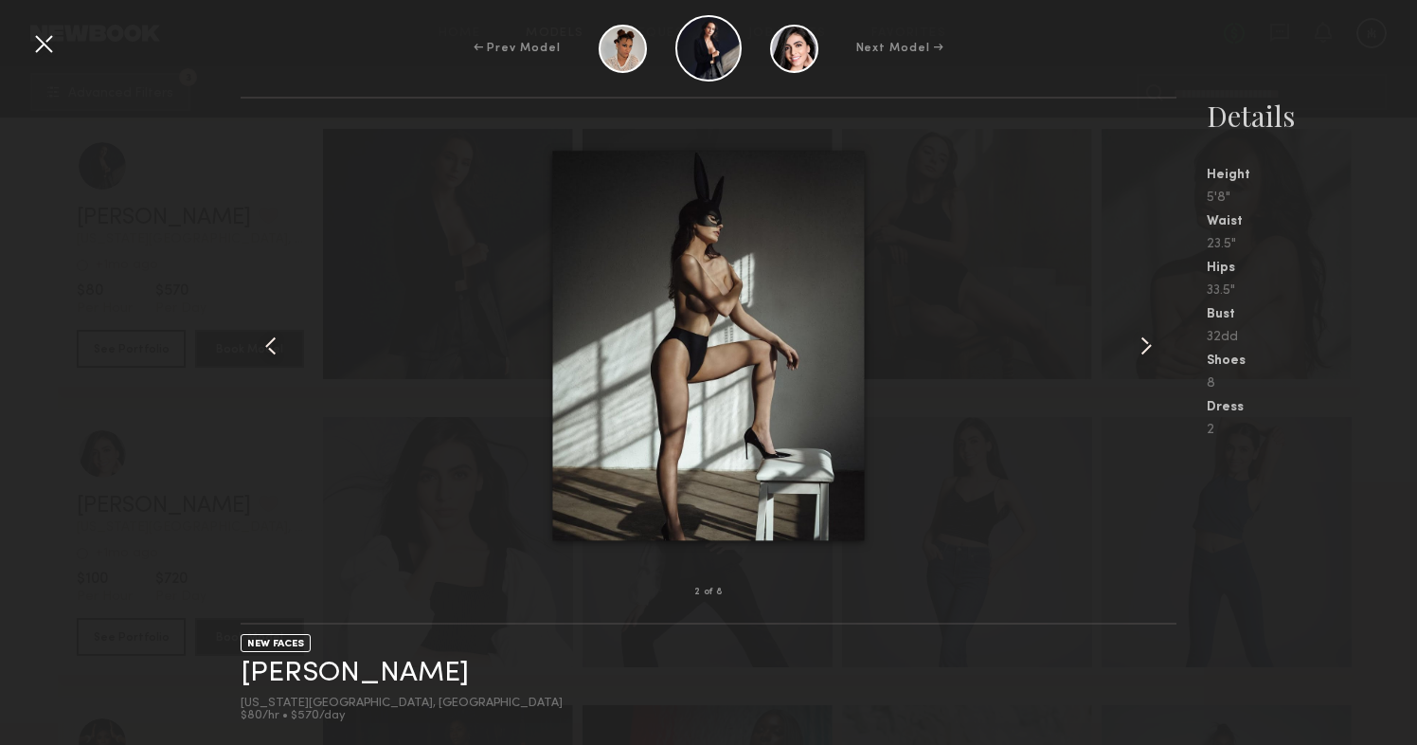
click at [1140, 344] on common-icon at bounding box center [1146, 346] width 30 height 30
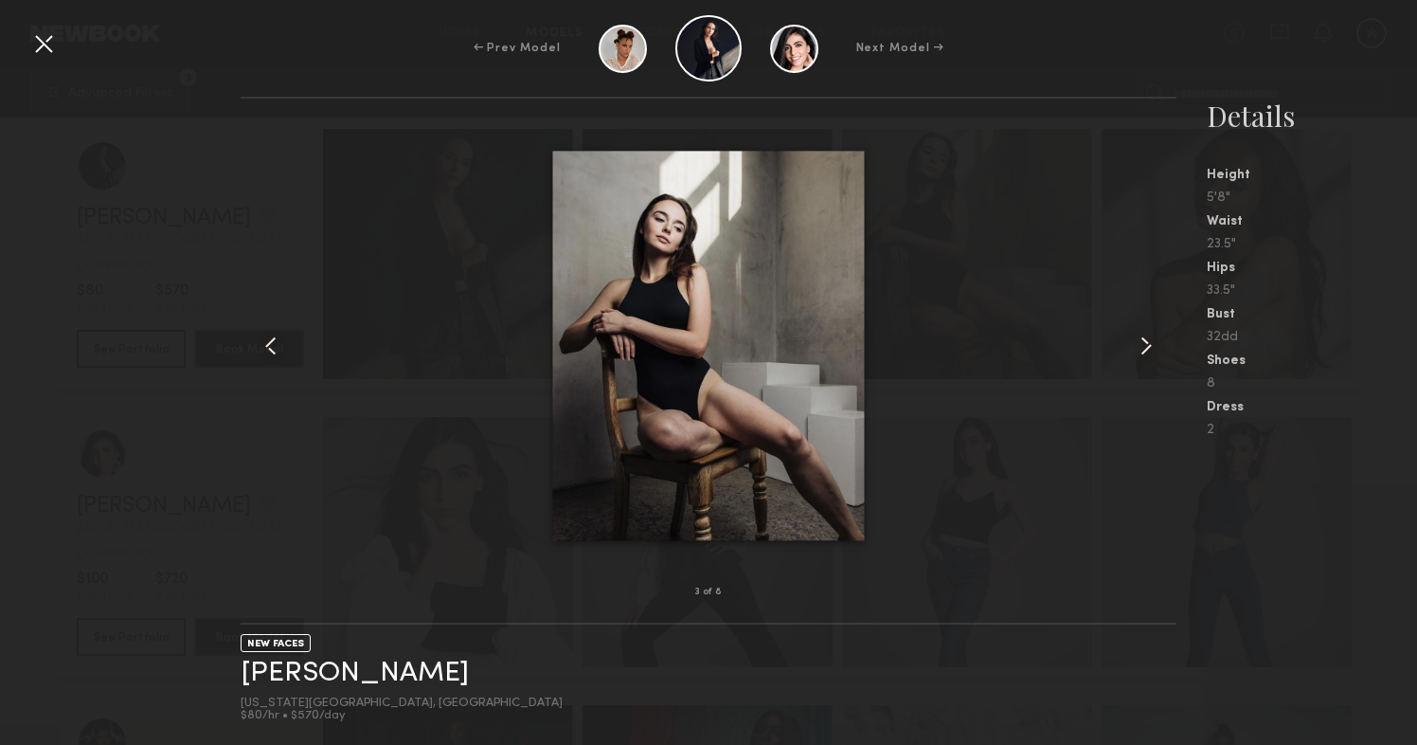
click at [1140, 344] on common-icon at bounding box center [1146, 346] width 30 height 30
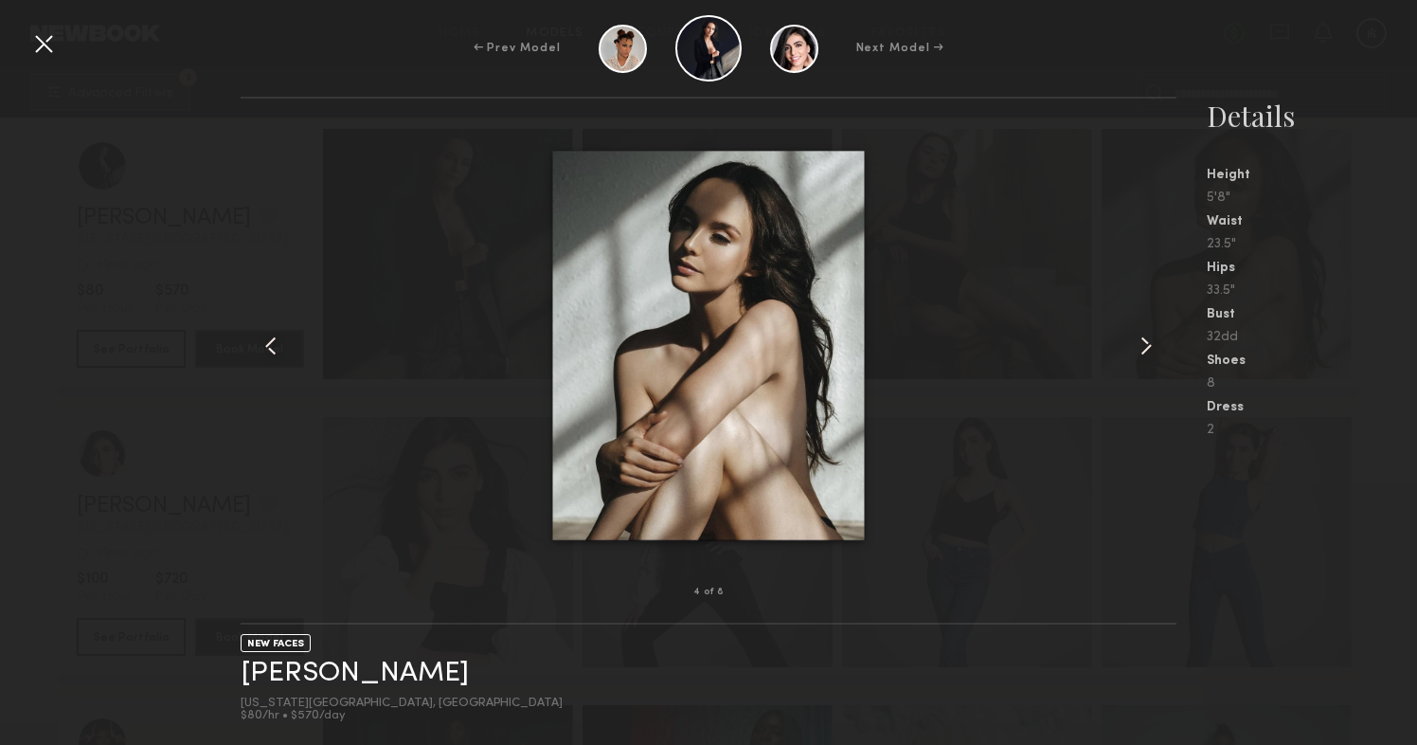
click at [1140, 344] on common-icon at bounding box center [1146, 346] width 30 height 30
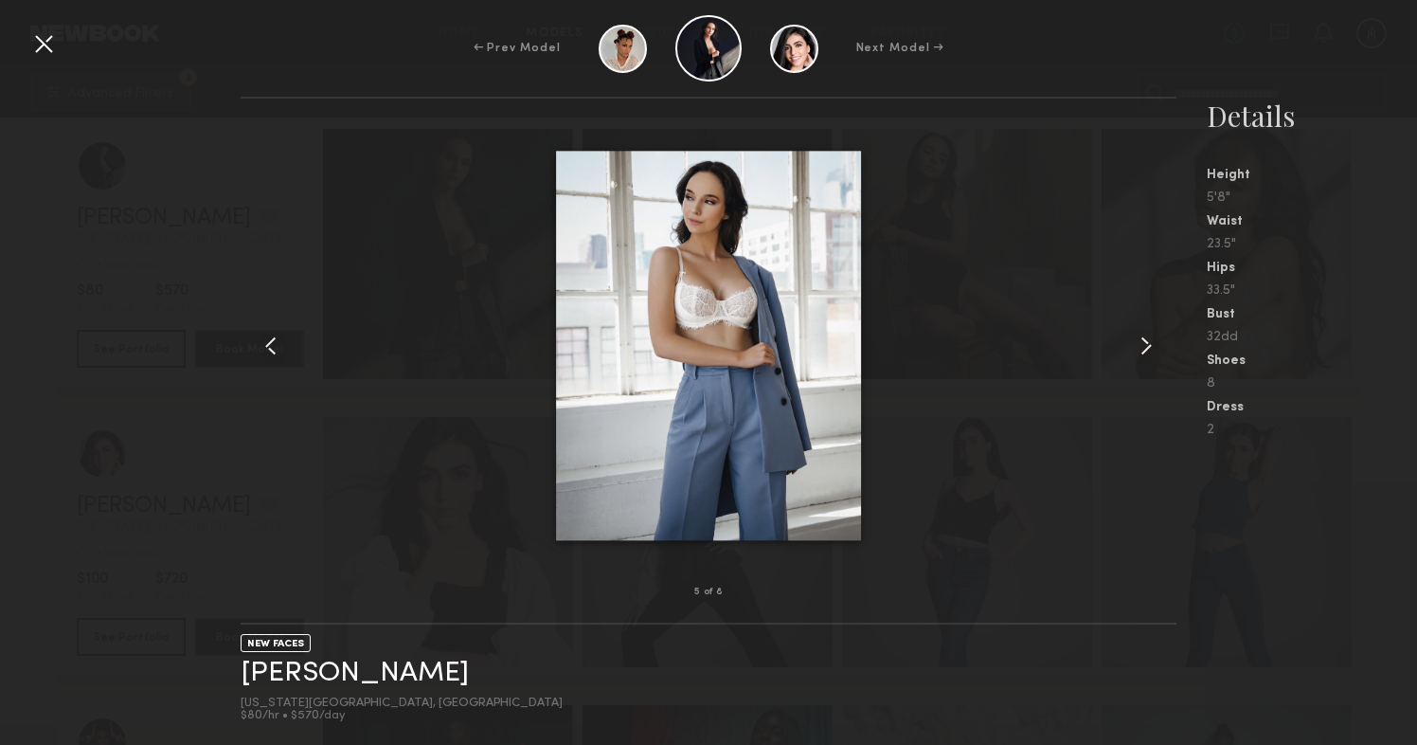
click at [1140, 344] on common-icon at bounding box center [1146, 346] width 30 height 30
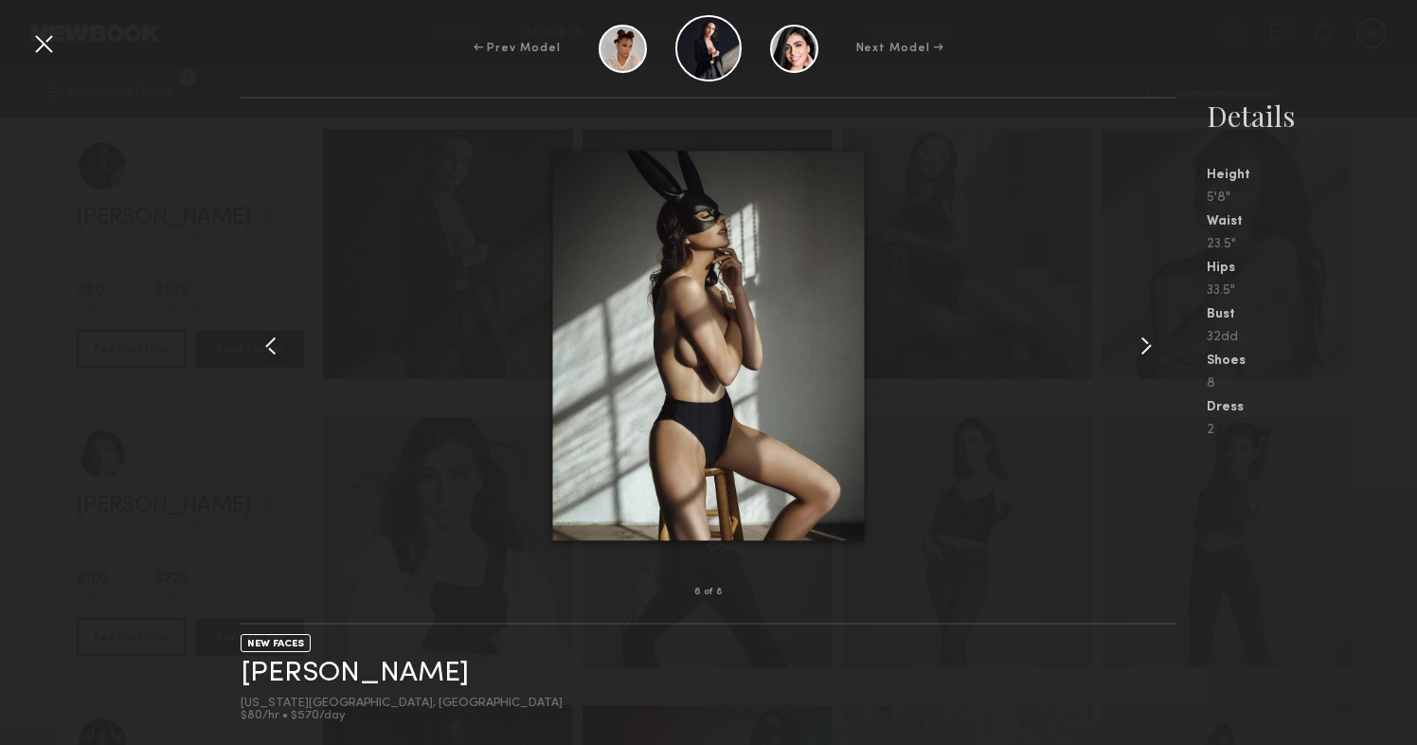
click at [1140, 344] on common-icon at bounding box center [1146, 346] width 30 height 30
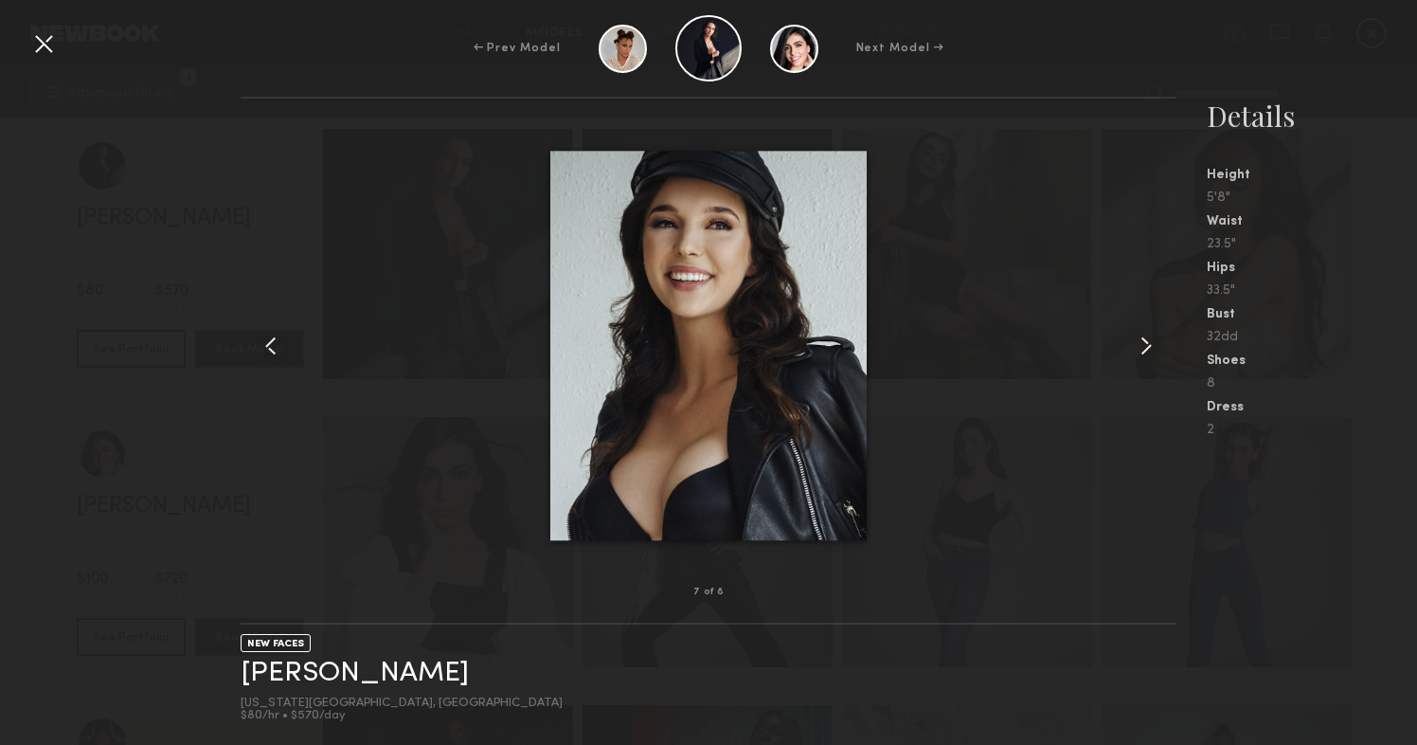
click at [1140, 344] on common-icon at bounding box center [1146, 346] width 30 height 30
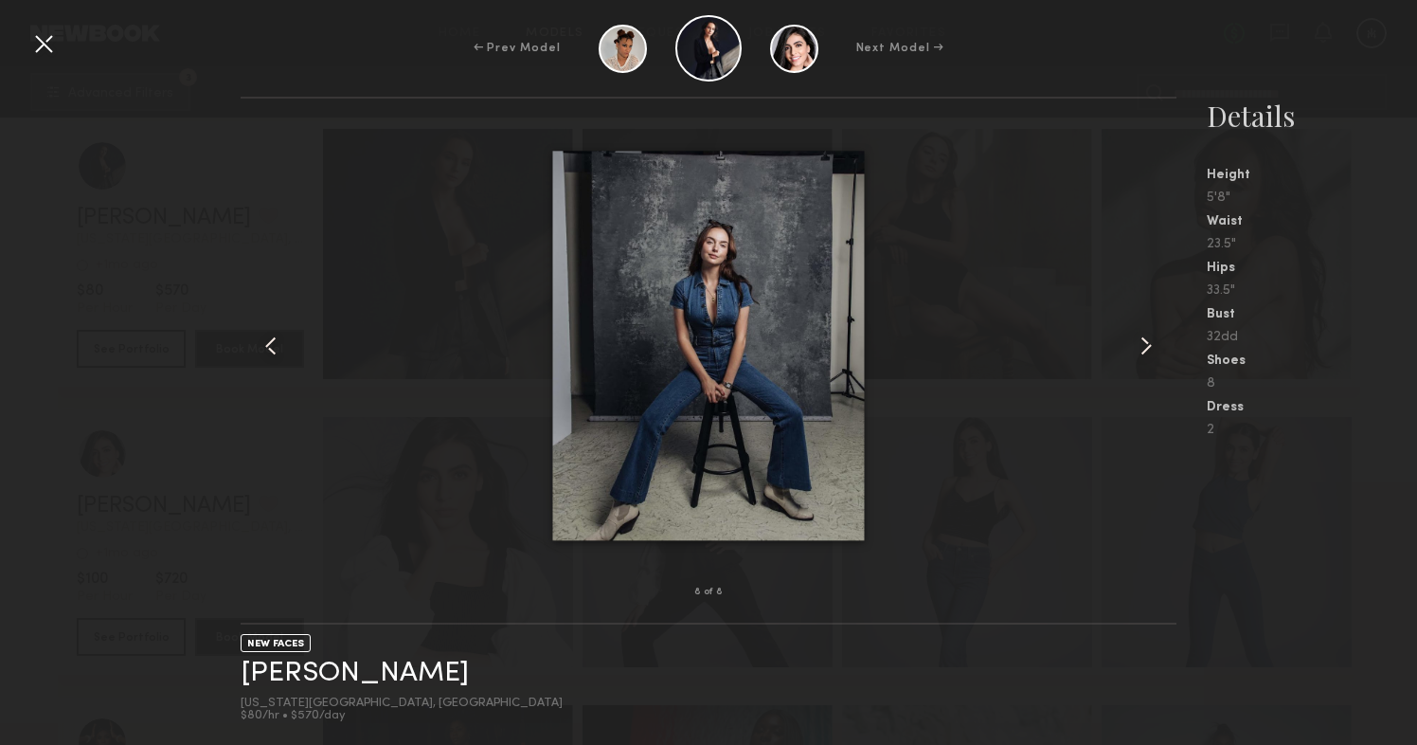
click at [1140, 344] on common-icon at bounding box center [1146, 346] width 30 height 30
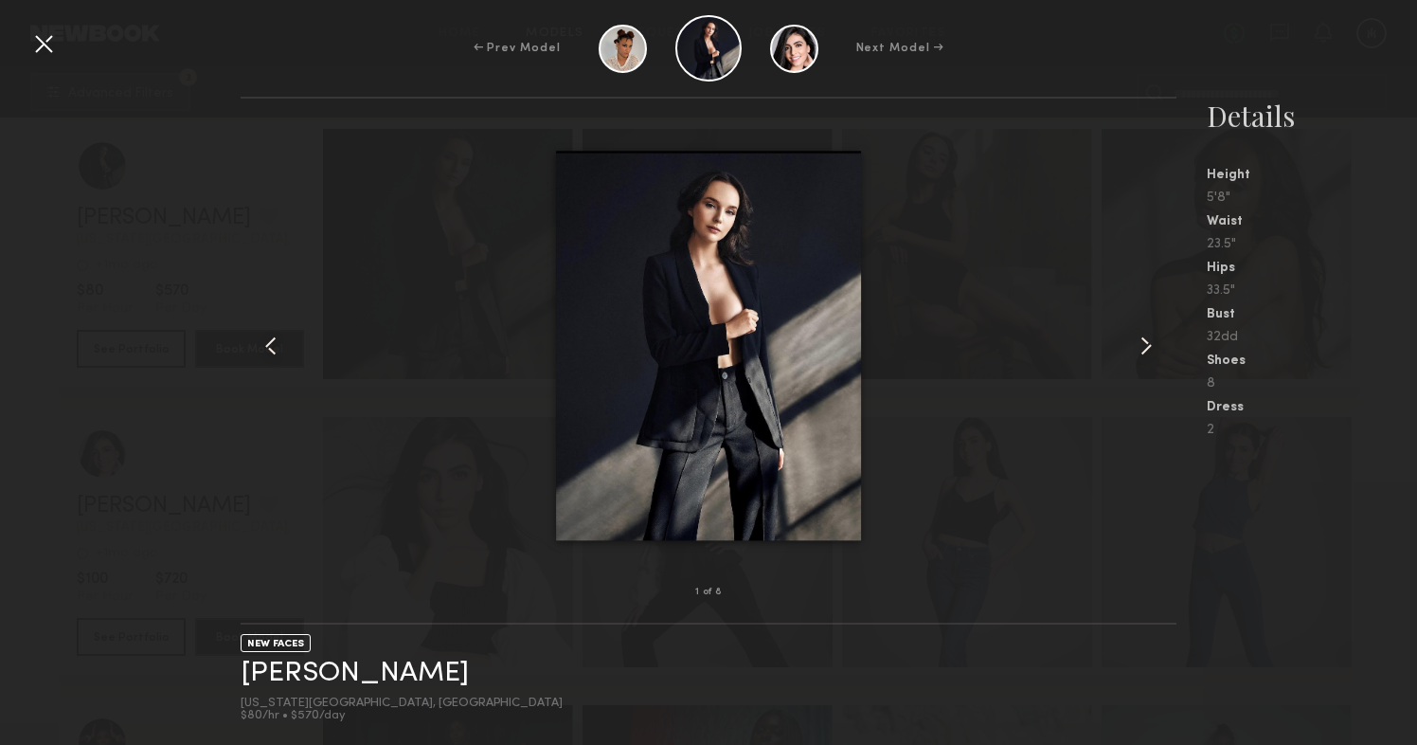
click at [1140, 344] on common-icon at bounding box center [1146, 346] width 30 height 30
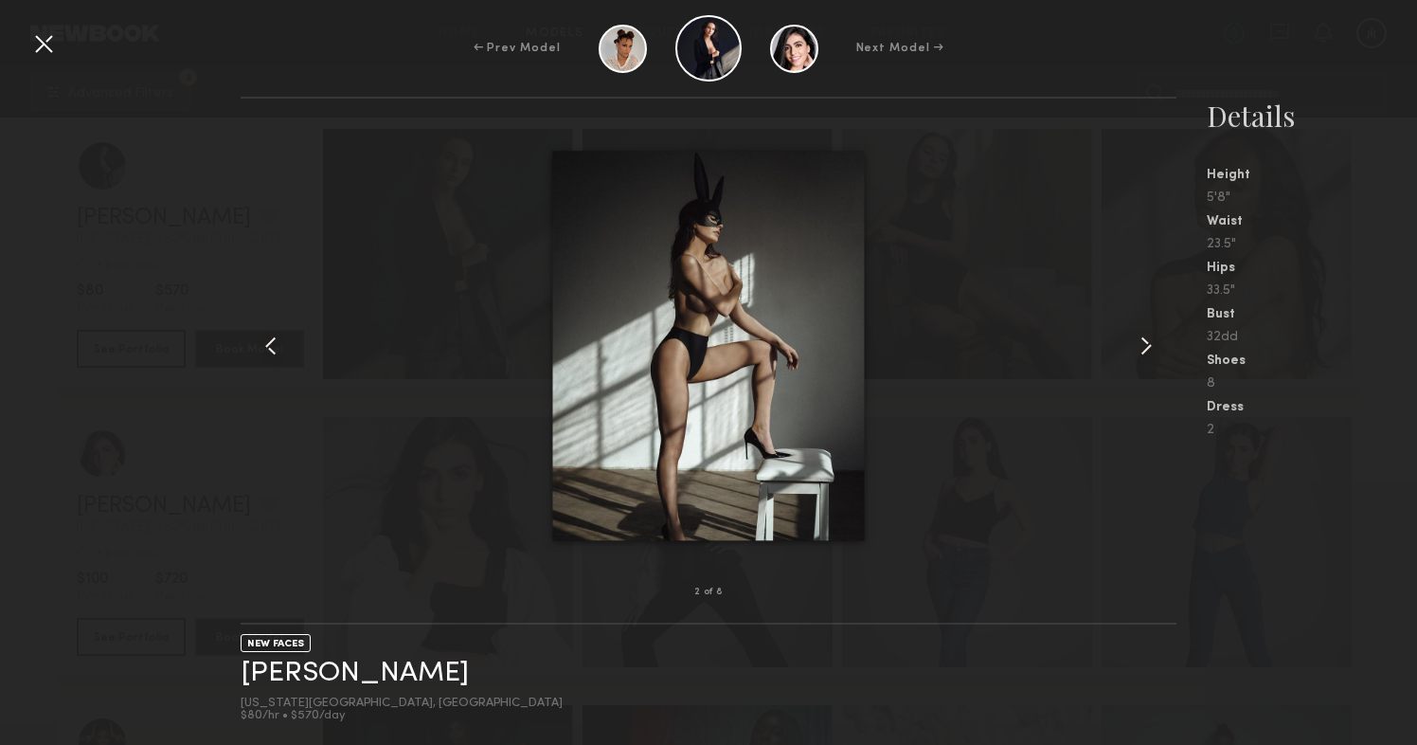
click at [51, 46] on div at bounding box center [43, 43] width 30 height 30
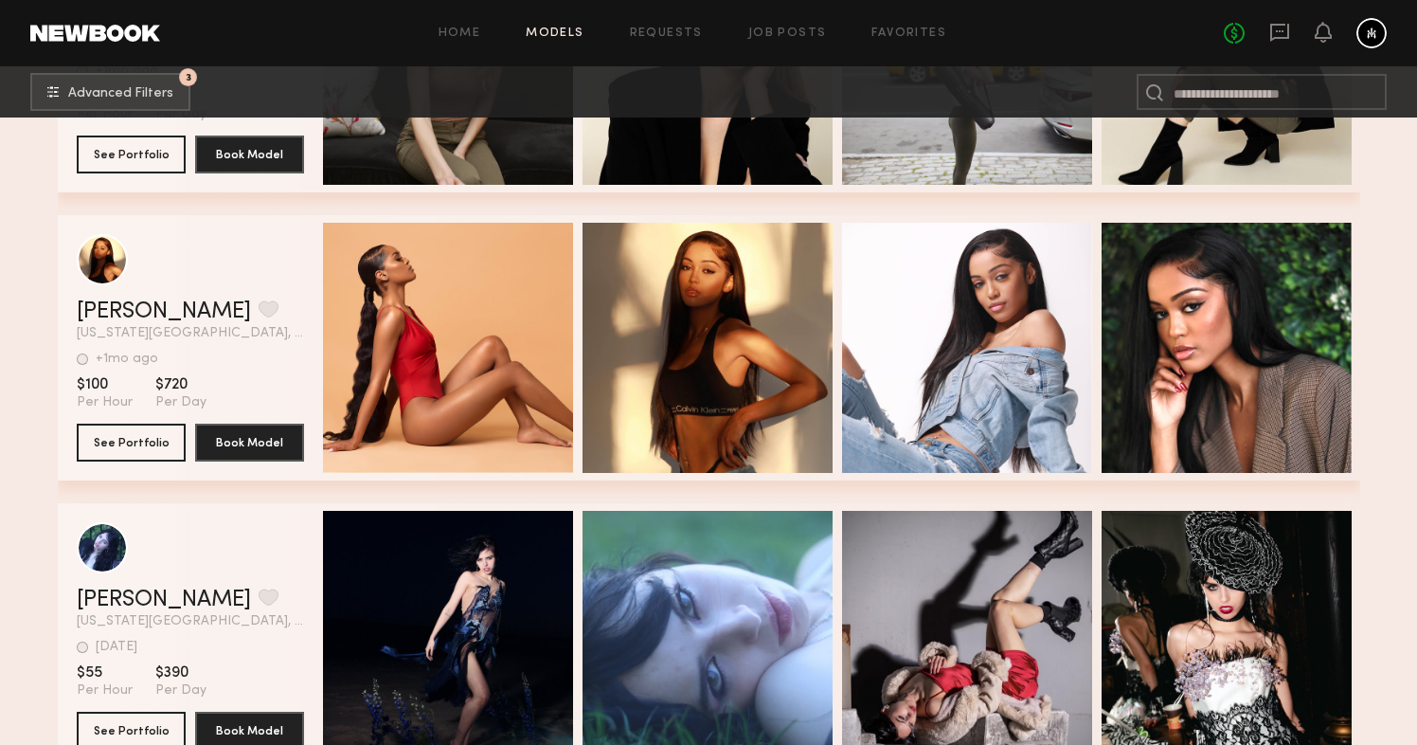
scroll to position [120330, 0]
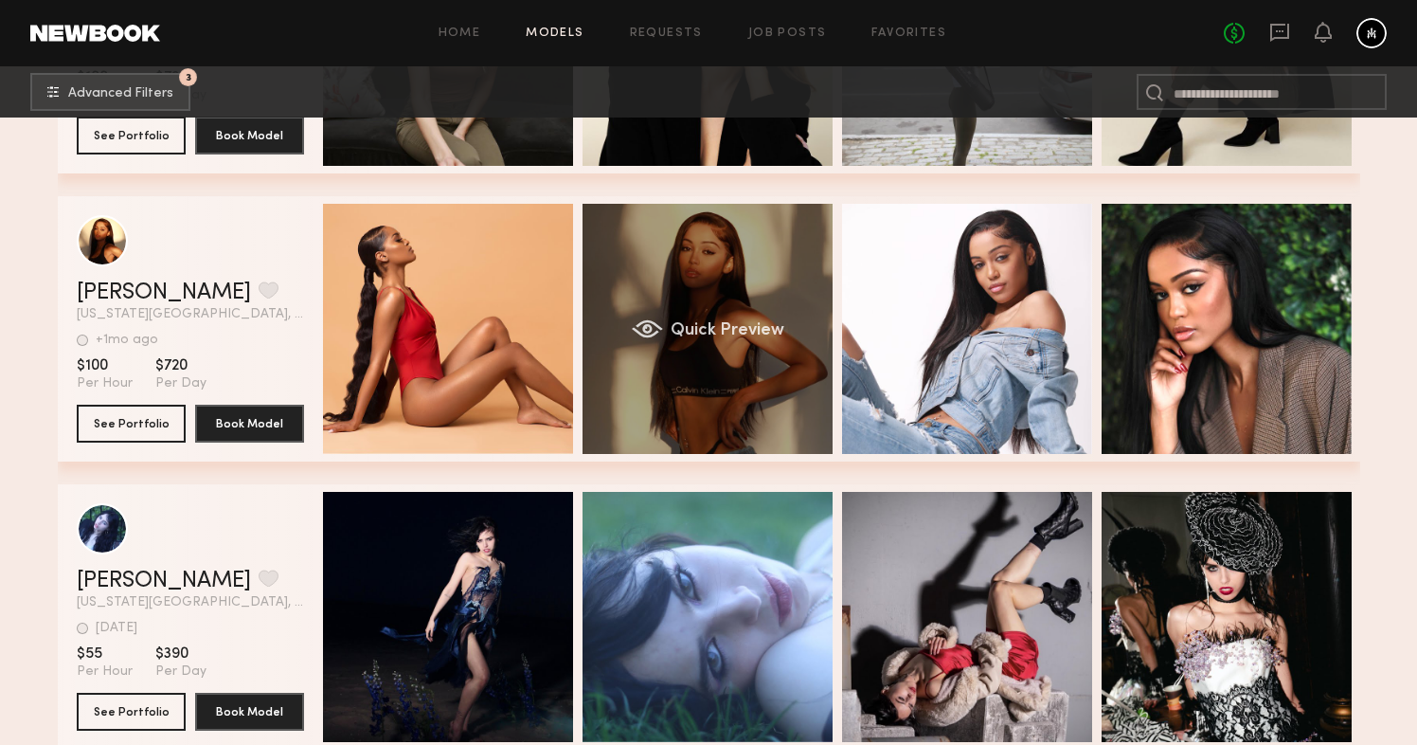
click at [680, 244] on div "Quick Preview" at bounding box center [708, 329] width 250 height 250
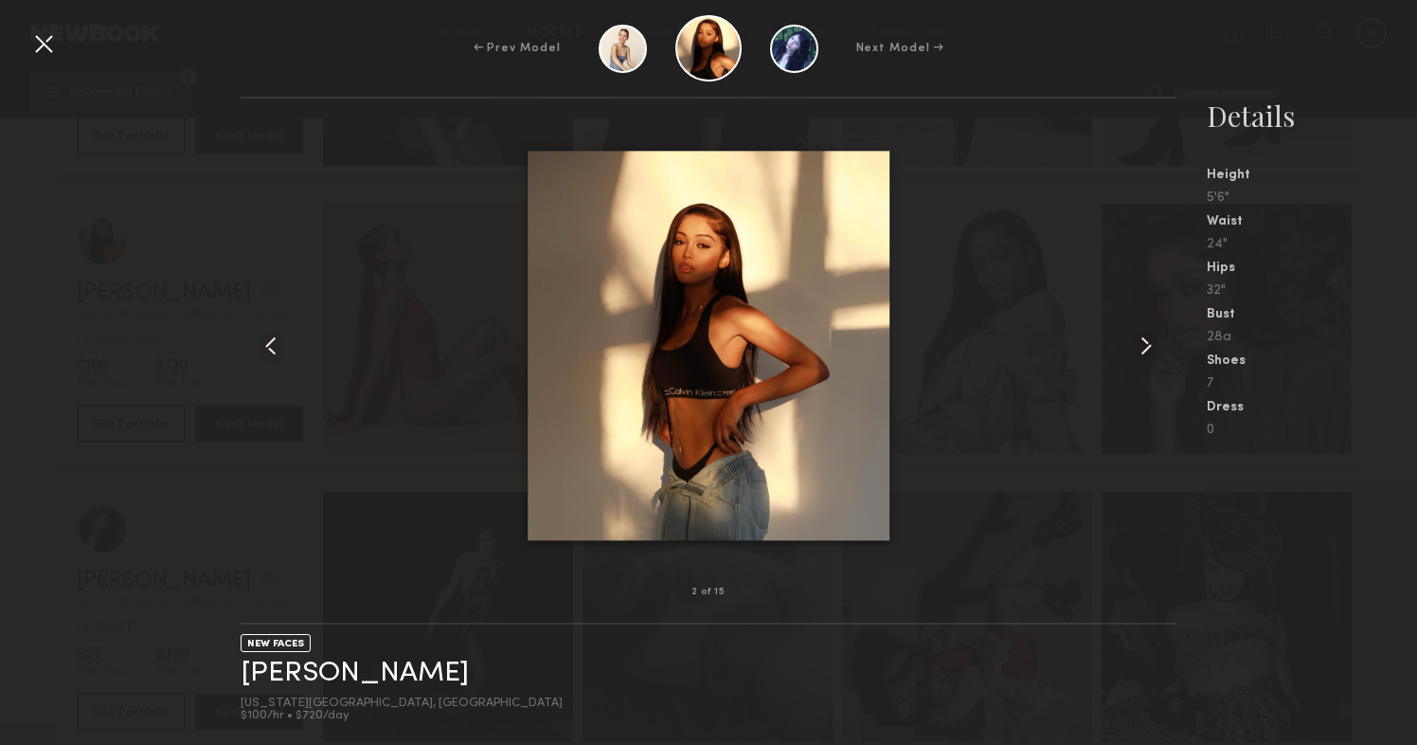
click at [1139, 352] on common-icon at bounding box center [1146, 346] width 30 height 30
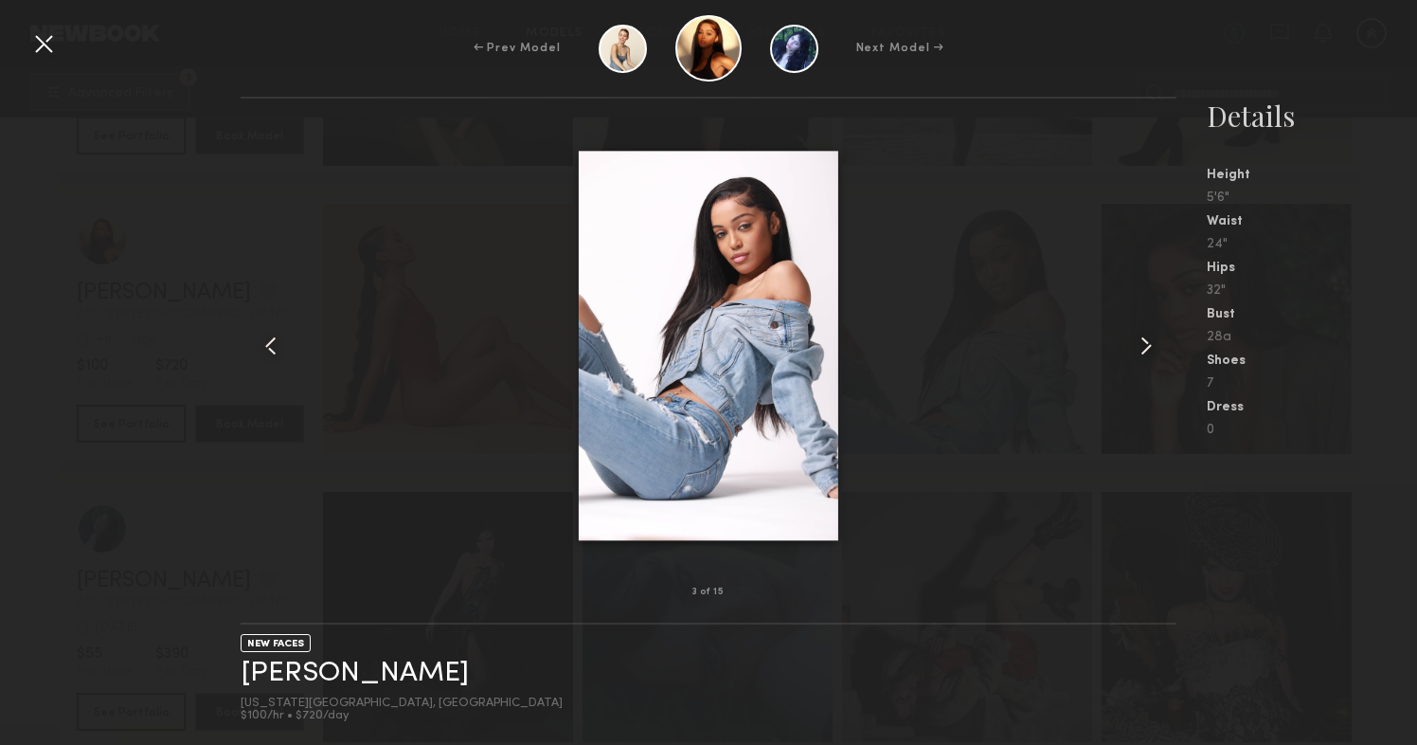
click at [1139, 352] on common-icon at bounding box center [1146, 346] width 30 height 30
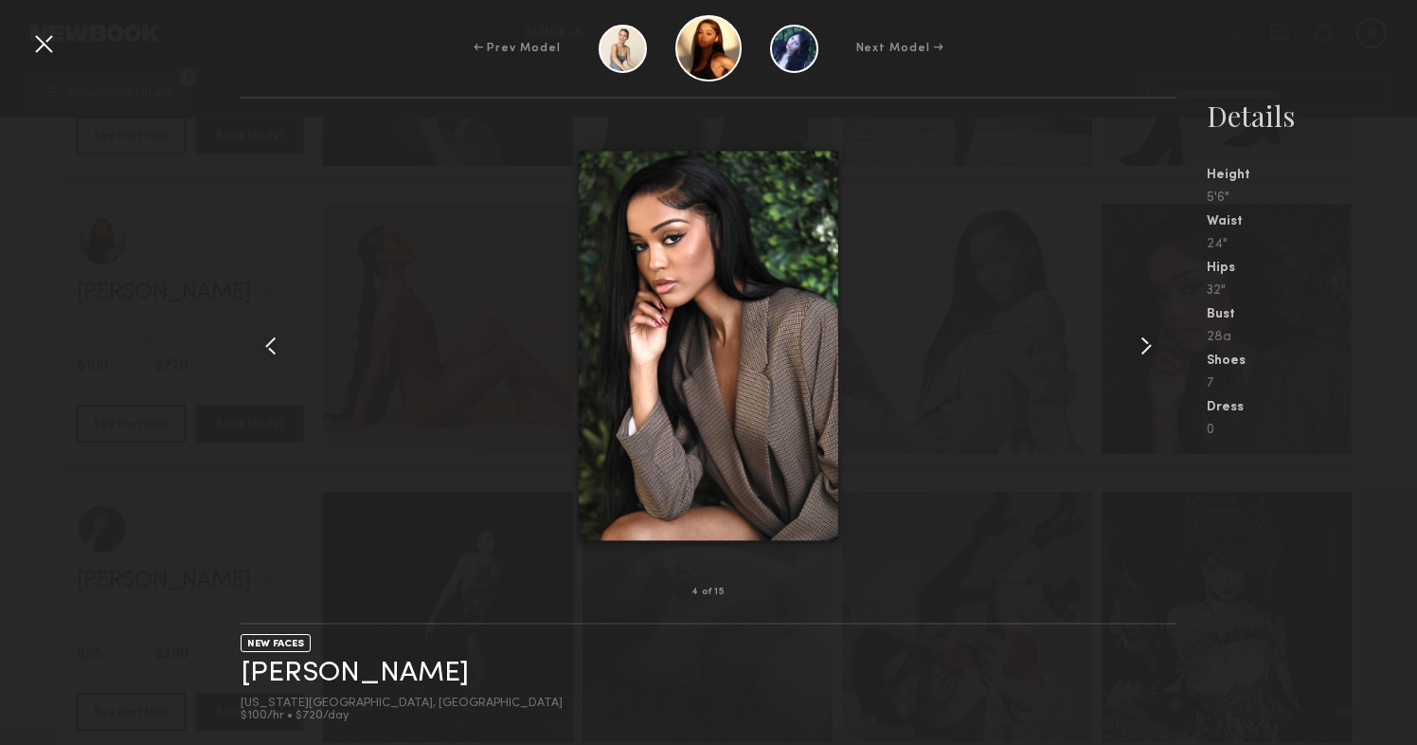
click at [1139, 352] on common-icon at bounding box center [1146, 346] width 30 height 30
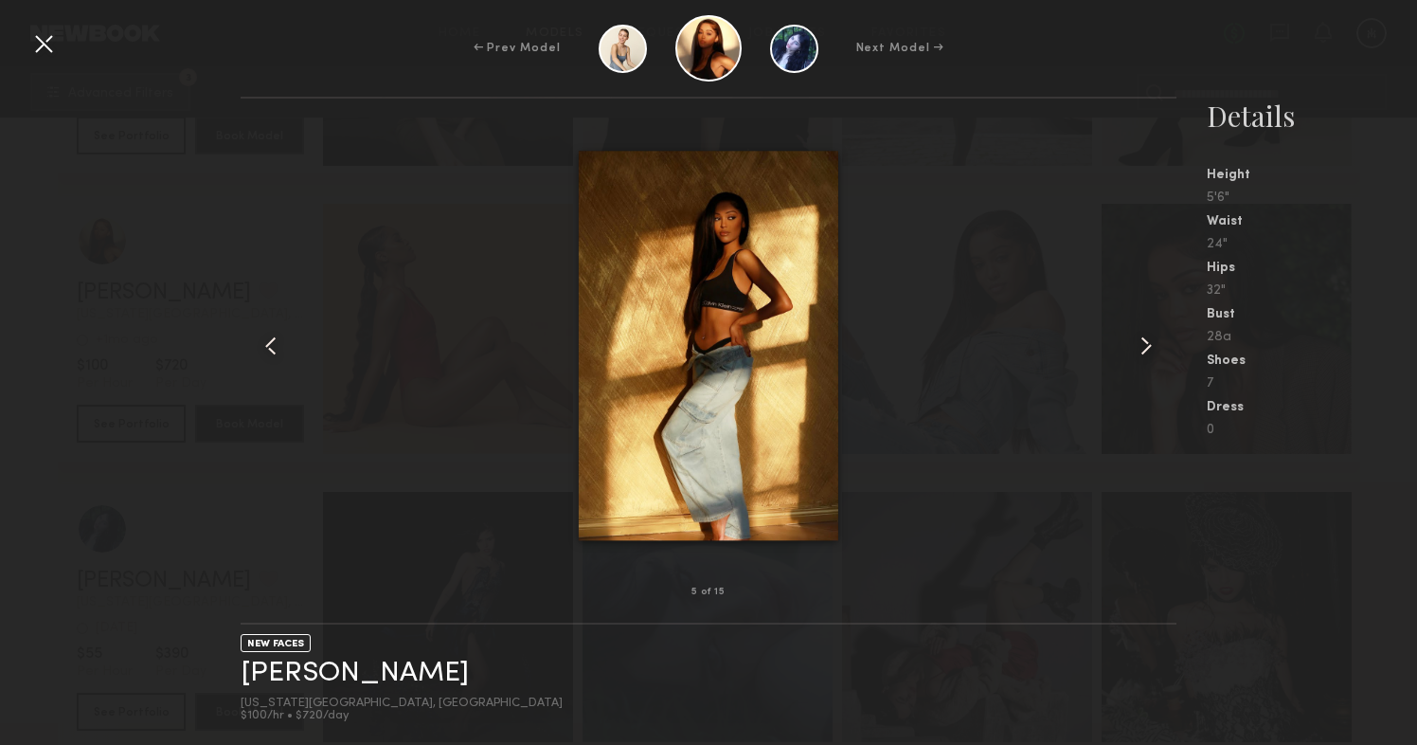
click at [1139, 352] on common-icon at bounding box center [1146, 346] width 30 height 30
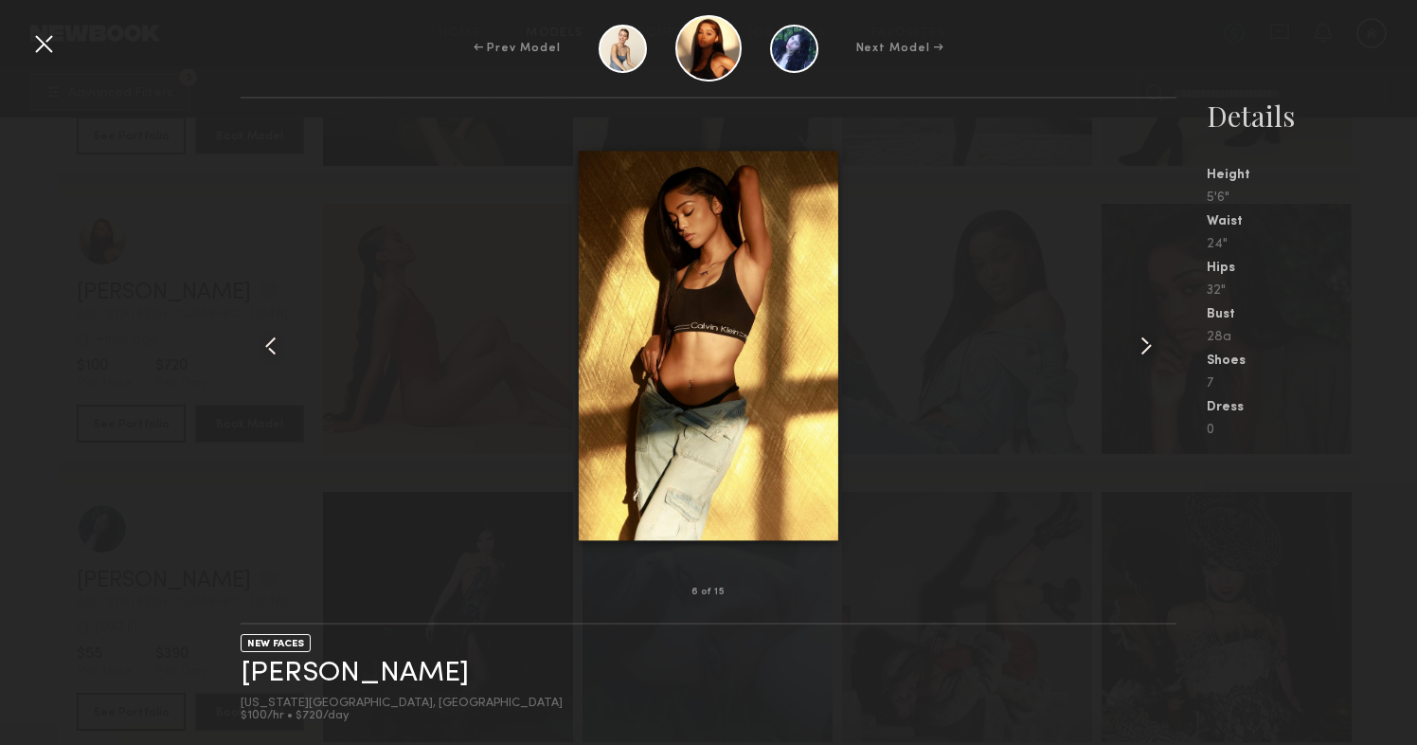
click at [1139, 352] on common-icon at bounding box center [1146, 346] width 30 height 30
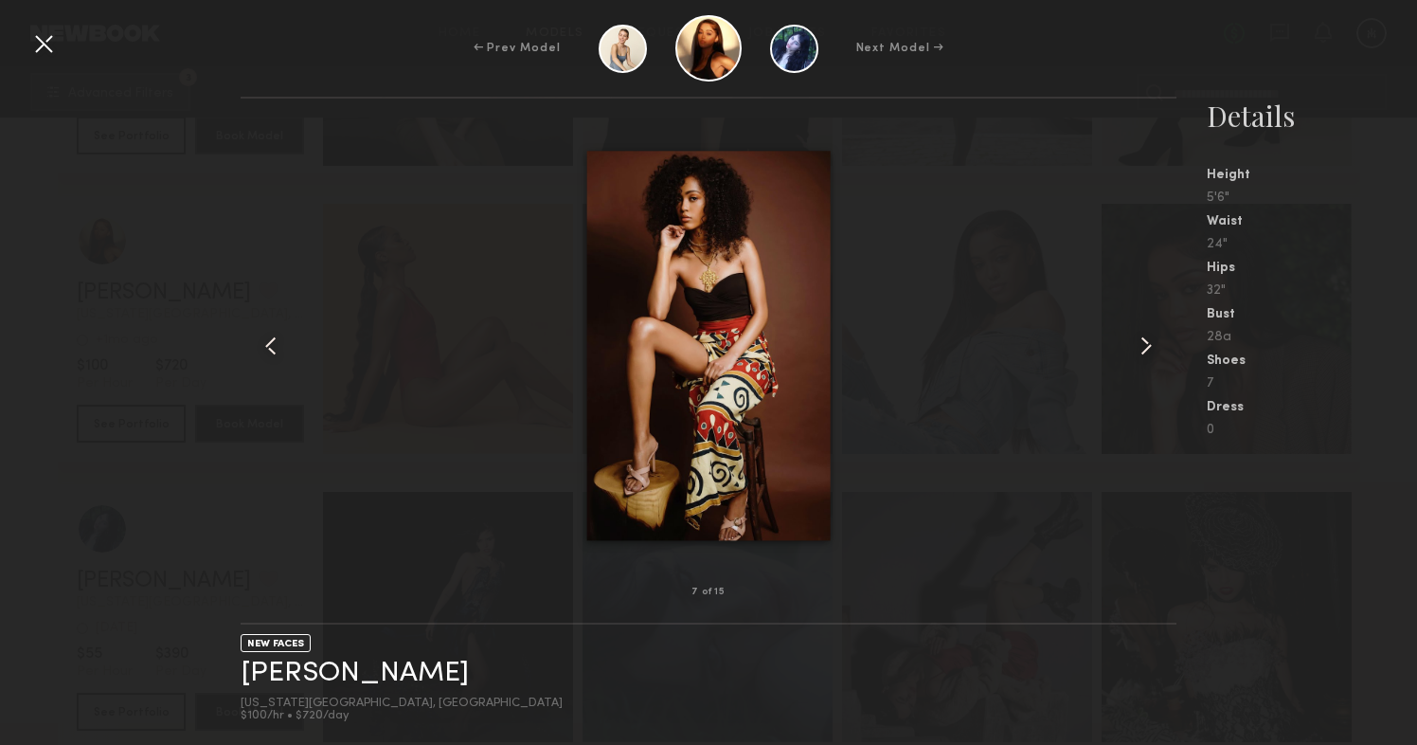
click at [1139, 352] on common-icon at bounding box center [1146, 346] width 30 height 30
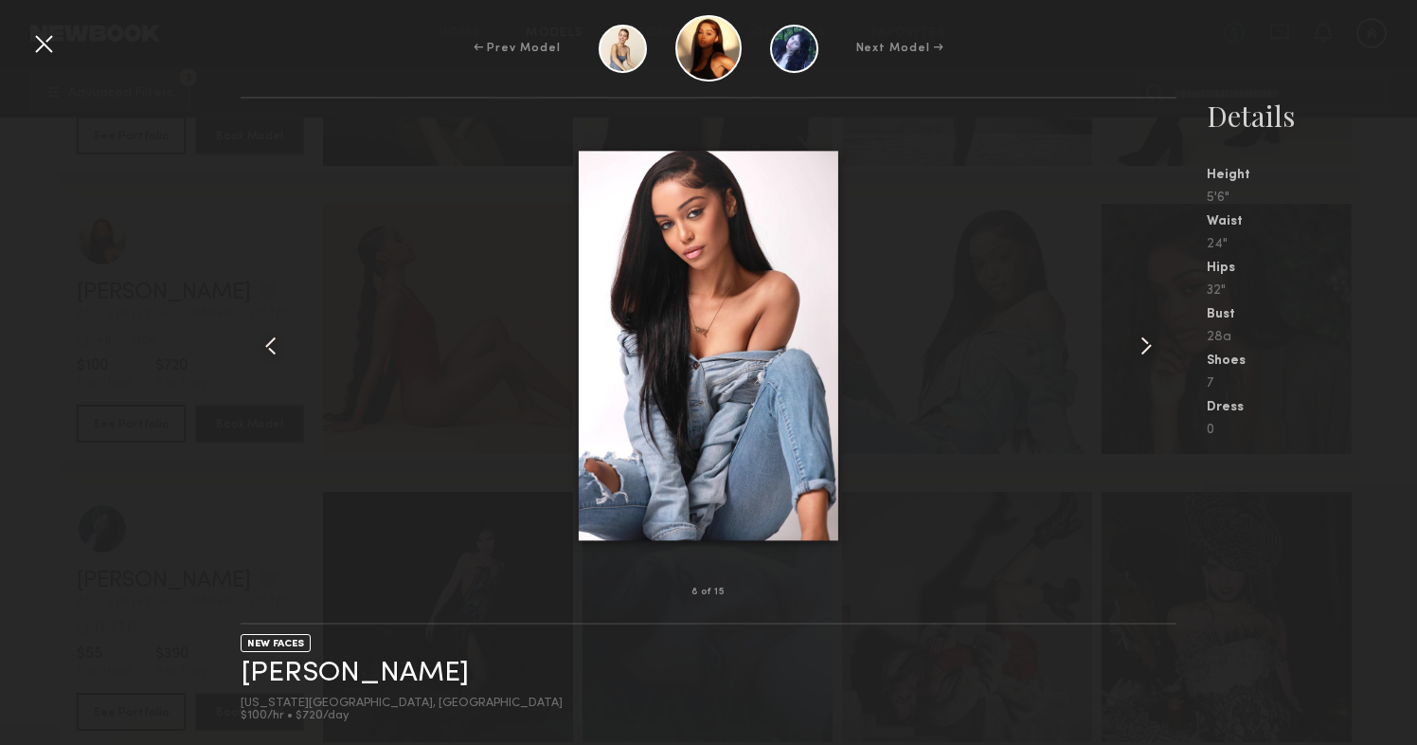
click at [1139, 352] on common-icon at bounding box center [1146, 346] width 30 height 30
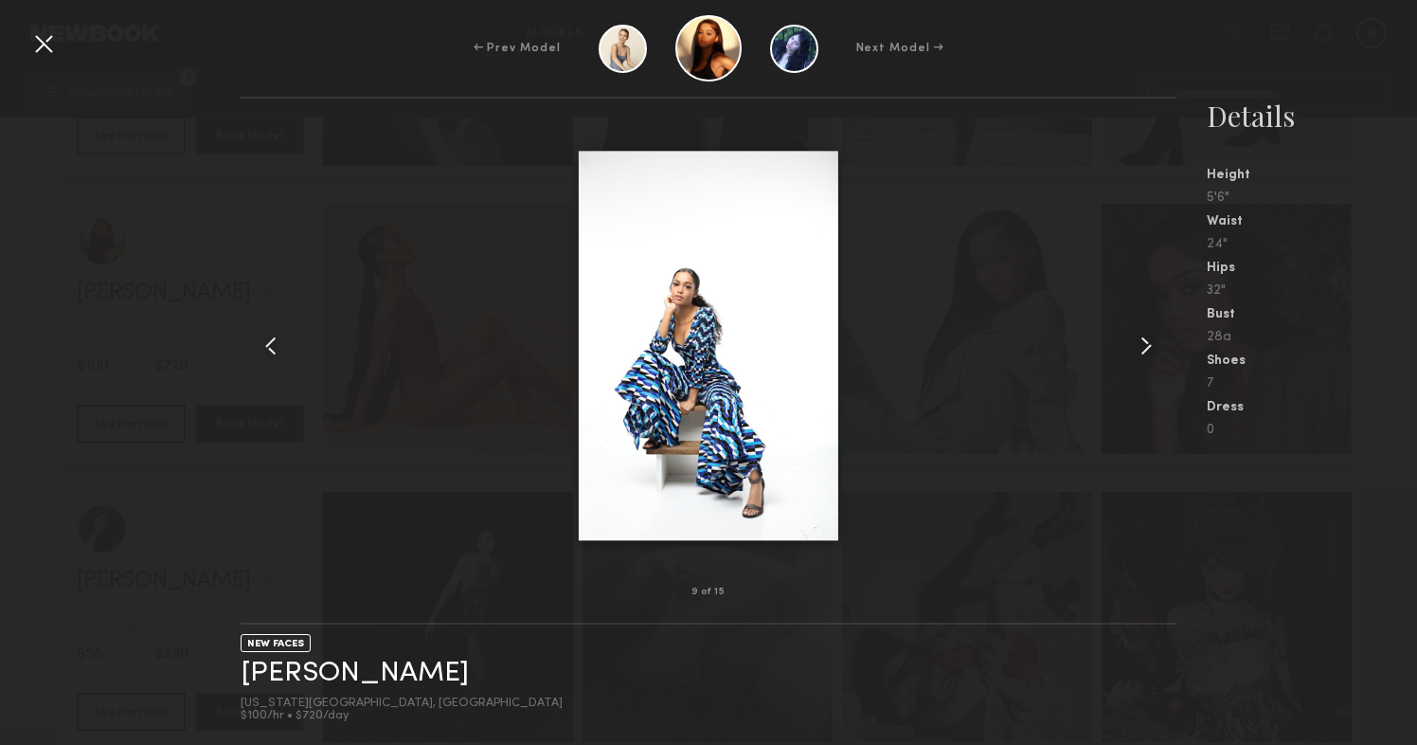
click at [1139, 352] on common-icon at bounding box center [1146, 346] width 30 height 30
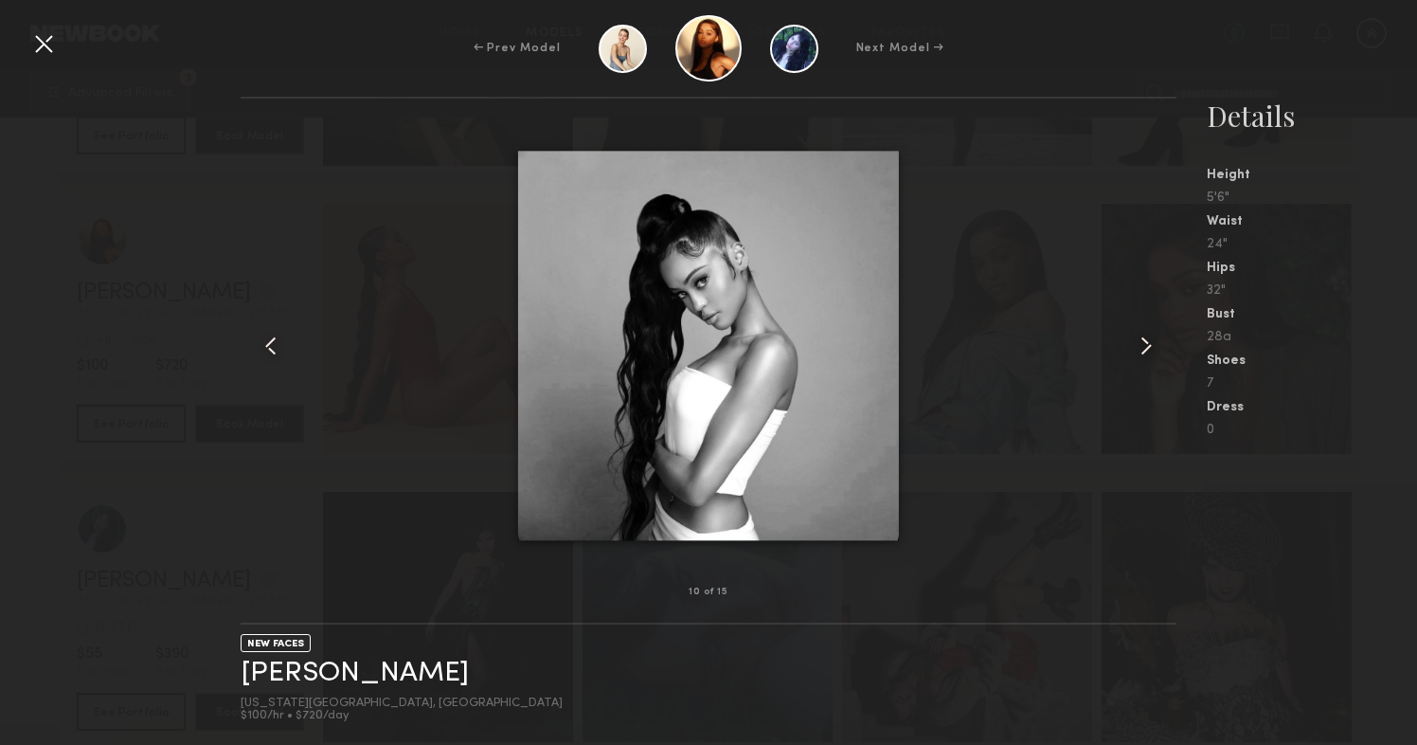
click at [1139, 352] on common-icon at bounding box center [1146, 346] width 30 height 30
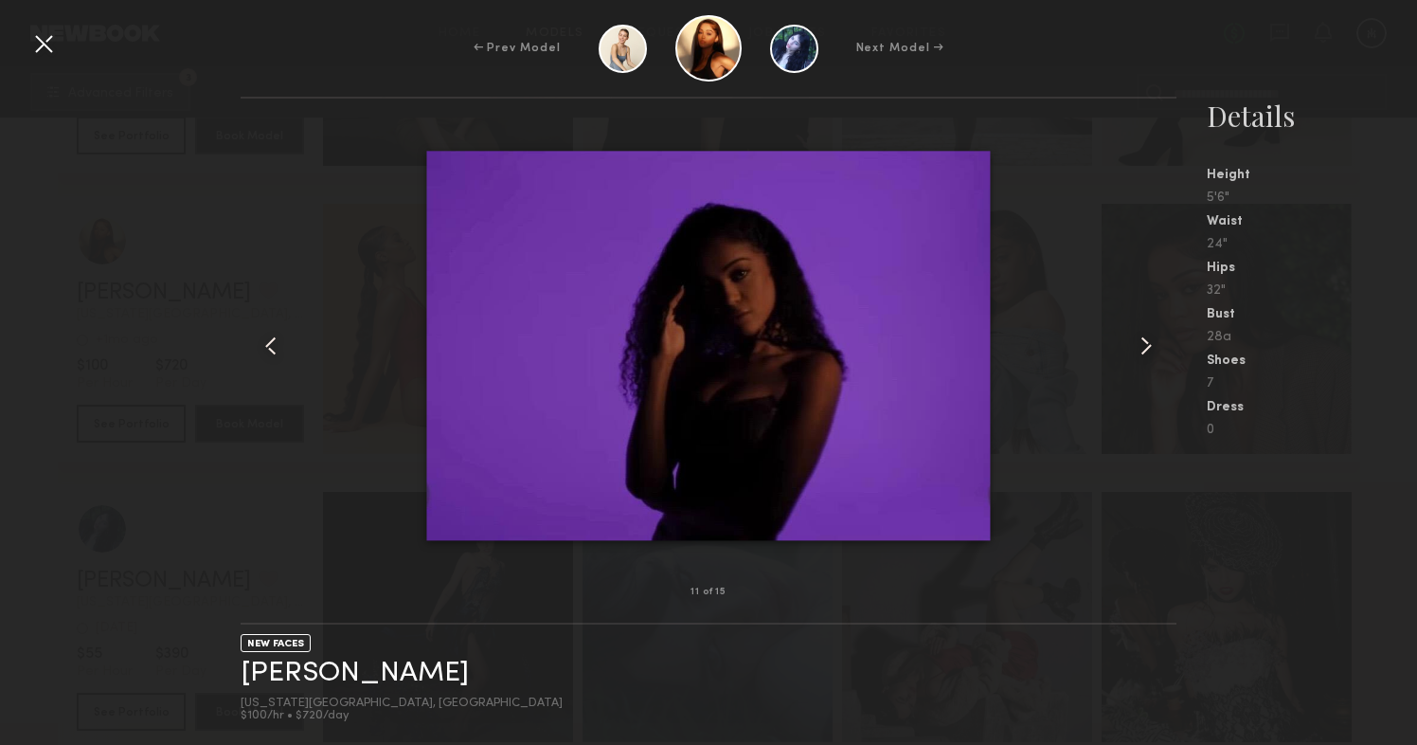
click at [1139, 352] on common-icon at bounding box center [1146, 346] width 30 height 30
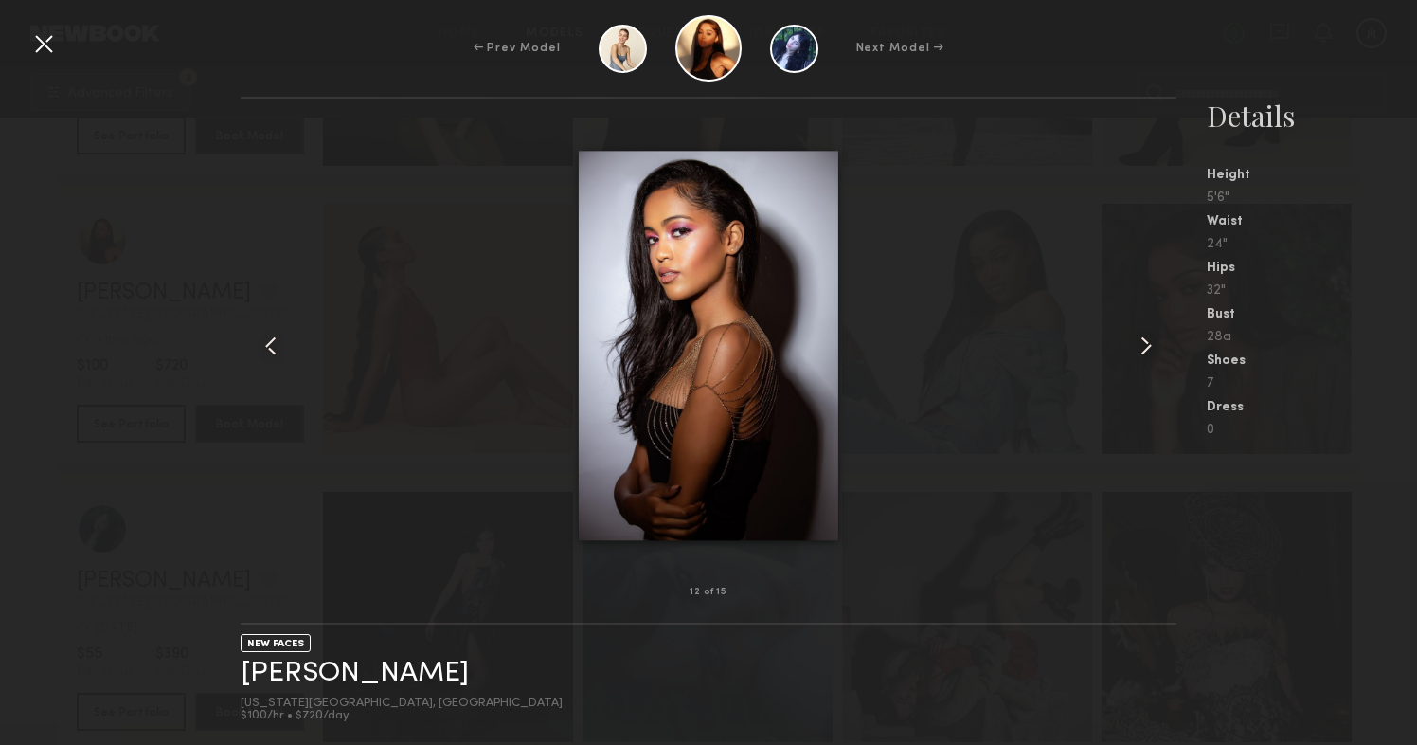
click at [50, 48] on div at bounding box center [43, 43] width 30 height 30
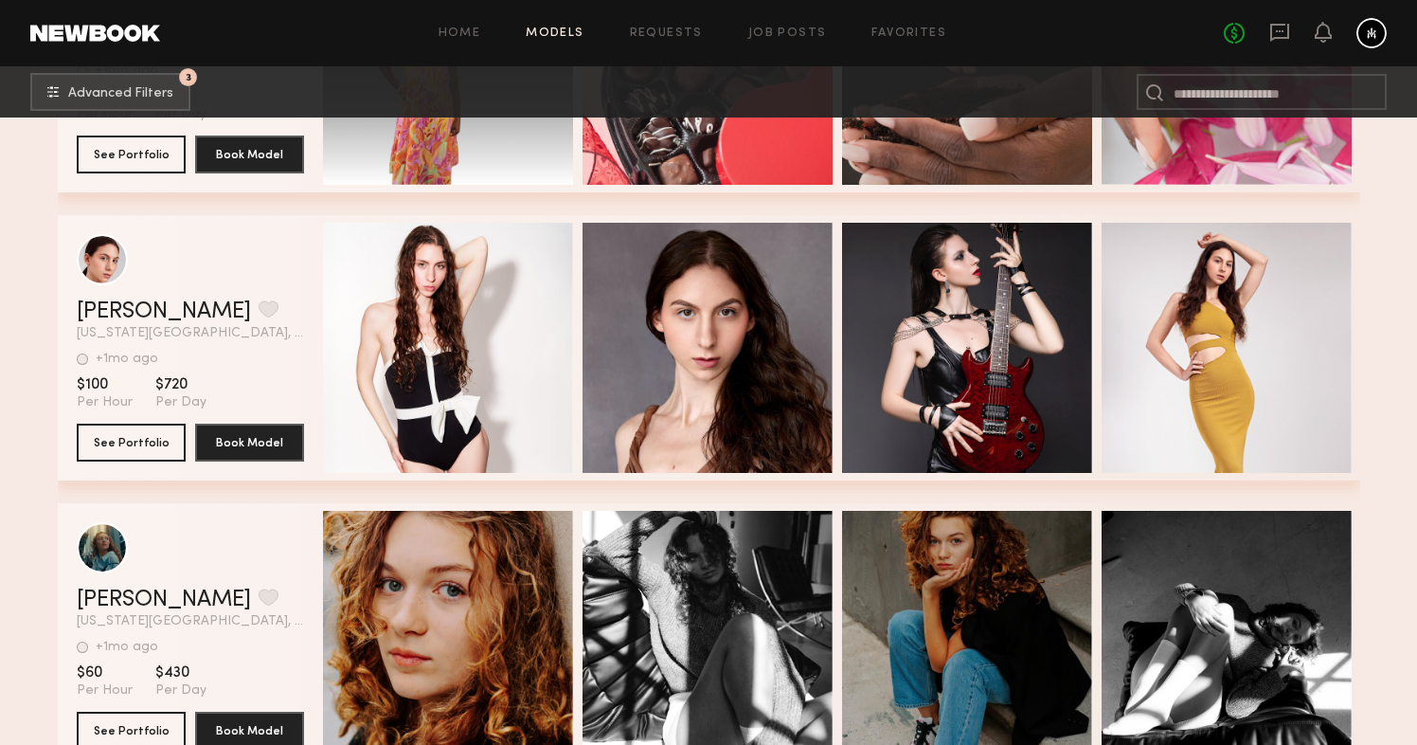
scroll to position [127801, 0]
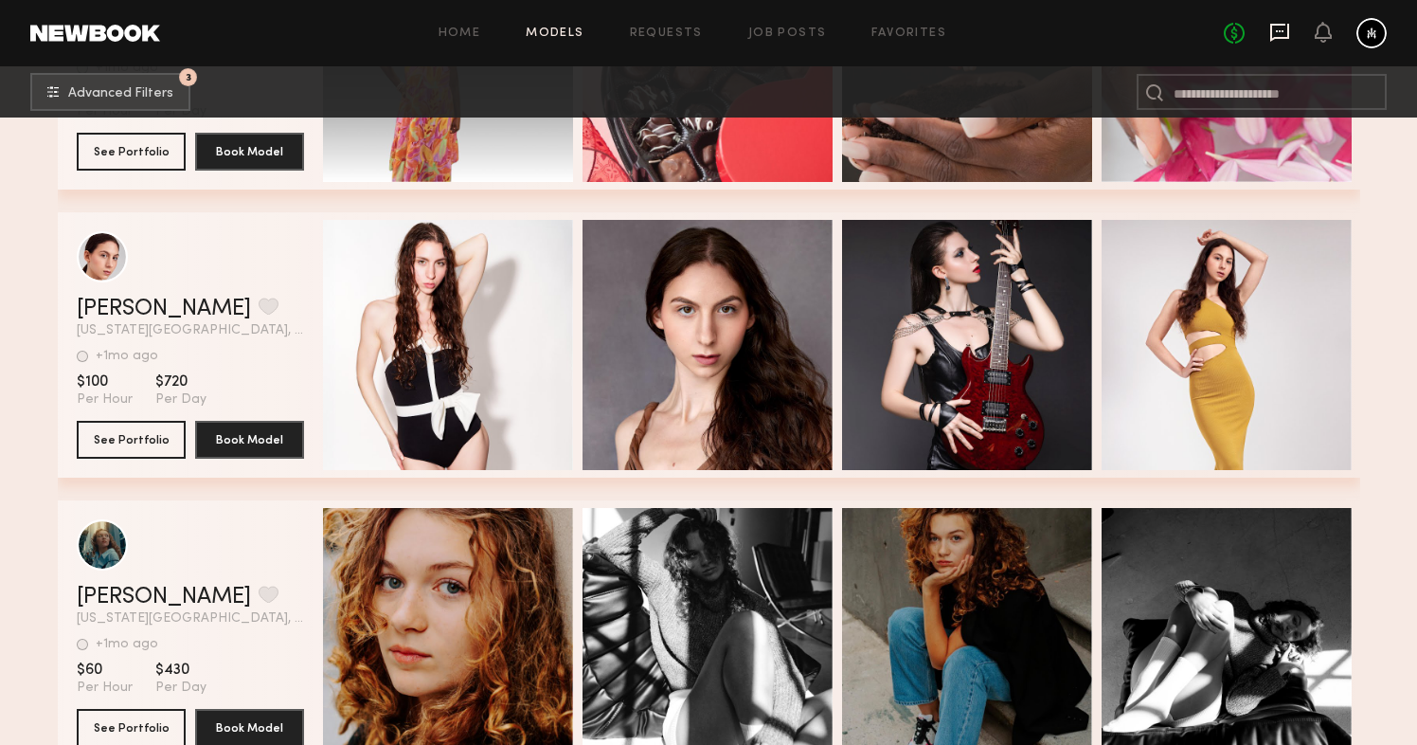
click at [1285, 28] on icon at bounding box center [1279, 32] width 21 height 21
